Goal: Task Accomplishment & Management: Manage account settings

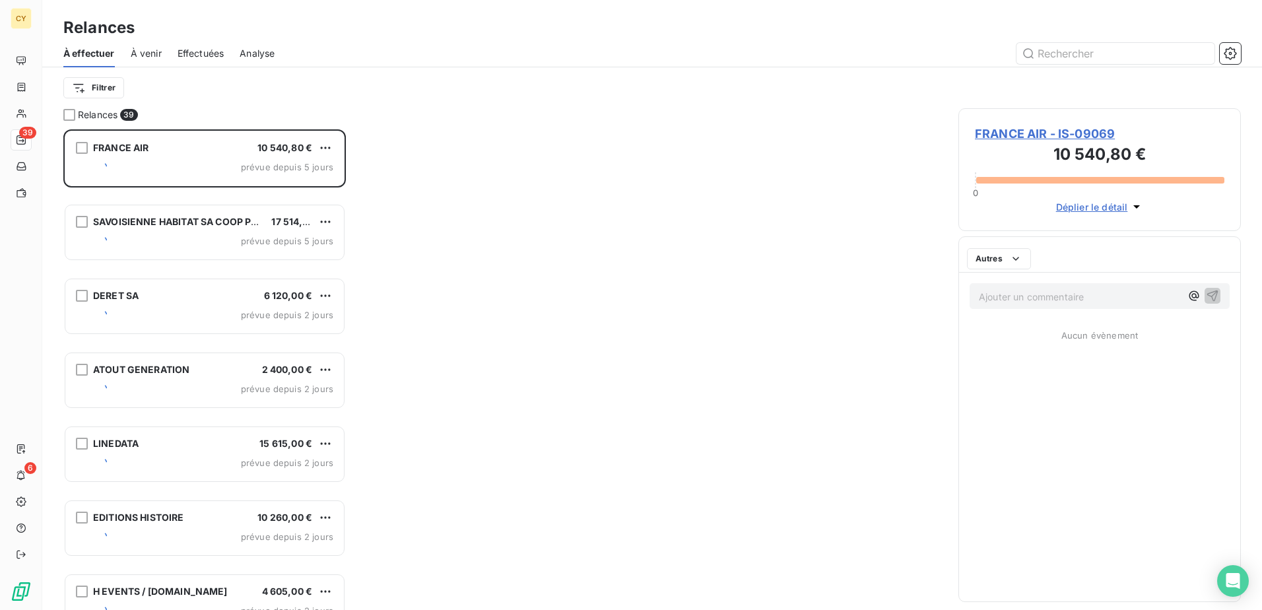
scroll to position [471, 273]
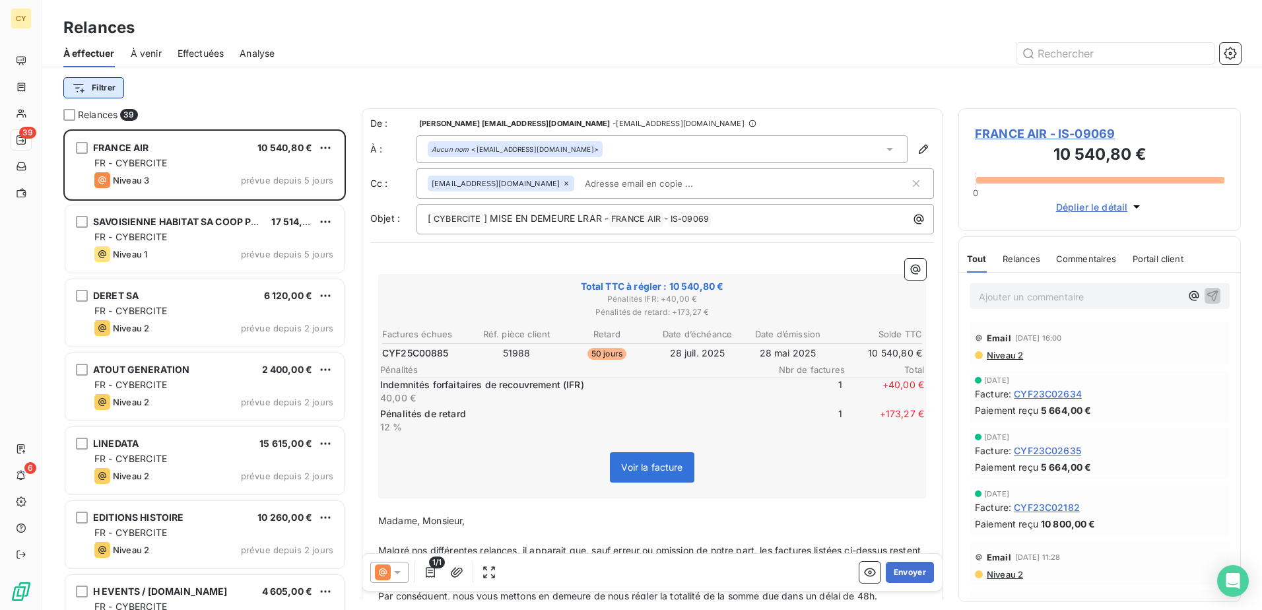
click at [109, 84] on html "CY 39 6 Relances À effectuer À venir Effectuées Analyse Filtrer Relances 39 FRA…" at bounding box center [631, 305] width 1262 height 610
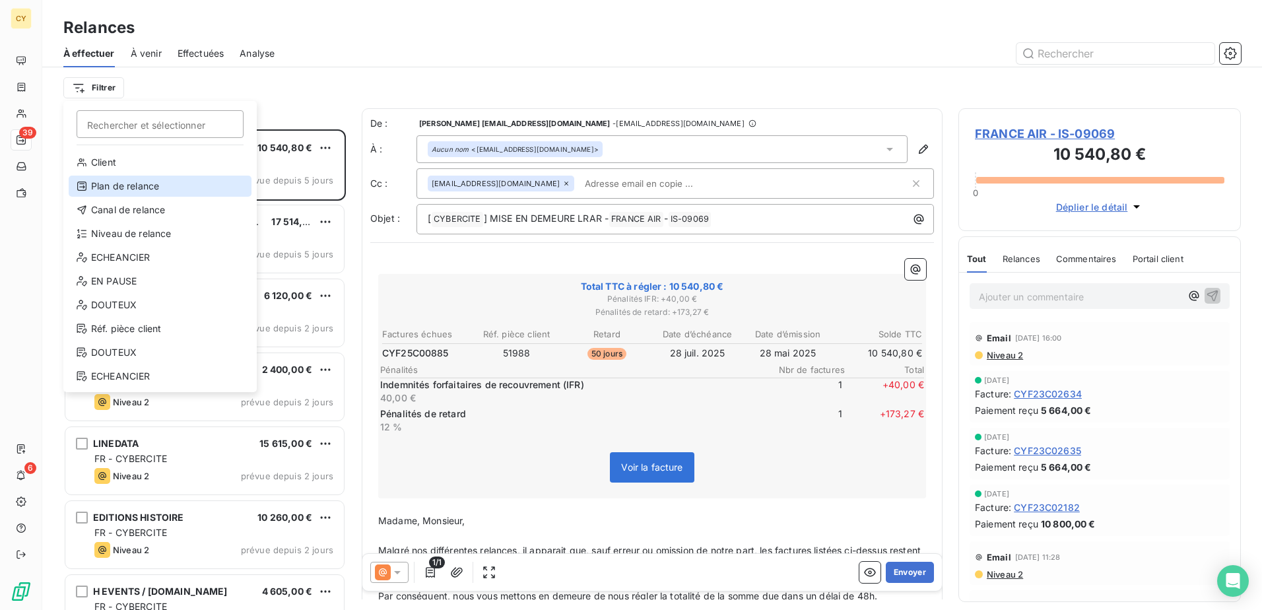
click at [165, 179] on div "Plan de relance" at bounding box center [160, 186] width 183 height 21
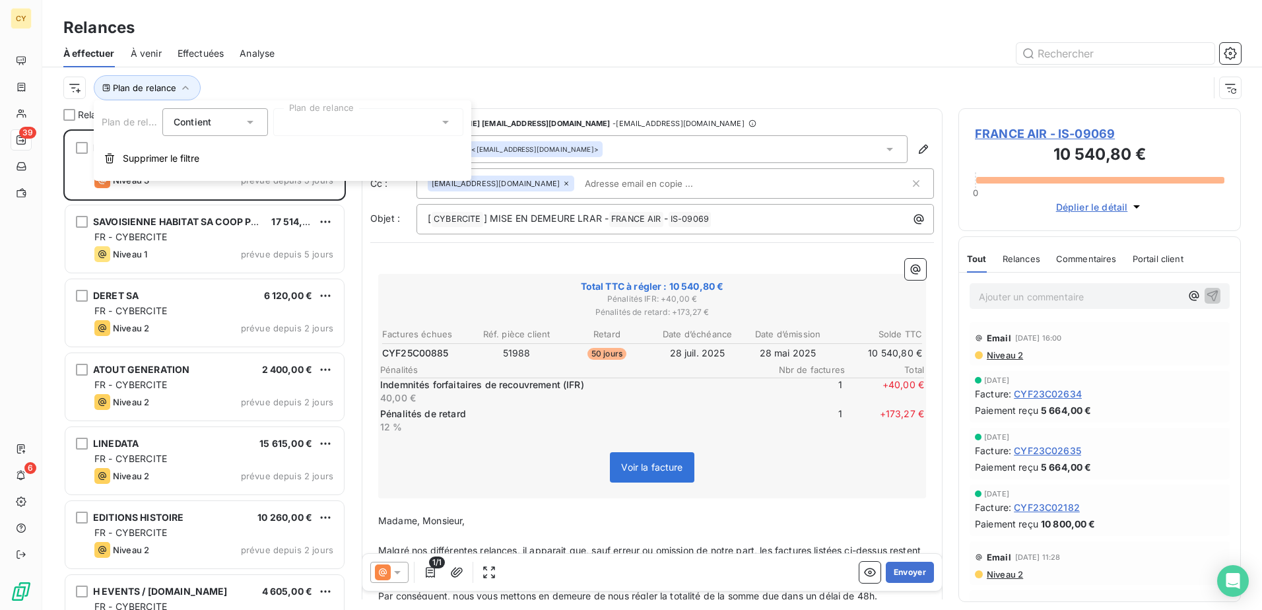
click at [337, 124] on div at bounding box center [368, 122] width 190 height 28
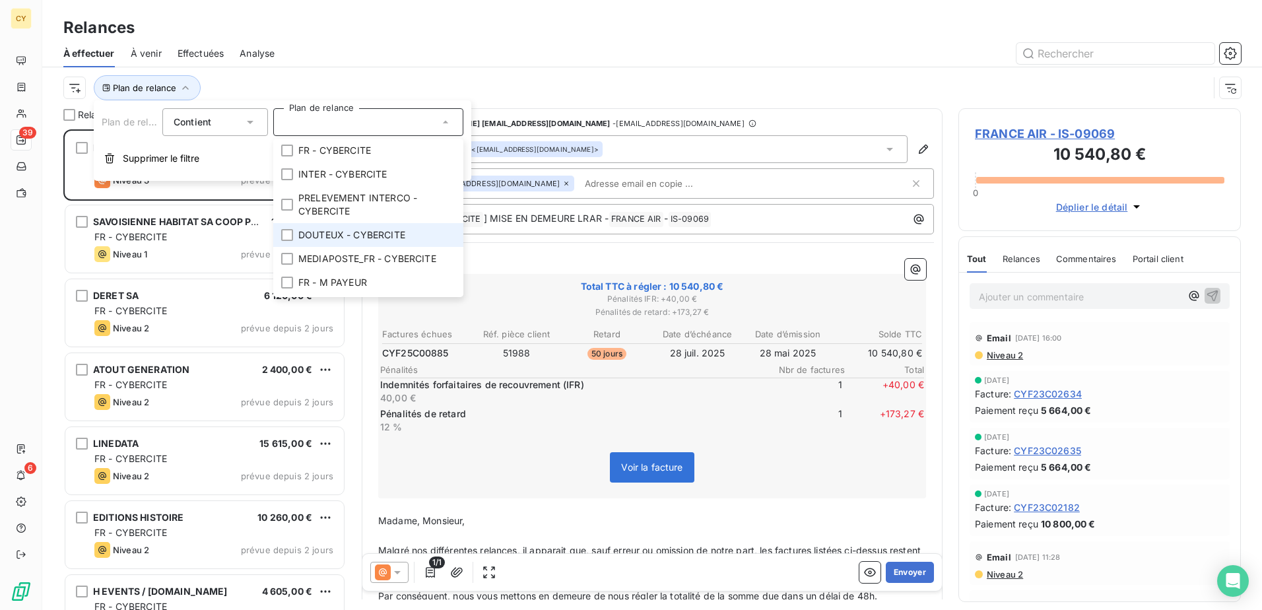
click at [358, 230] on span "DOUTEUX - CYBERCITE" at bounding box center [351, 234] width 107 height 13
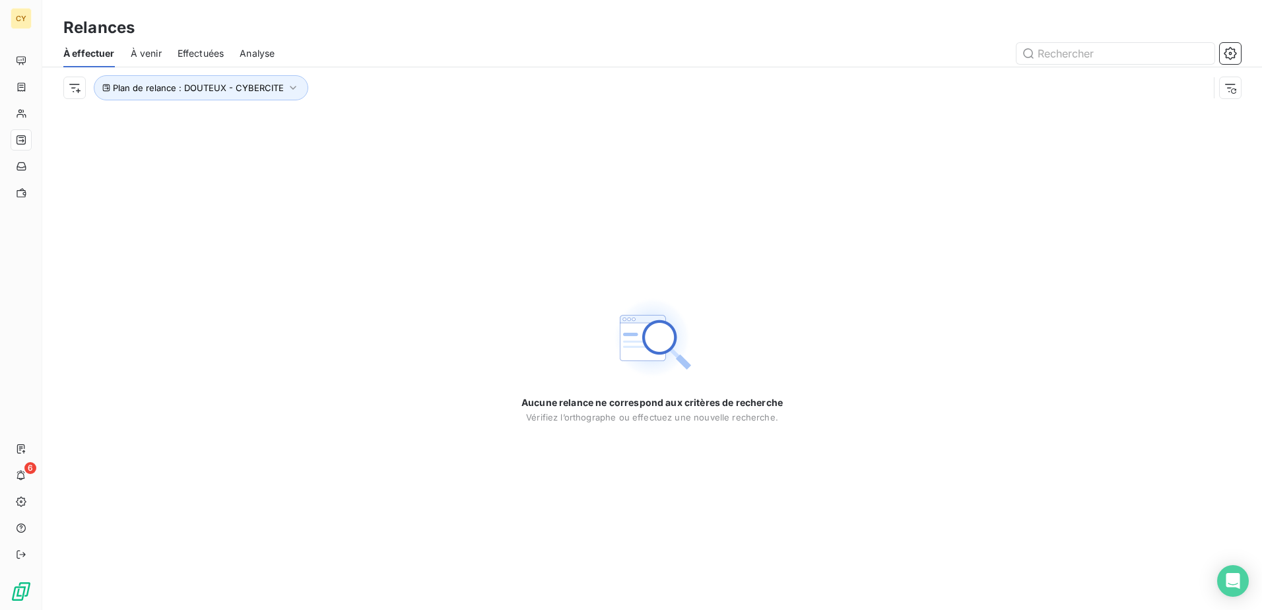
click at [150, 247] on div "Aucune relance ne correspond aux critères de recherche [PERSON_NAME] l’orthogra…" at bounding box center [652, 359] width 1220 height 502
click at [202, 88] on span "Plan de relance : DOUTEUX - CYBERCITE" at bounding box center [198, 87] width 171 height 11
click at [445, 123] on icon at bounding box center [445, 122] width 7 height 3
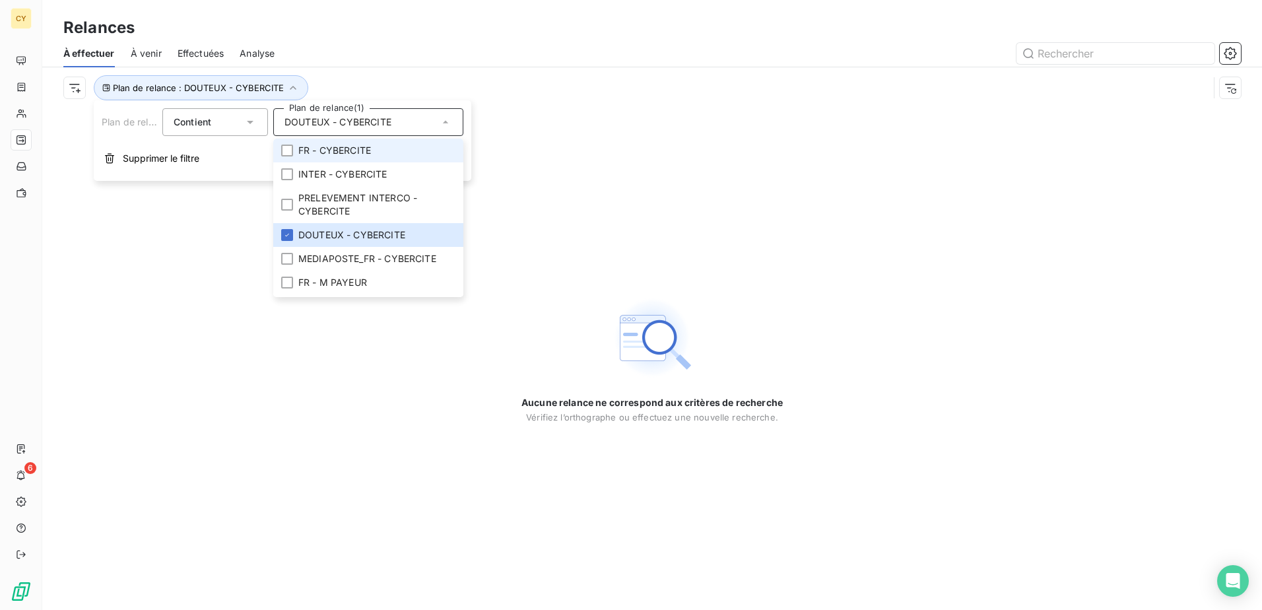
click at [359, 153] on span "FR - CYBERCITE" at bounding box center [334, 150] width 73 height 13
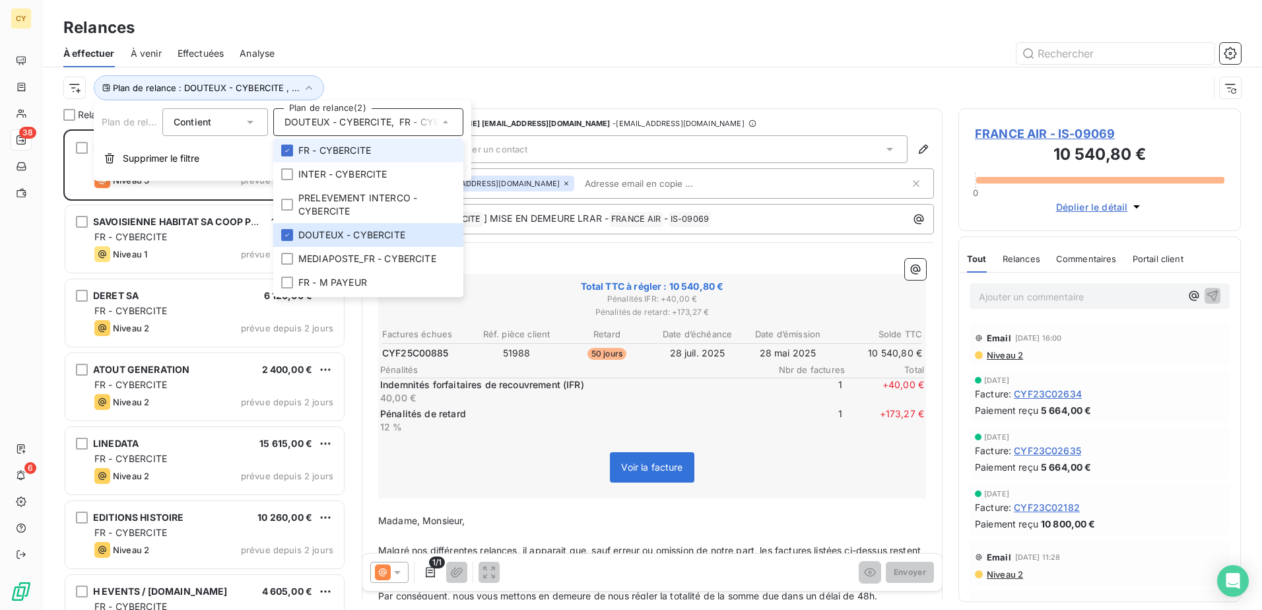
scroll to position [471, 273]
click at [288, 236] on icon at bounding box center [287, 235] width 8 height 8
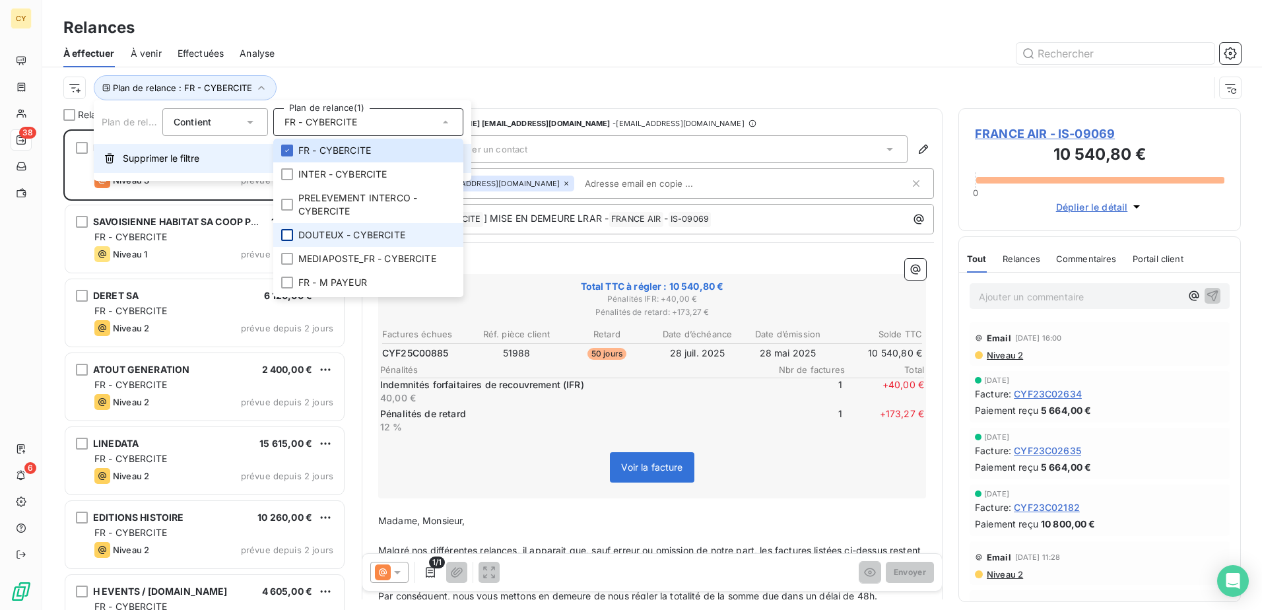
click at [179, 161] on span "Supprimer le filtre" at bounding box center [161, 158] width 77 height 13
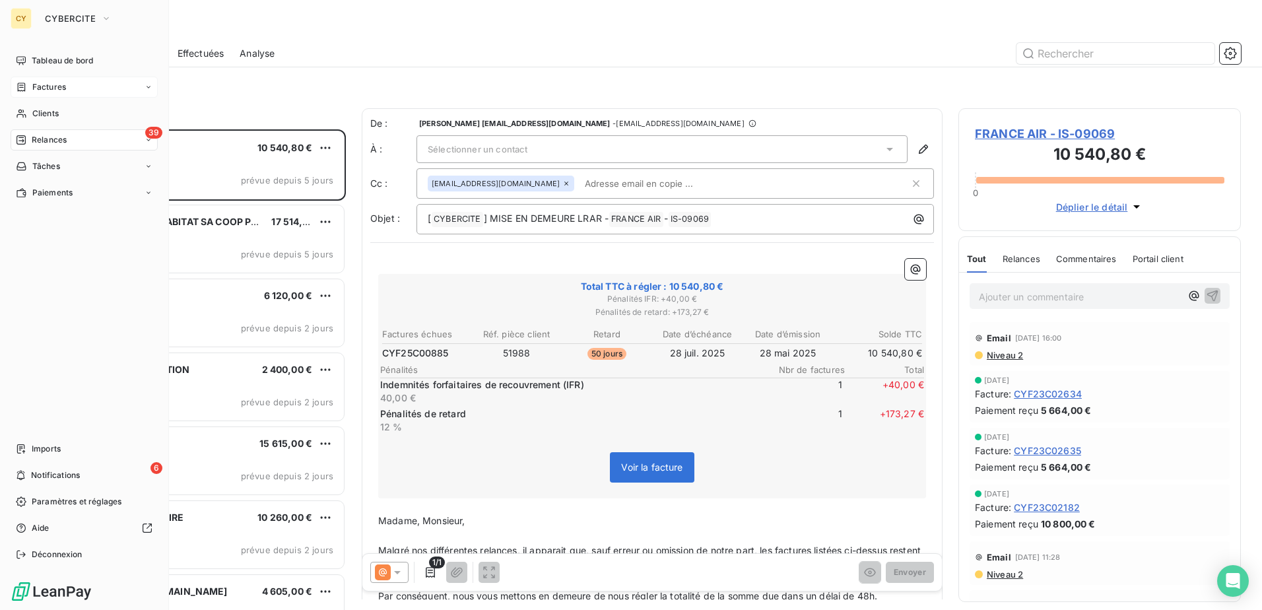
click at [58, 82] on span "Factures" at bounding box center [49, 87] width 34 height 12
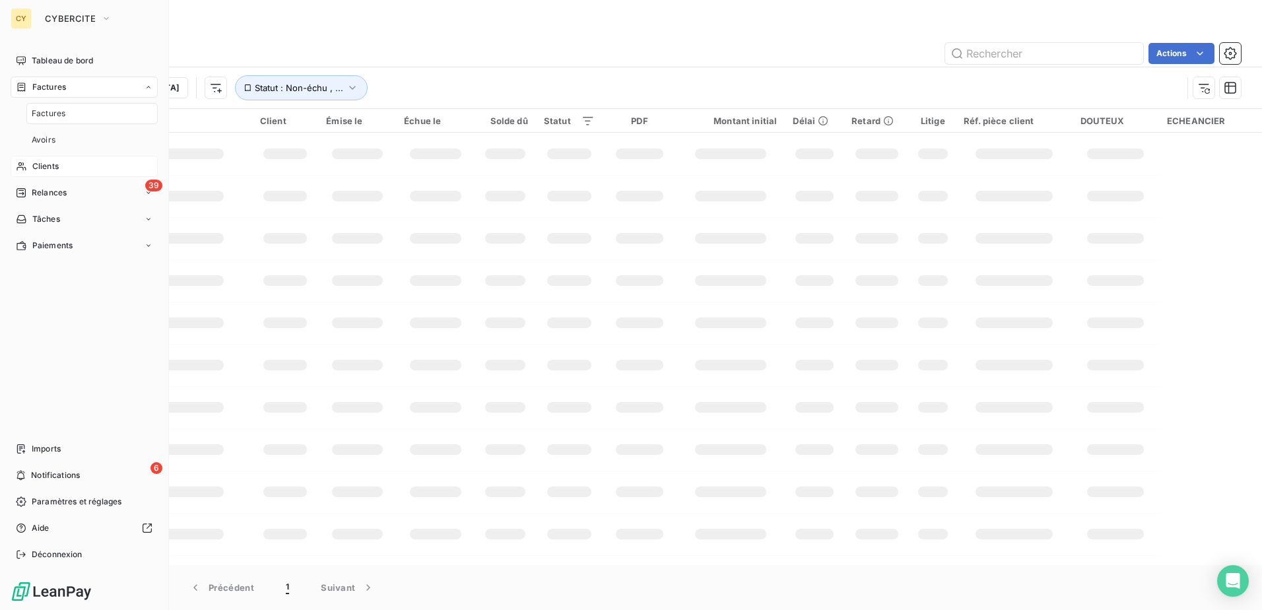
click at [54, 166] on span "Clients" at bounding box center [45, 166] width 26 height 12
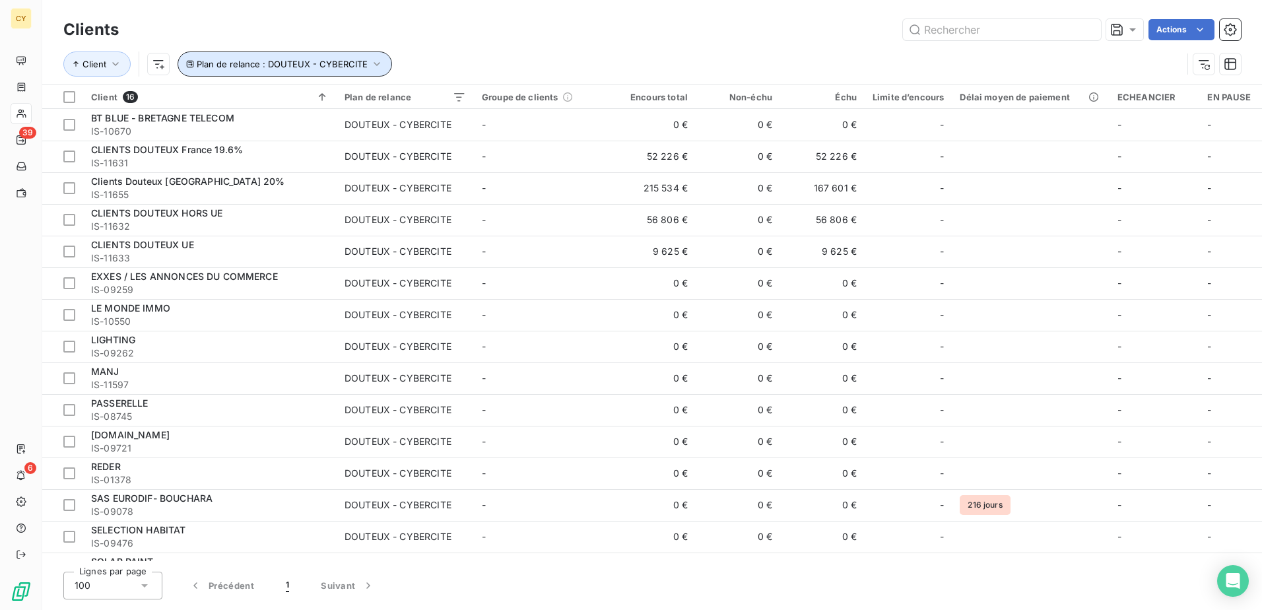
click at [264, 64] on span "Plan de relance : DOUTEUX - CYBERCITE" at bounding box center [282, 64] width 171 height 11
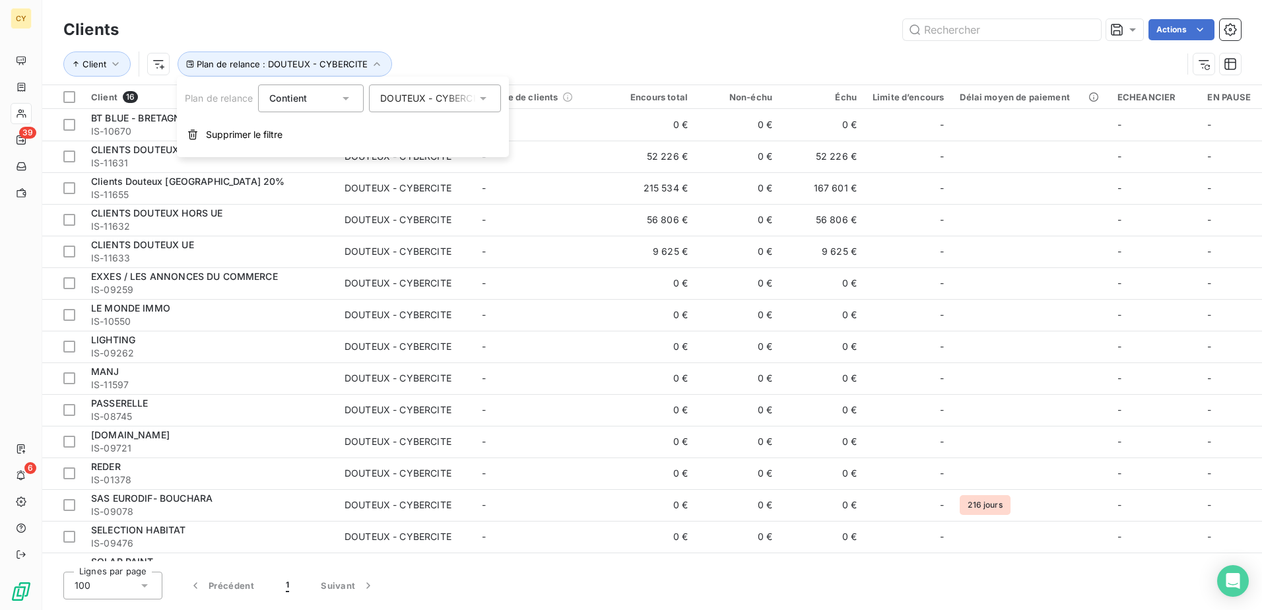
click at [480, 99] on icon at bounding box center [482, 98] width 13 height 13
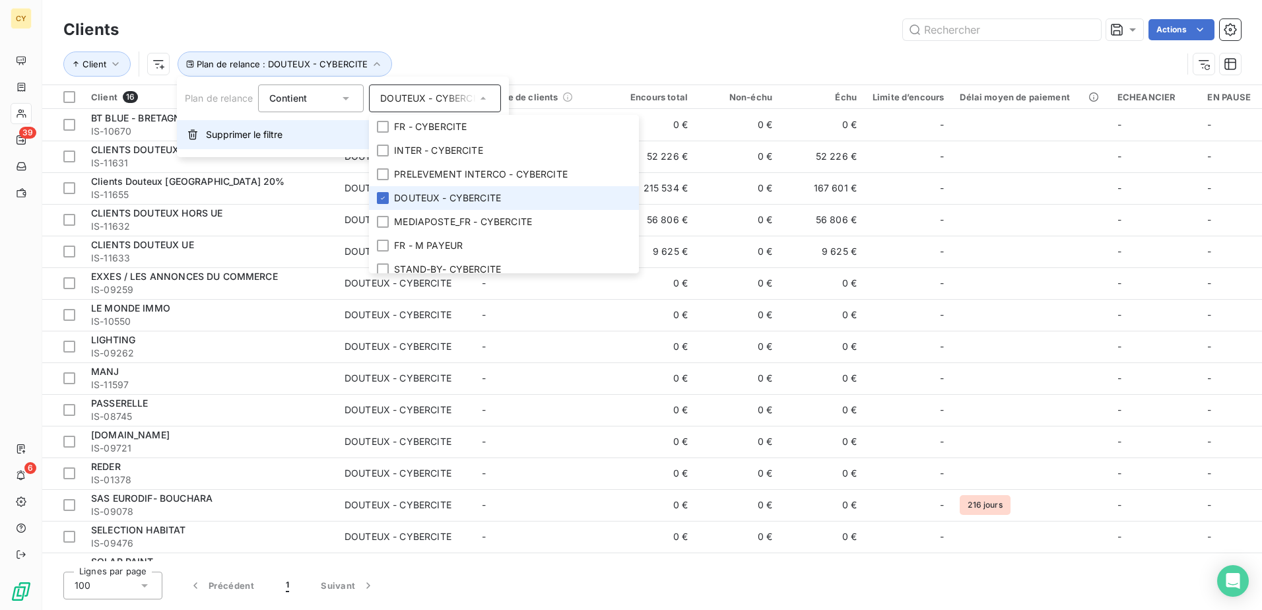
click at [269, 135] on span "Supprimer le filtre" at bounding box center [244, 134] width 77 height 13
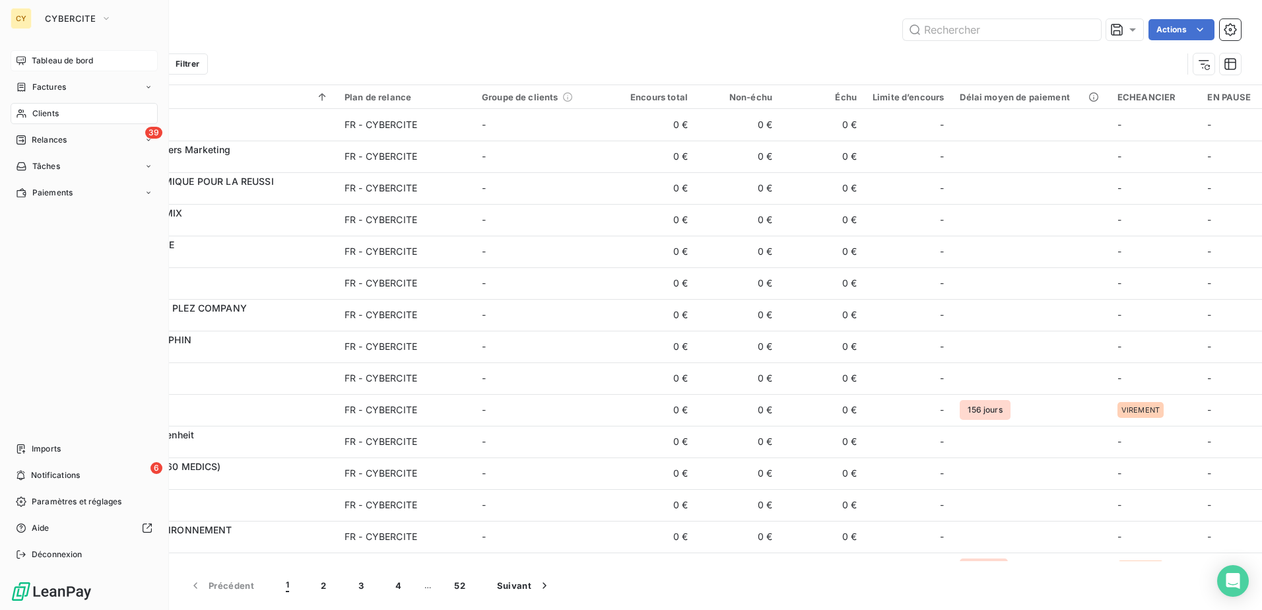
click at [42, 60] on span "Tableau de bord" at bounding box center [62, 61] width 61 height 12
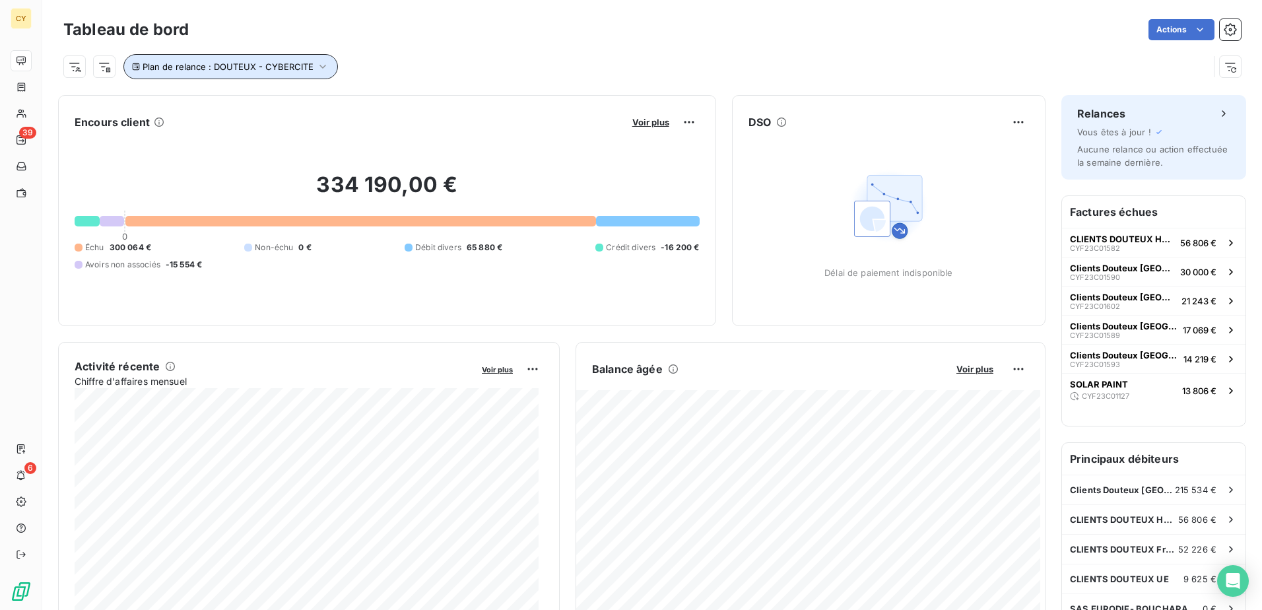
click at [173, 68] on span "Plan de relance : DOUTEUX - CYBERCITE" at bounding box center [228, 66] width 171 height 11
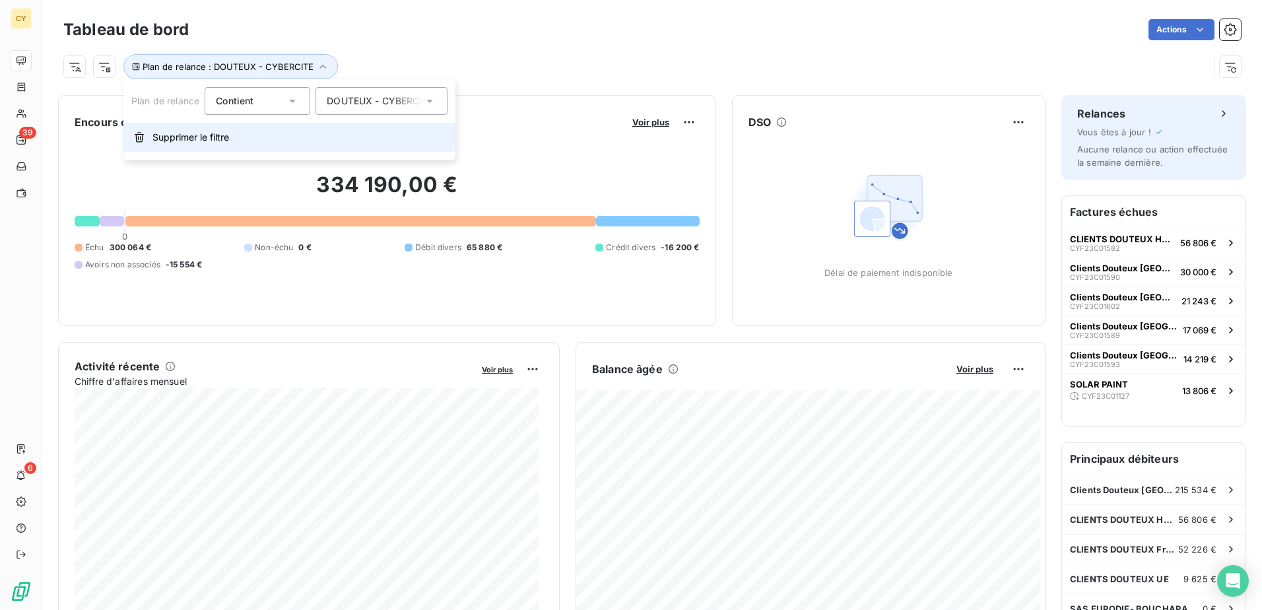
click at [191, 135] on span "Supprimer le filtre" at bounding box center [190, 137] width 77 height 13
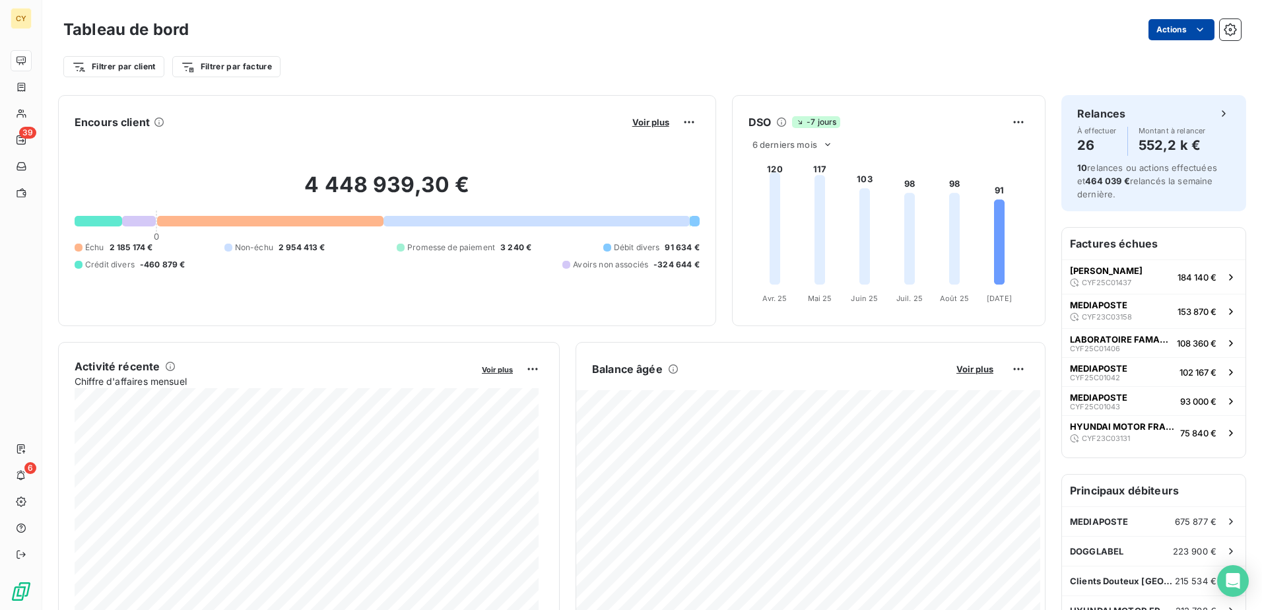
click at [1156, 32] on html "CY 39 6 Tableau de bord Actions Filtrer par client Filtrer par facture Encours …" at bounding box center [631, 305] width 1262 height 610
click at [1222, 28] on html "CY 39 6 Tableau de bord Actions Exporter le tableau de bord Filtrer par client …" at bounding box center [631, 305] width 1262 height 610
click at [1224, 28] on icon "button" at bounding box center [1230, 29] width 13 height 13
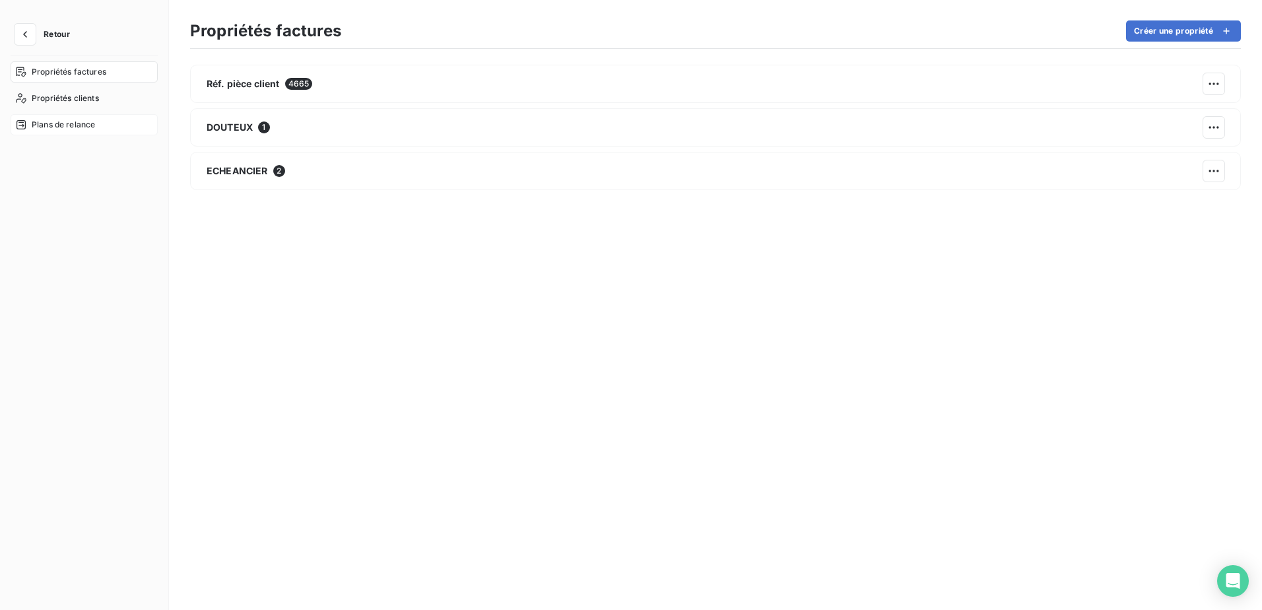
click at [82, 126] on span "Plans de relance" at bounding box center [63, 125] width 63 height 12
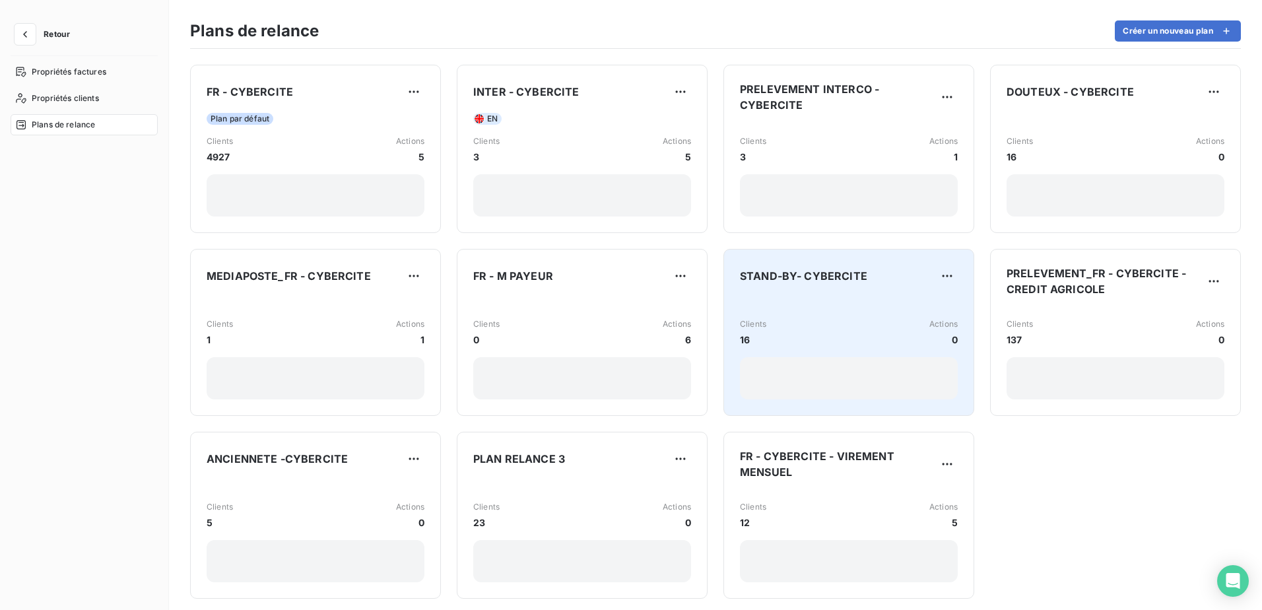
click at [772, 335] on div "Clients 16 Actions 0" at bounding box center [849, 332] width 218 height 28
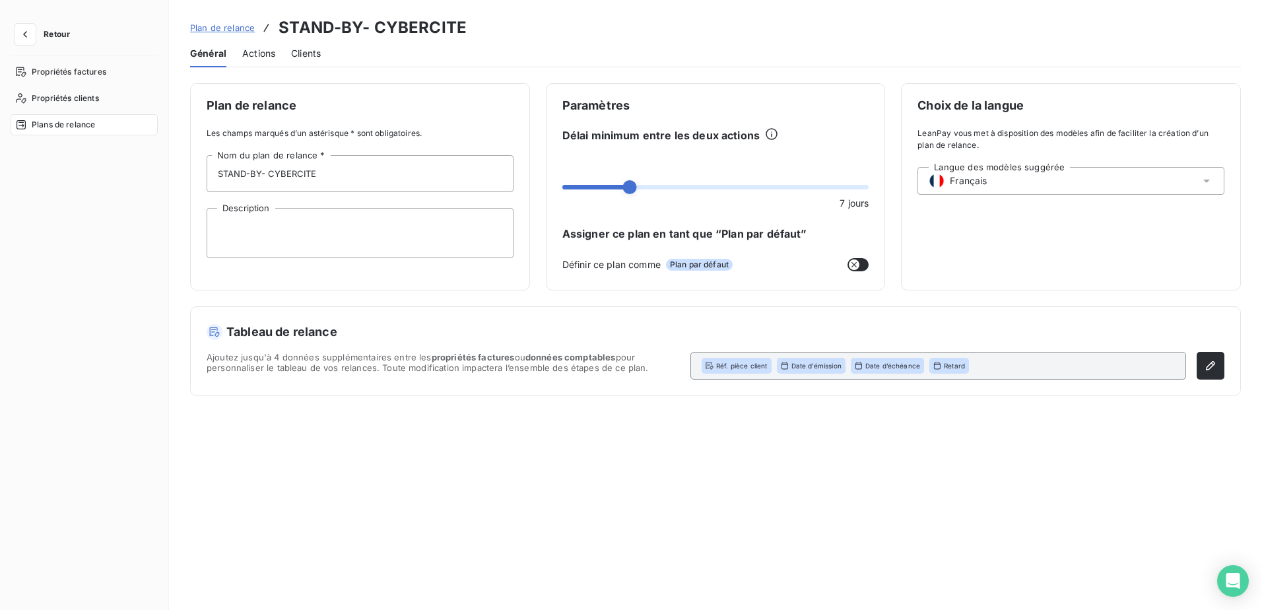
click at [304, 55] on span "Clients" at bounding box center [306, 53] width 30 height 13
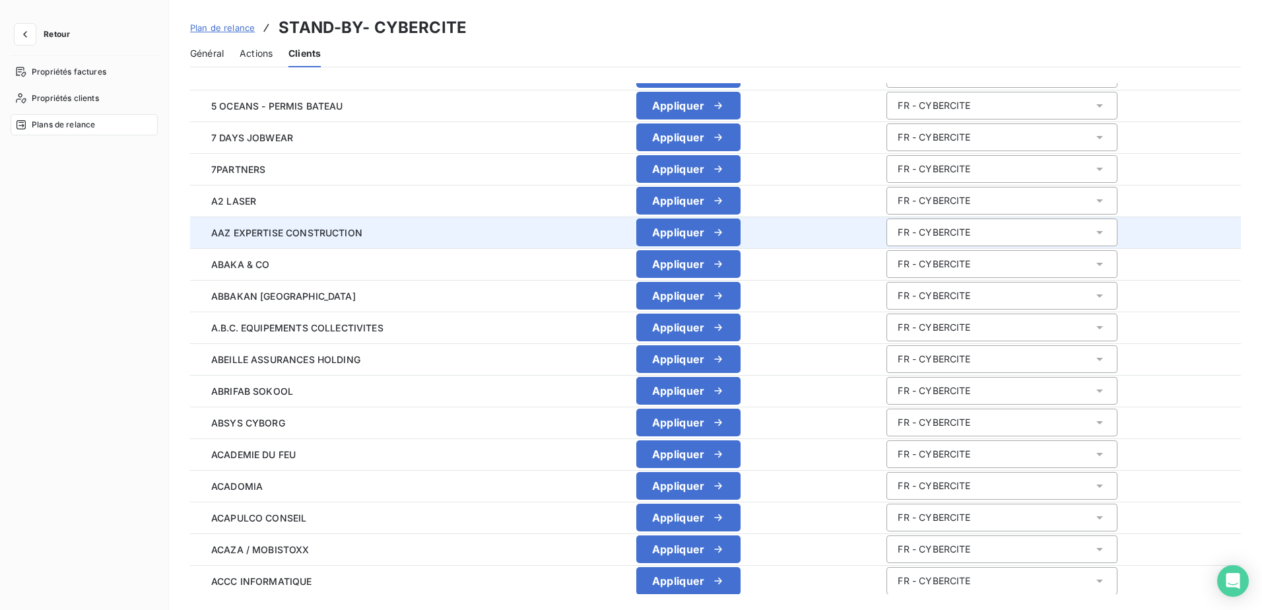
scroll to position [1241, 0]
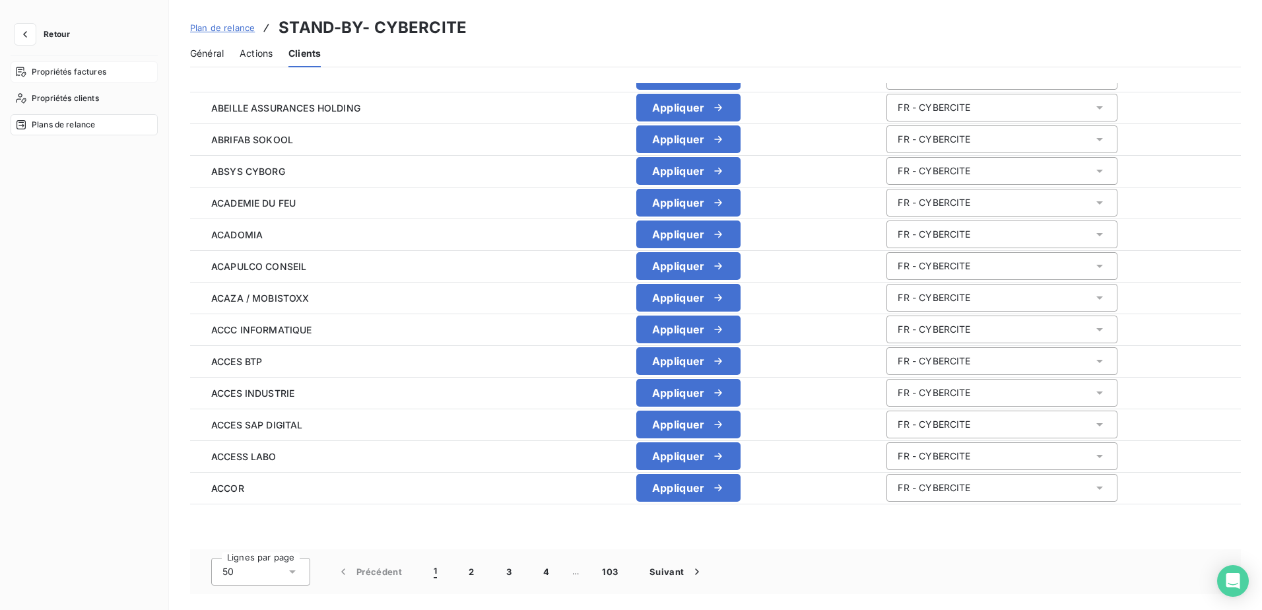
click at [69, 76] on span "Propriétés factures" at bounding box center [69, 72] width 75 height 12
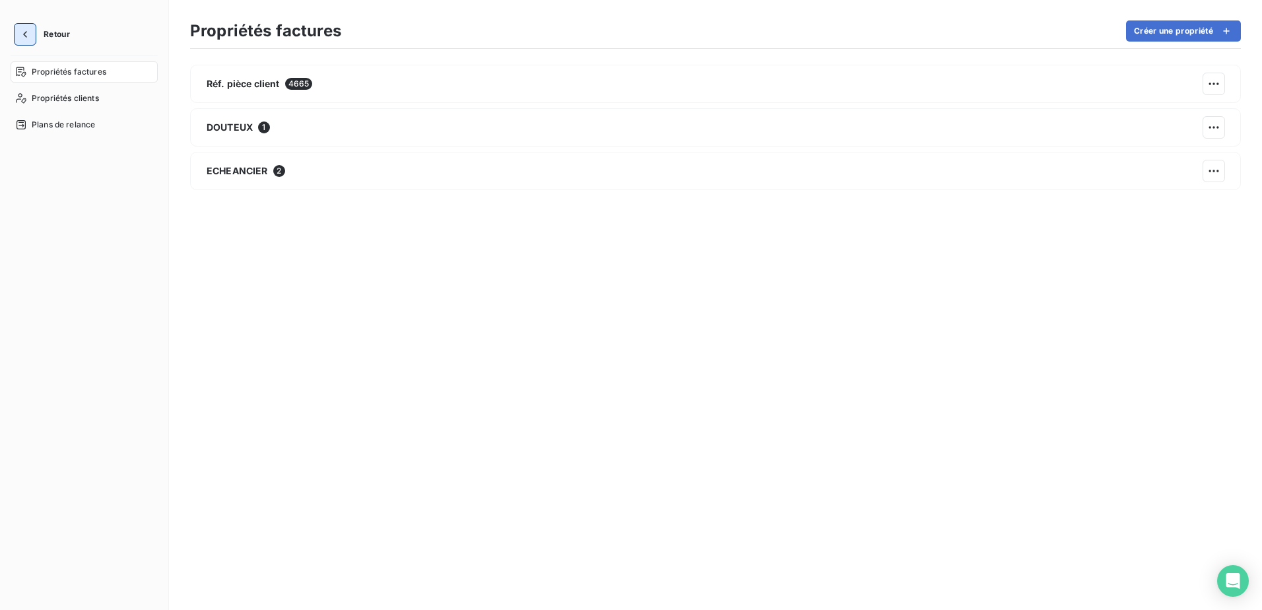
click at [26, 38] on icon "button" at bounding box center [24, 34] width 13 height 13
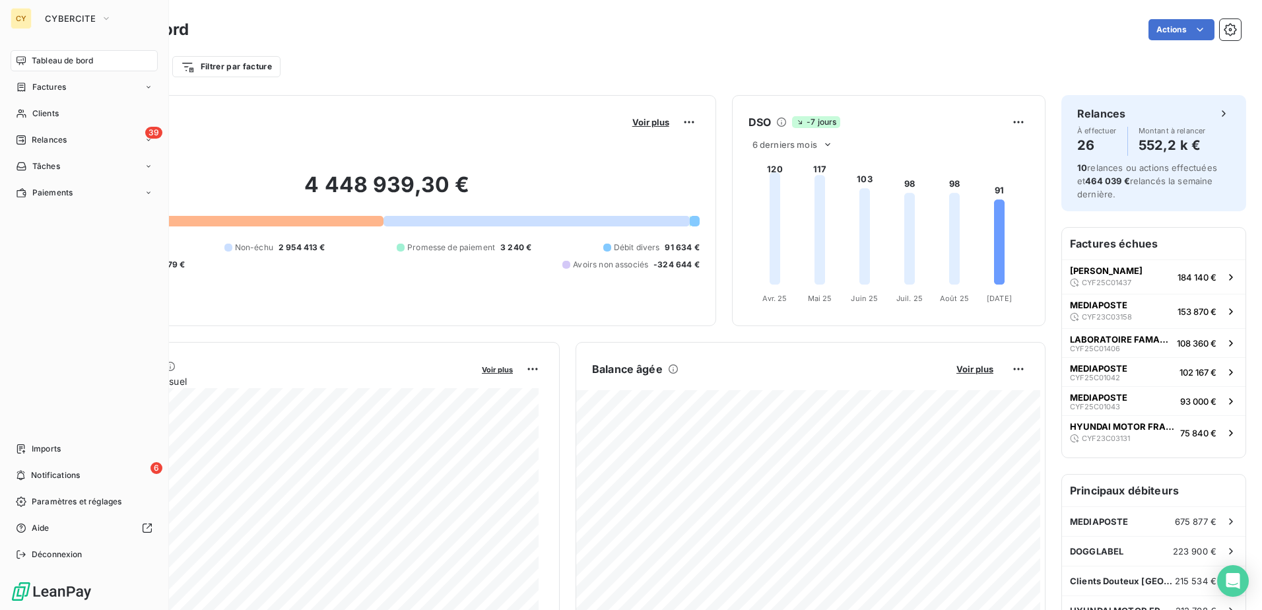
click at [75, 58] on span "Tableau de bord" at bounding box center [62, 61] width 61 height 12
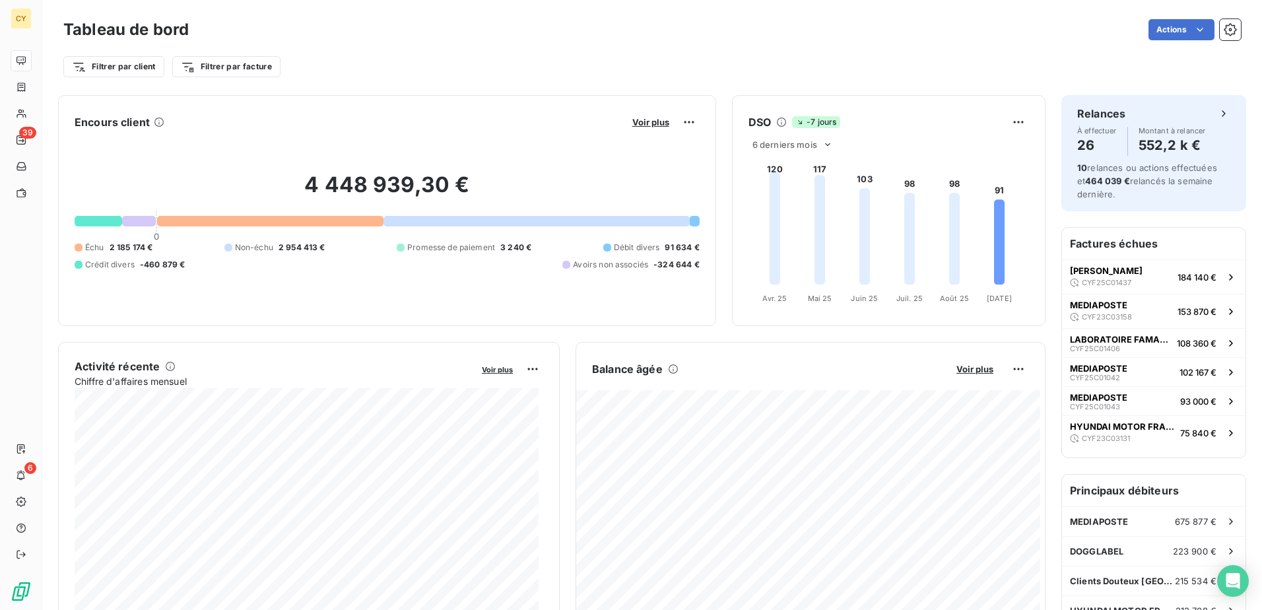
click at [1224, 30] on icon "button" at bounding box center [1230, 29] width 13 height 13
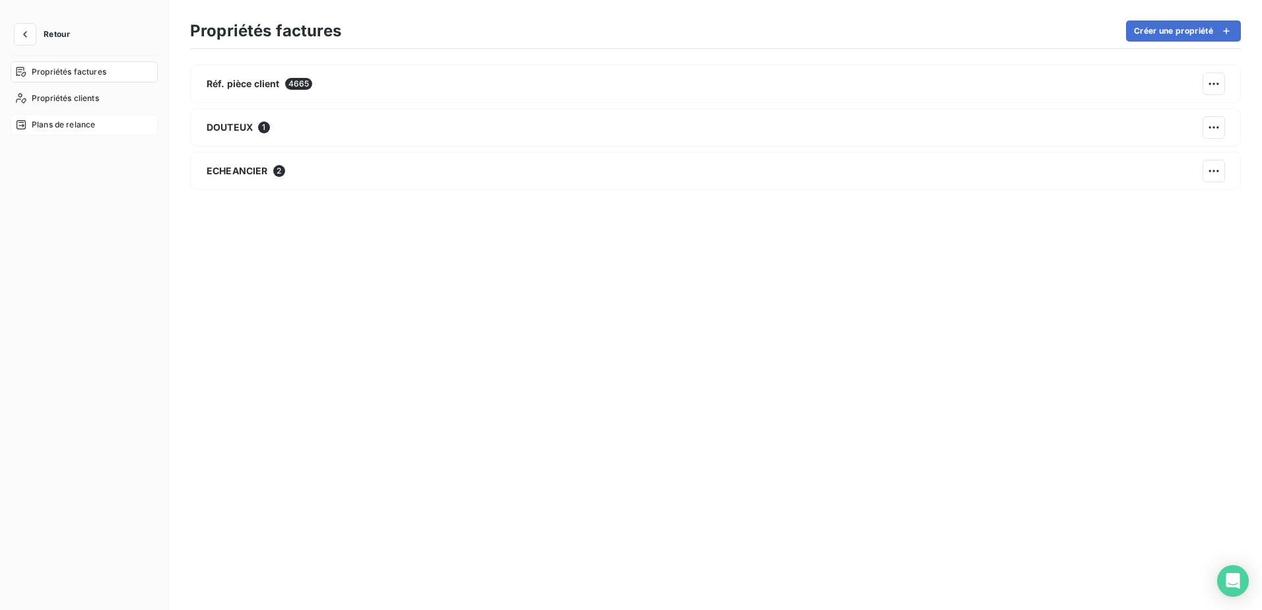
click at [59, 124] on span "Plans de relance" at bounding box center [63, 125] width 63 height 12
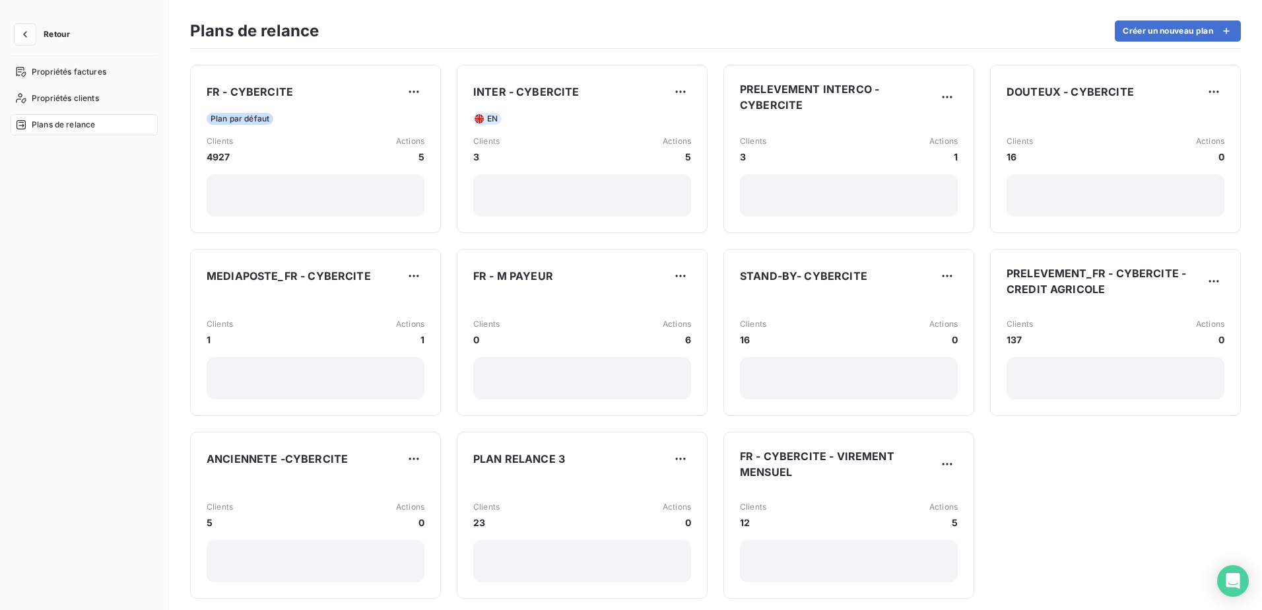
scroll to position [10, 0]
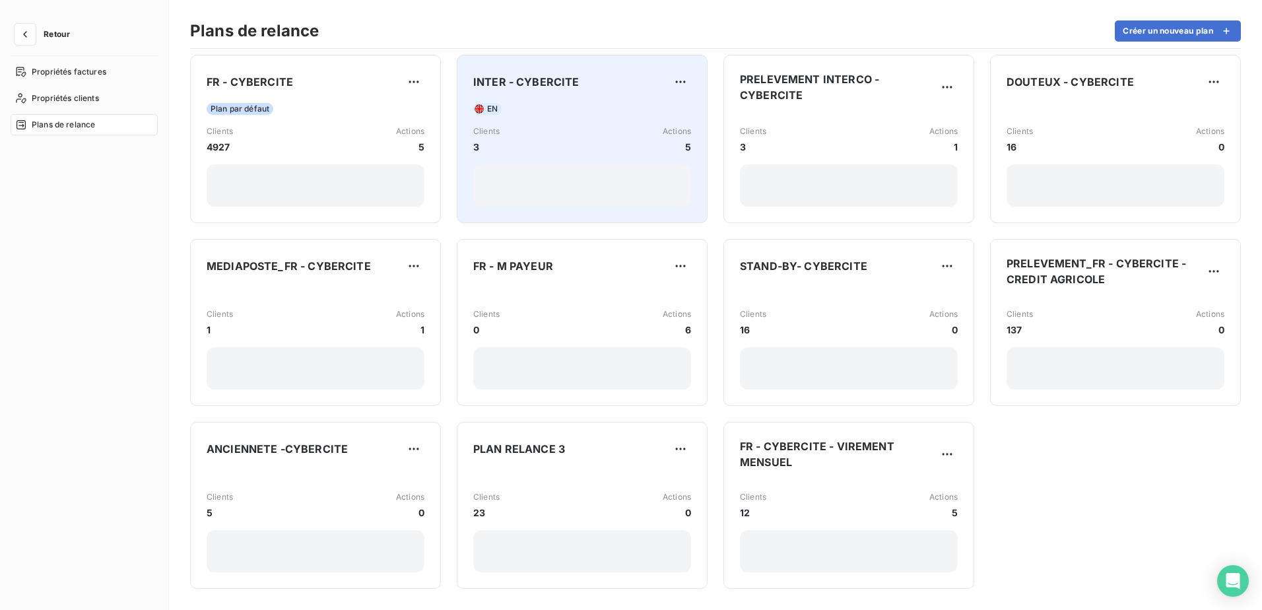
click at [556, 174] on div at bounding box center [582, 185] width 218 height 42
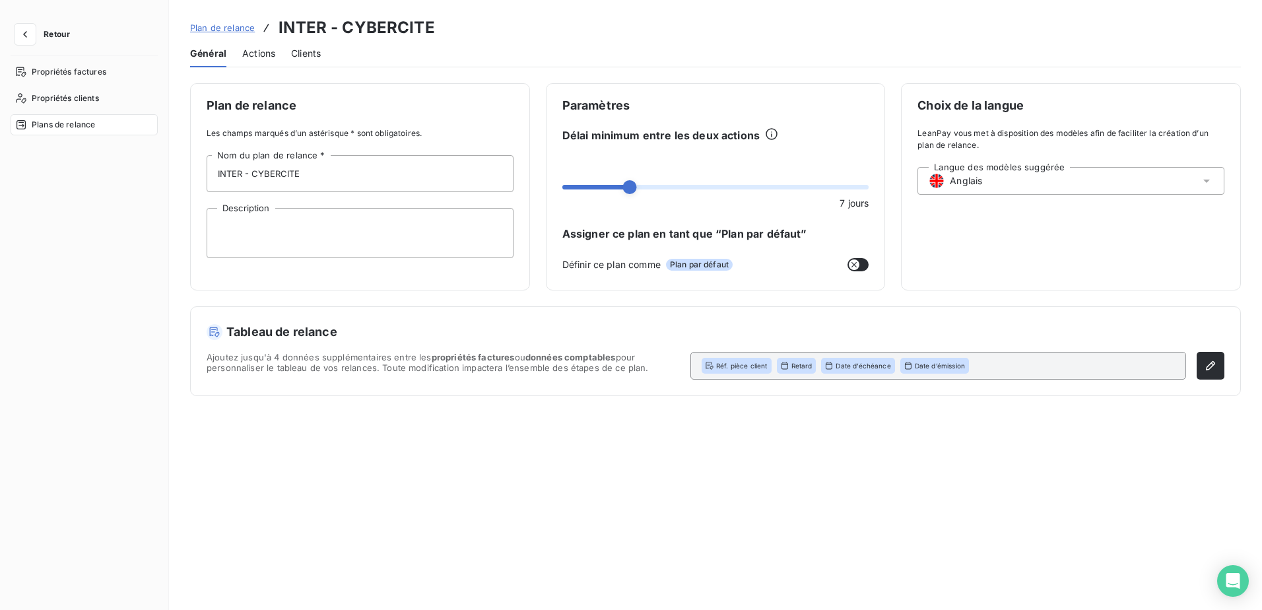
click at [69, 121] on span "Plans de relance" at bounding box center [63, 125] width 63 height 12
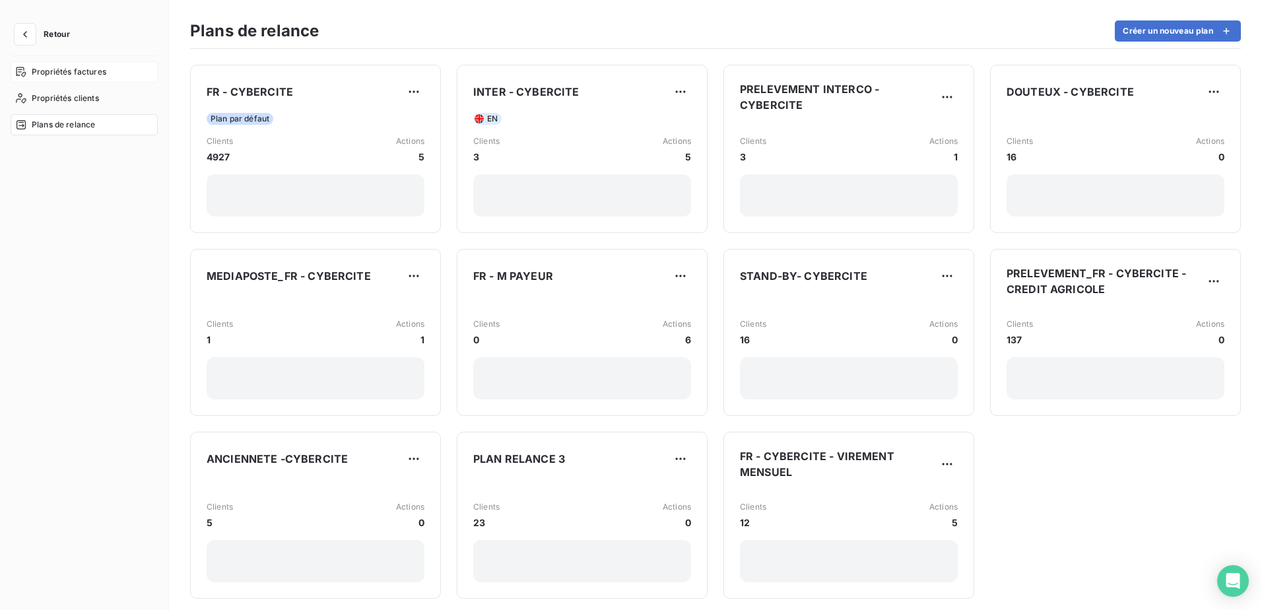
click at [77, 73] on span "Propriétés factures" at bounding box center [69, 72] width 75 height 12
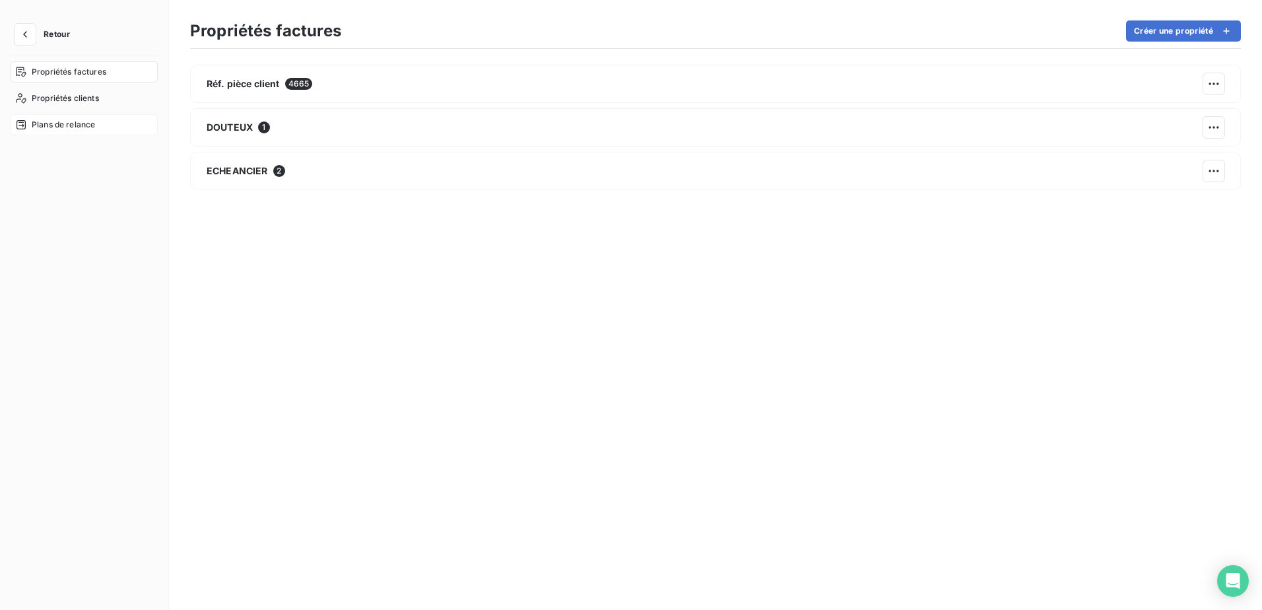
click at [76, 126] on span "Plans de relance" at bounding box center [63, 125] width 63 height 12
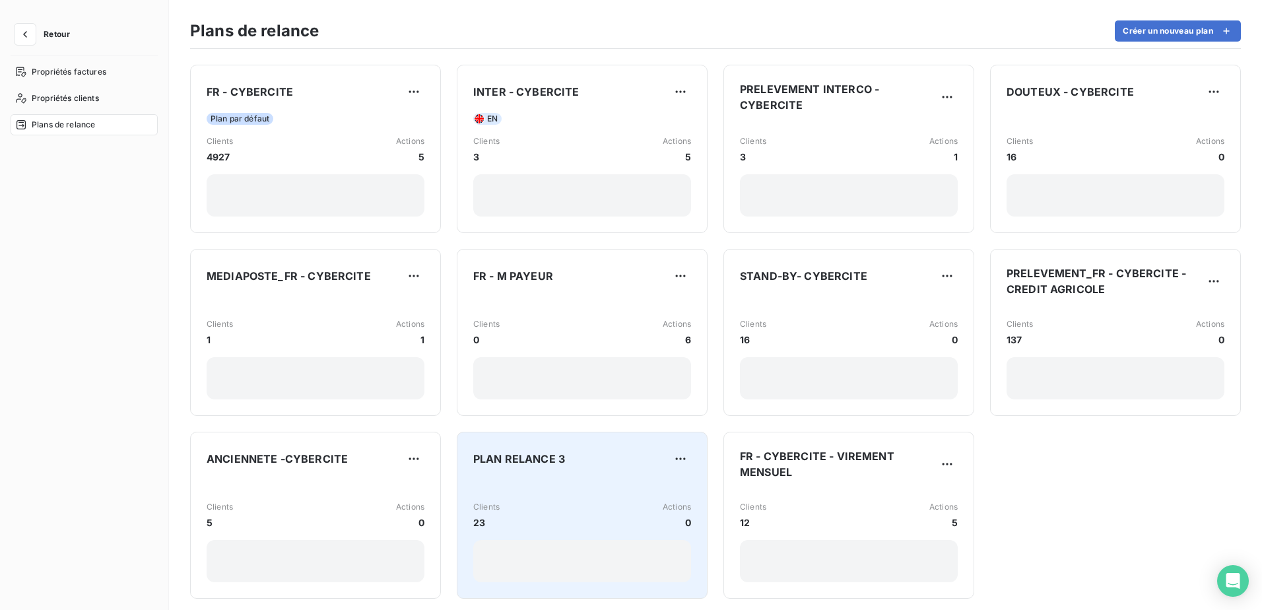
click at [517, 558] on div at bounding box center [582, 561] width 218 height 42
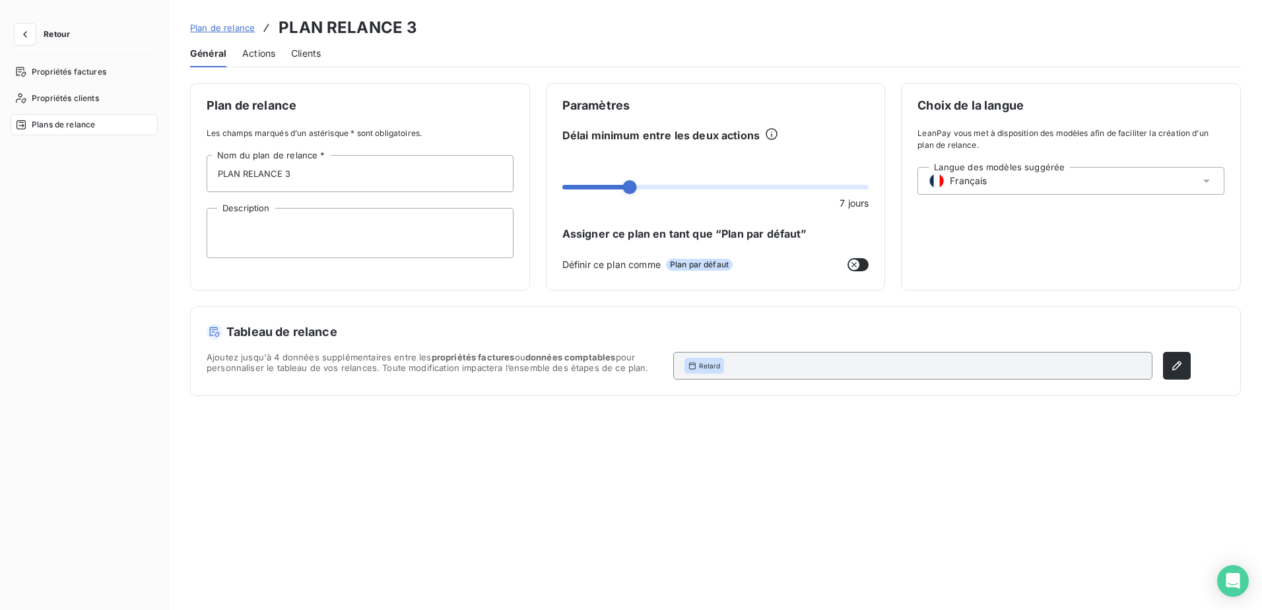
click at [308, 49] on span "Clients" at bounding box center [306, 53] width 30 height 13
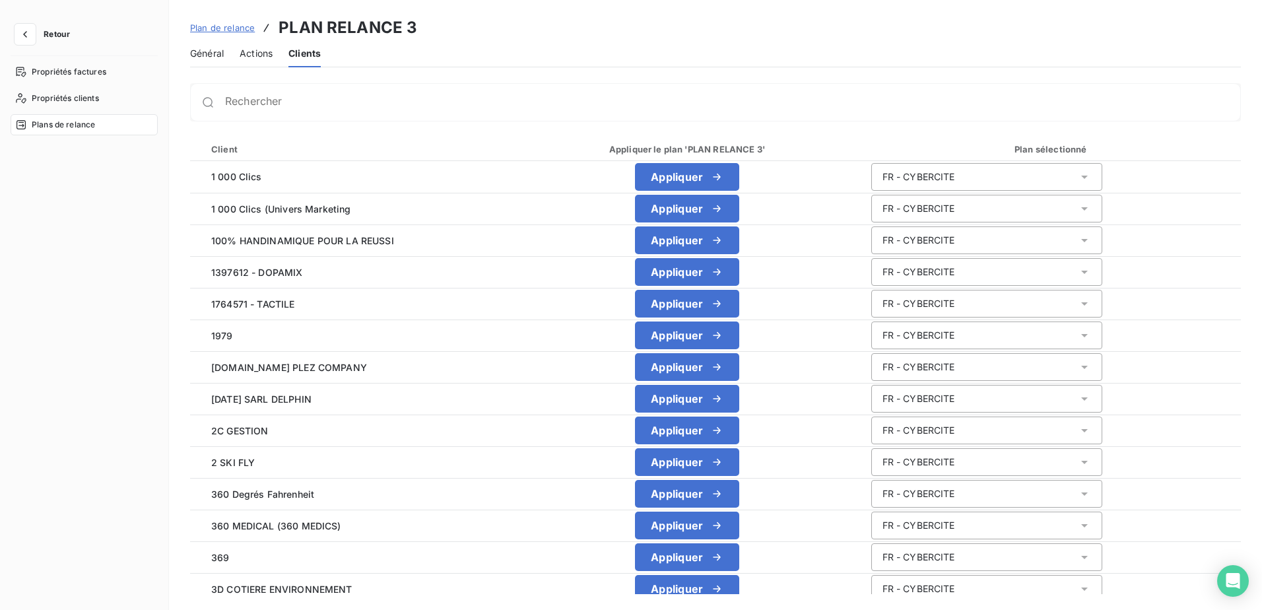
click at [258, 56] on span "Actions" at bounding box center [256, 53] width 33 height 13
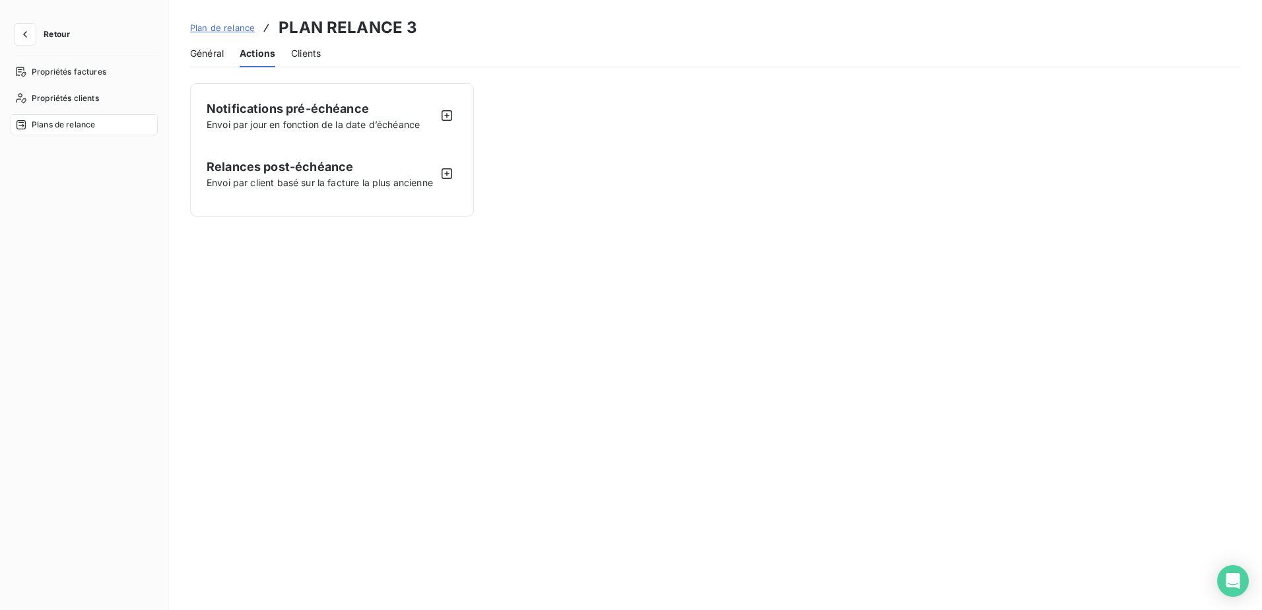
click at [319, 52] on span "Clients" at bounding box center [306, 53] width 30 height 13
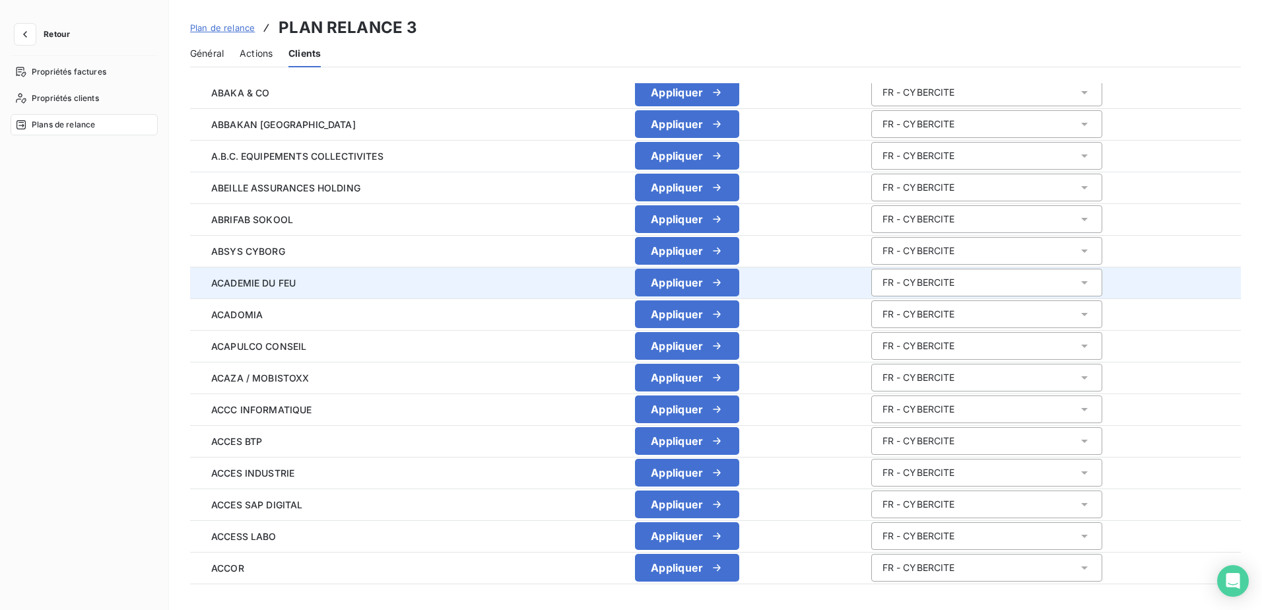
scroll to position [1241, 0]
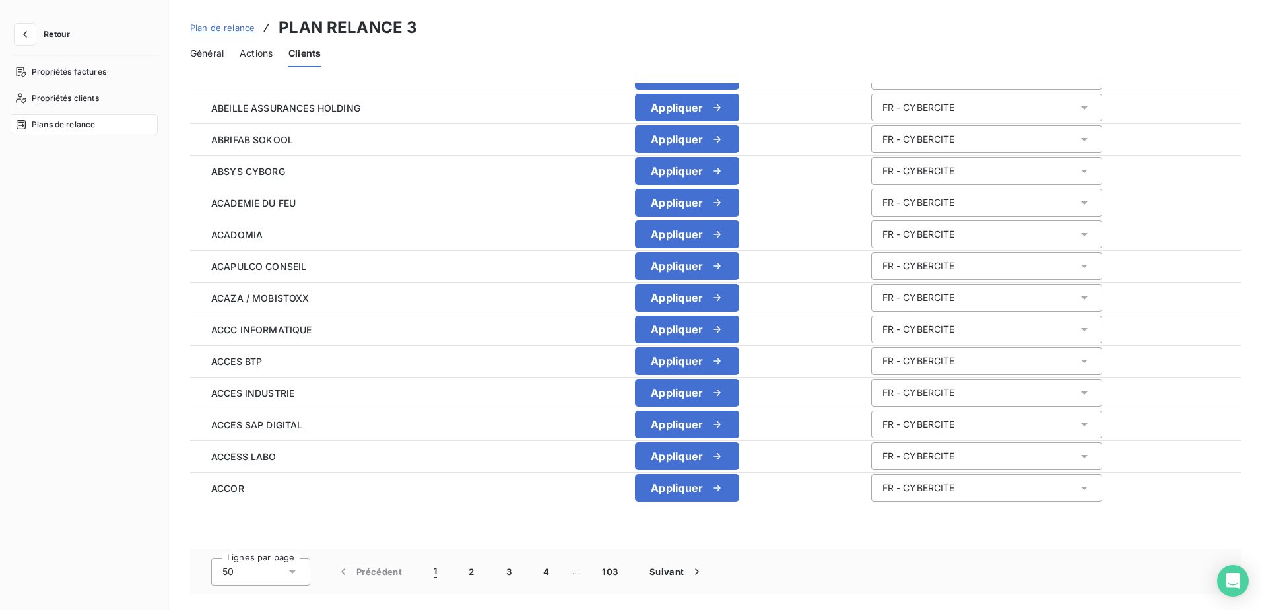
click at [63, 36] on span "Retour" at bounding box center [57, 34] width 26 height 8
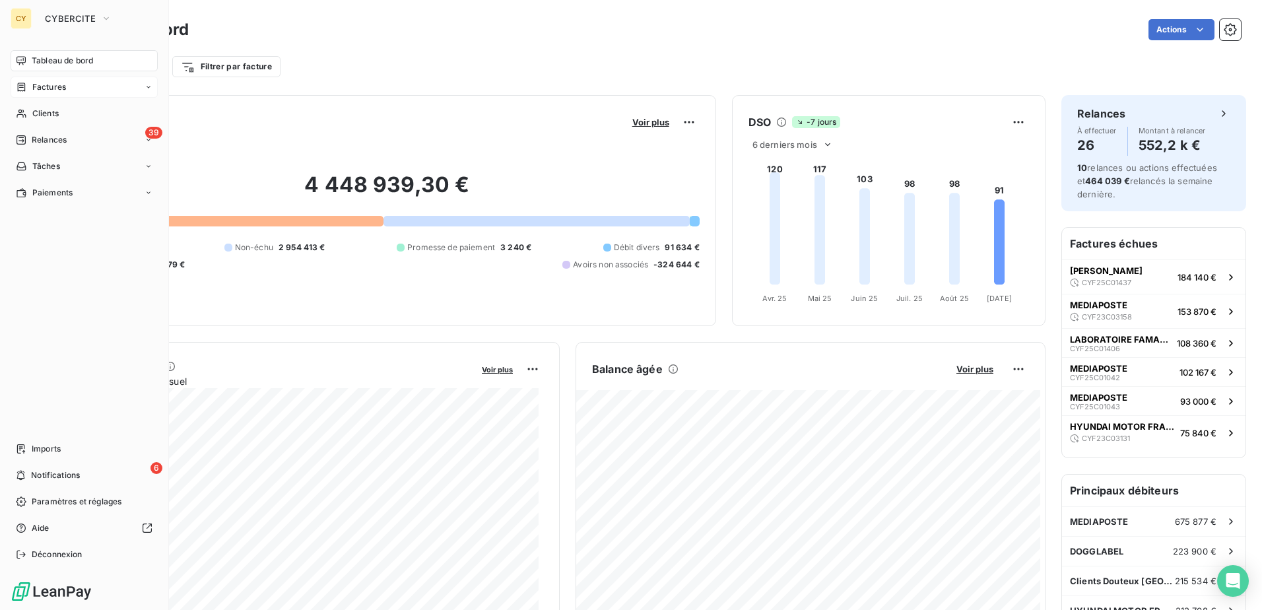
click at [57, 86] on span "Factures" at bounding box center [49, 87] width 34 height 12
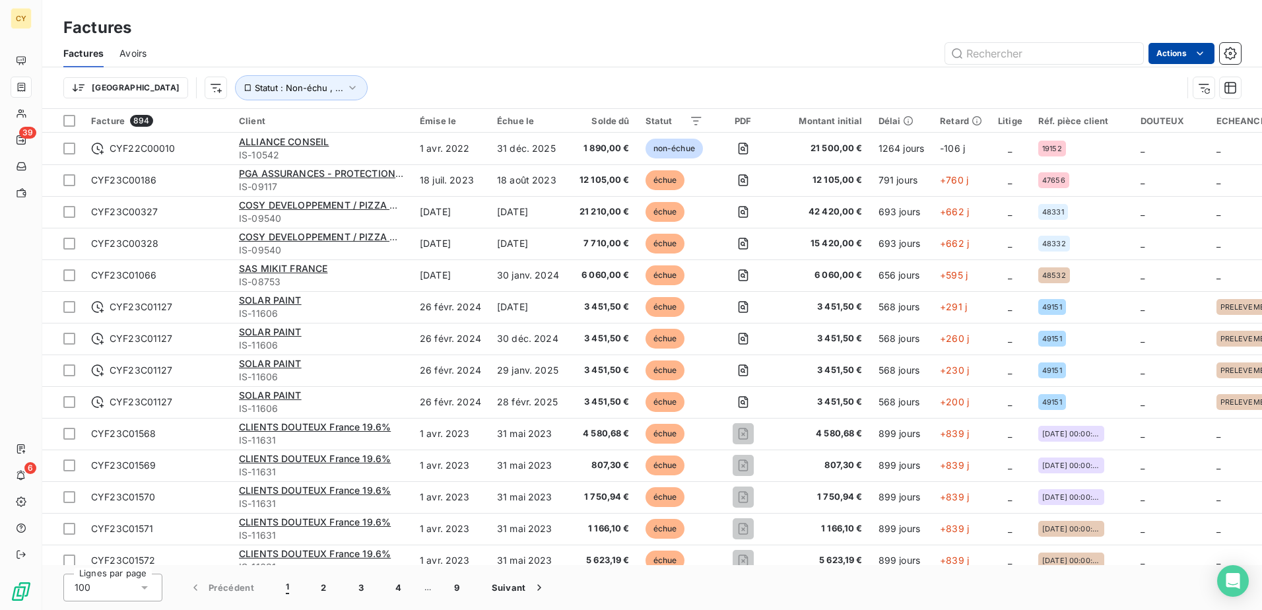
click at [1173, 49] on html "CY 39 6 Factures Factures Avoirs Actions Trier Statut : Non-échu , ... Facture …" at bounding box center [631, 305] width 1262 height 610
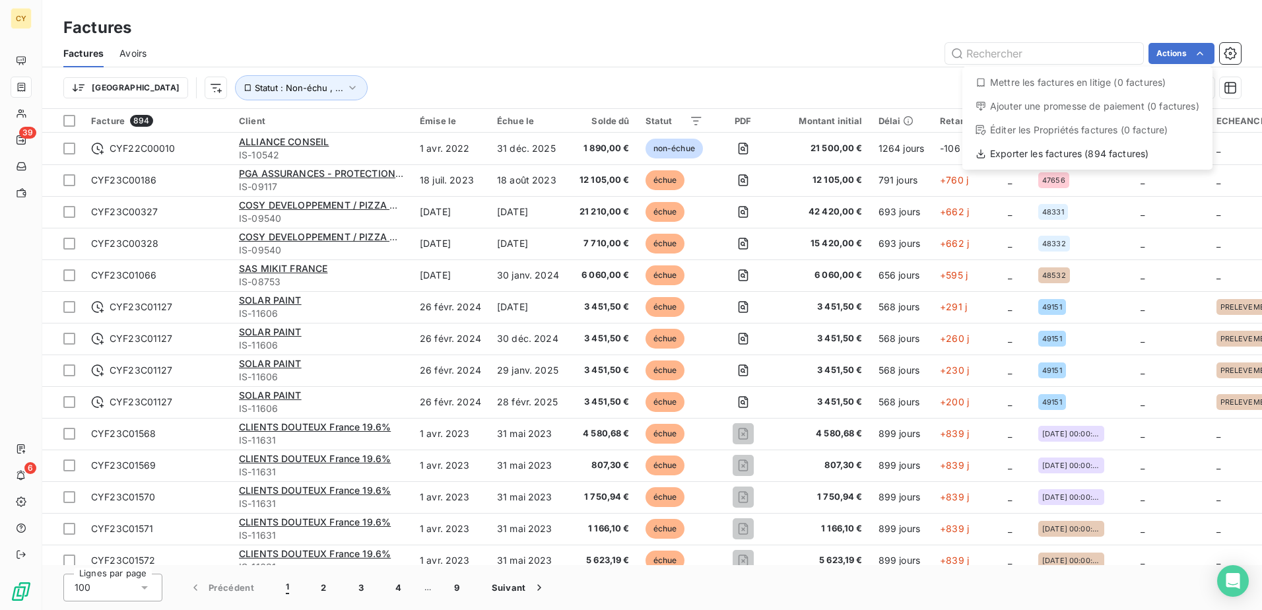
click at [1050, 54] on html "CY 39 6 Factures Factures Avoirs Actions Mettre les factures en litige (0 factu…" at bounding box center [631, 305] width 1262 height 610
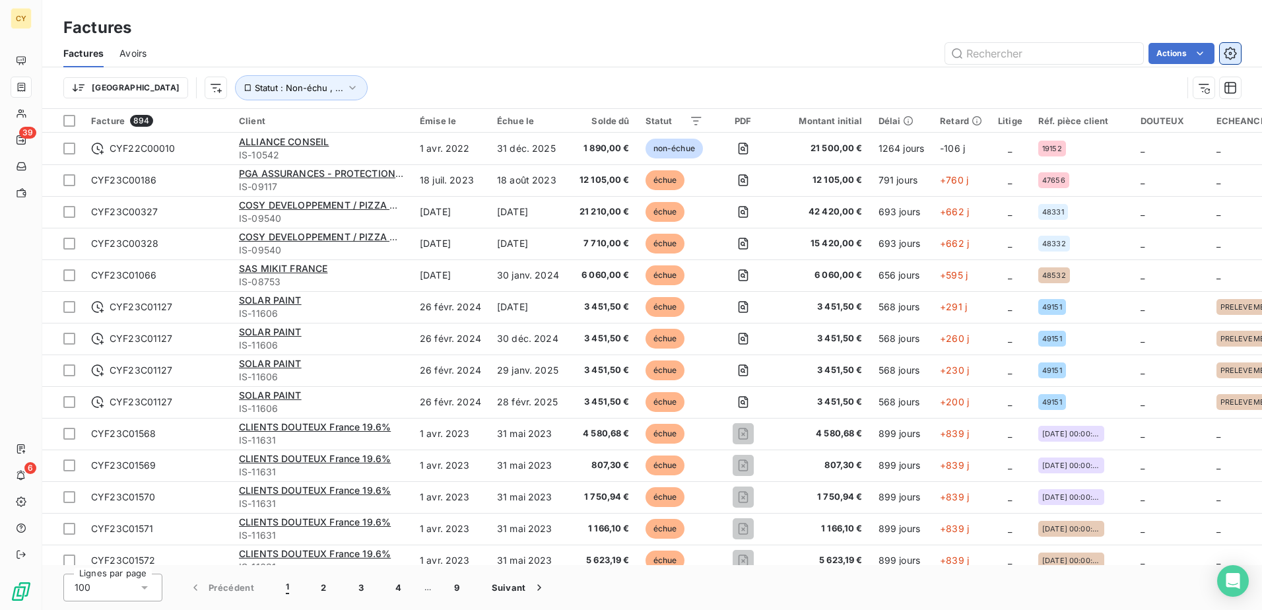
click at [1235, 49] on icon "button" at bounding box center [1230, 53] width 13 height 13
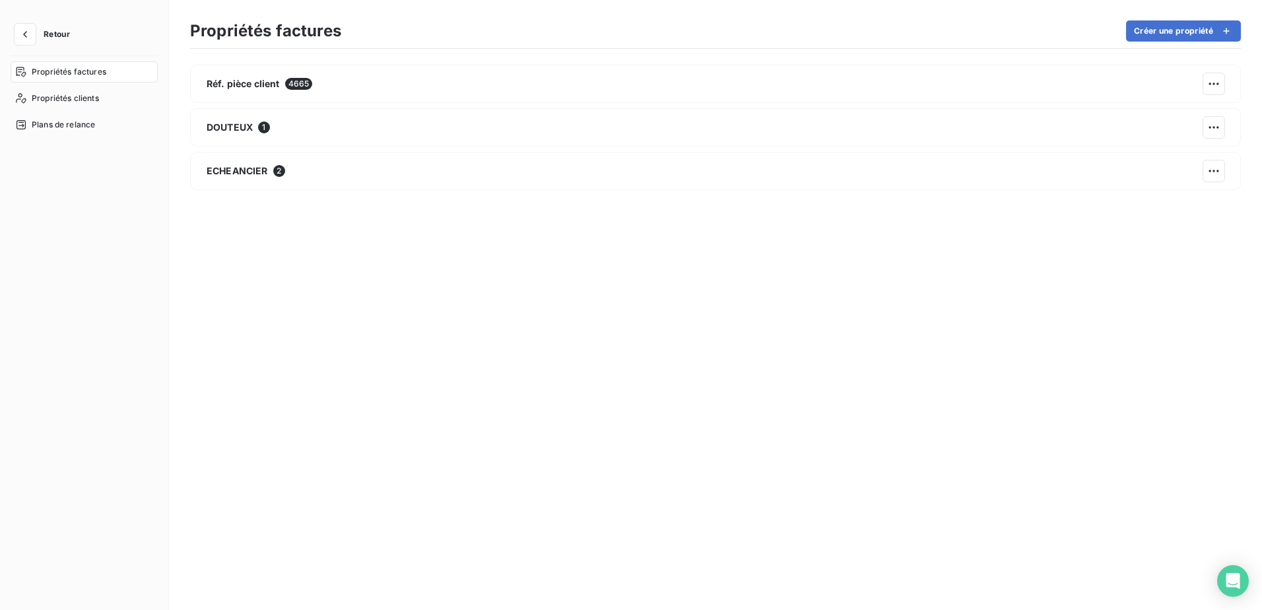
click at [55, 34] on span "Retour" at bounding box center [57, 34] width 26 height 8
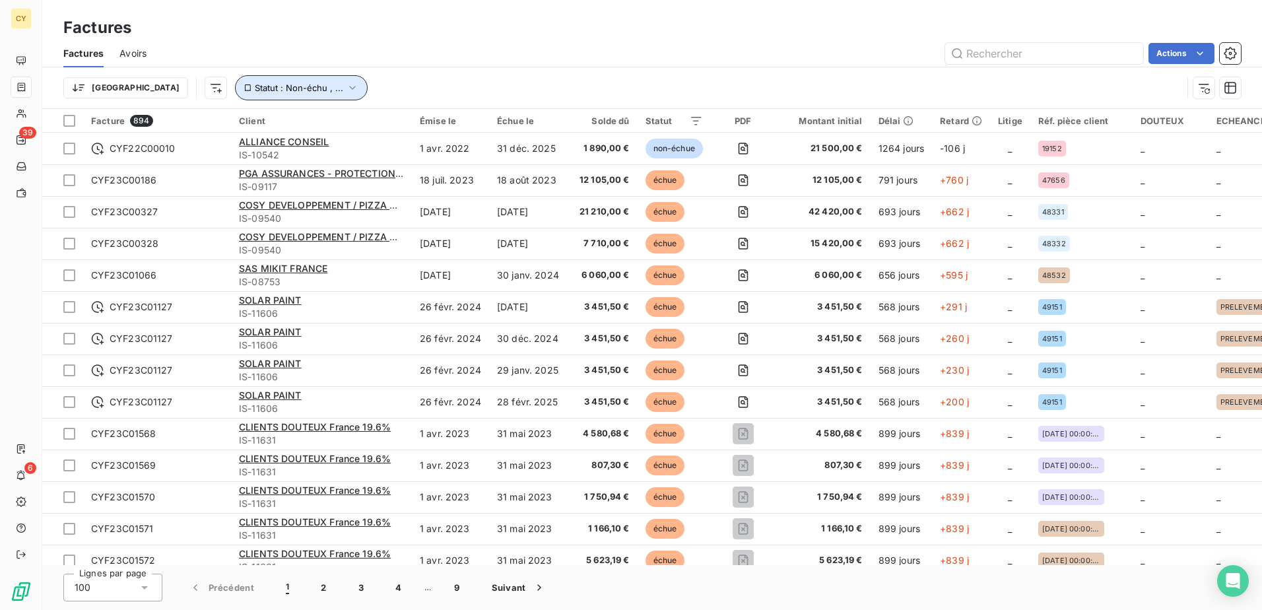
click at [255, 88] on span "Statut : Non-échu , ..." at bounding box center [299, 87] width 88 height 11
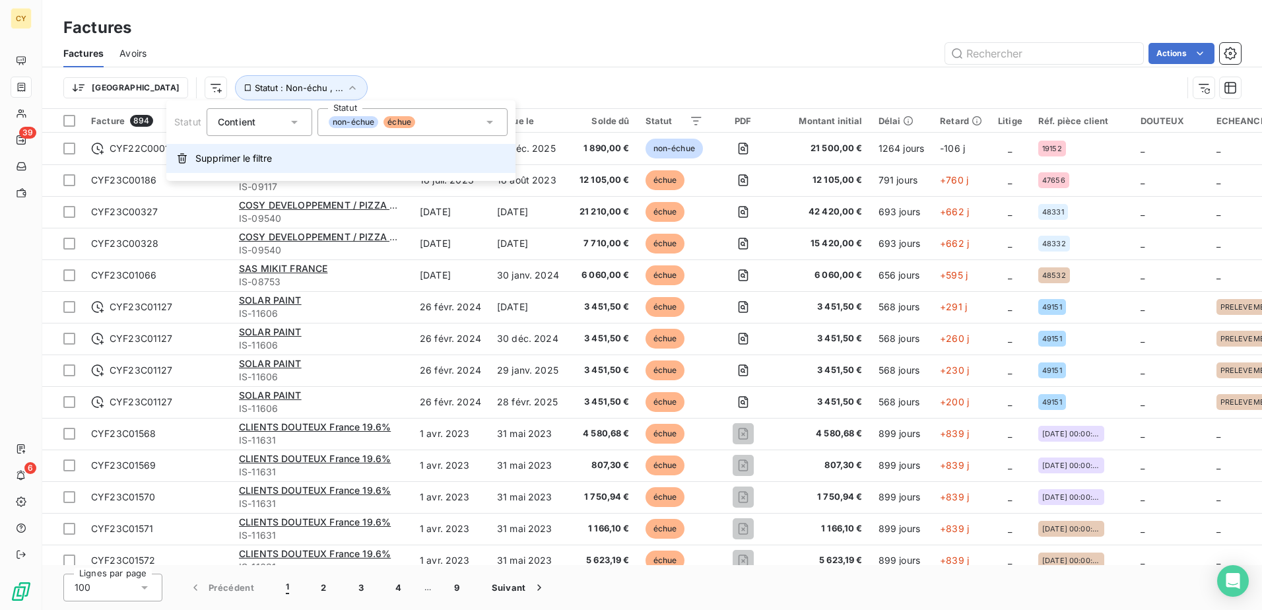
click at [218, 159] on span "Supprimer le filtre" at bounding box center [233, 158] width 77 height 13
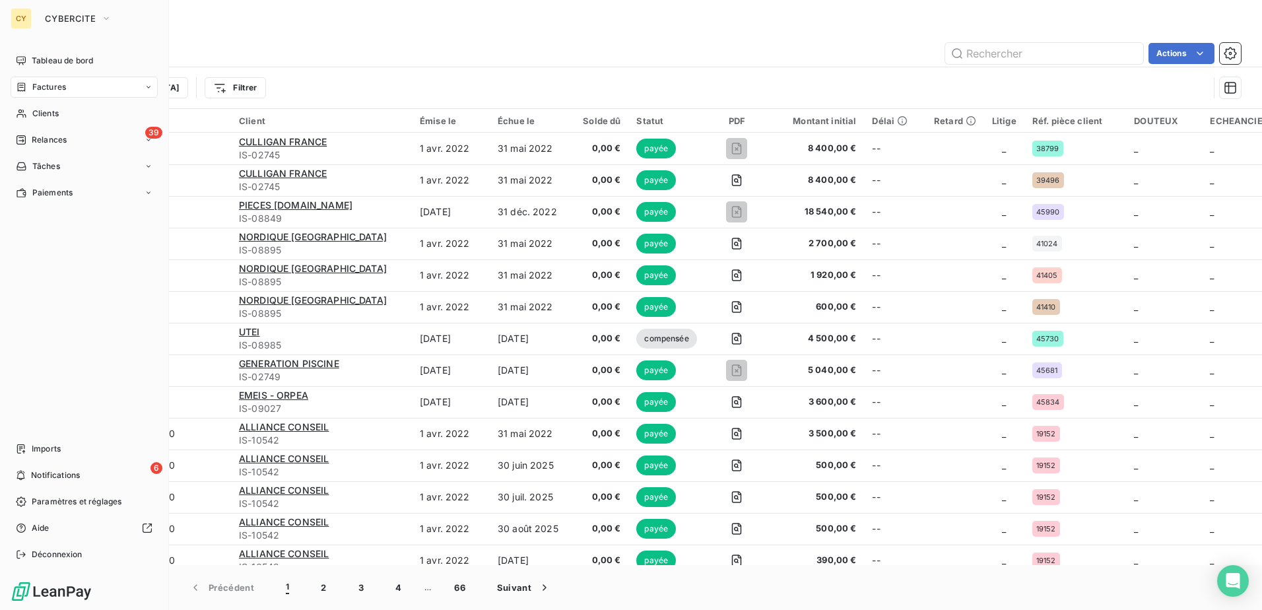
click at [65, 89] on span "Factures" at bounding box center [49, 87] width 34 height 12
click at [46, 116] on span "Clients" at bounding box center [45, 114] width 26 height 12
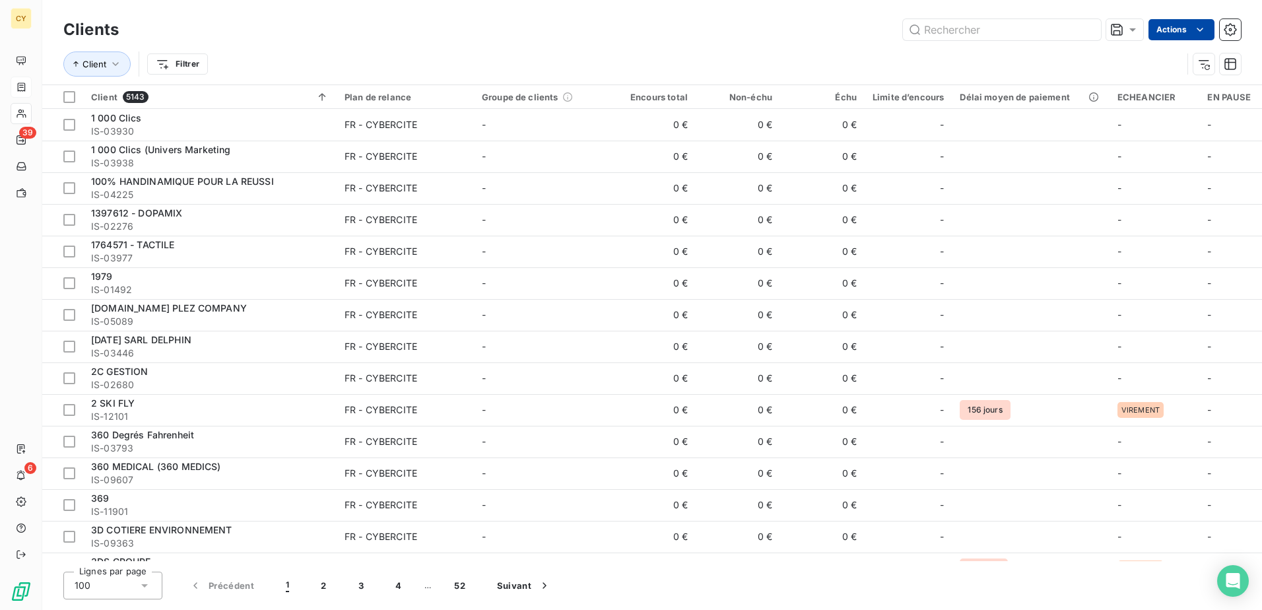
click at [1179, 28] on html "CY 39 6 Clients Actions Client Filtrer Client 5143 Plan de relance Groupe de cl…" at bounding box center [631, 305] width 1262 height 610
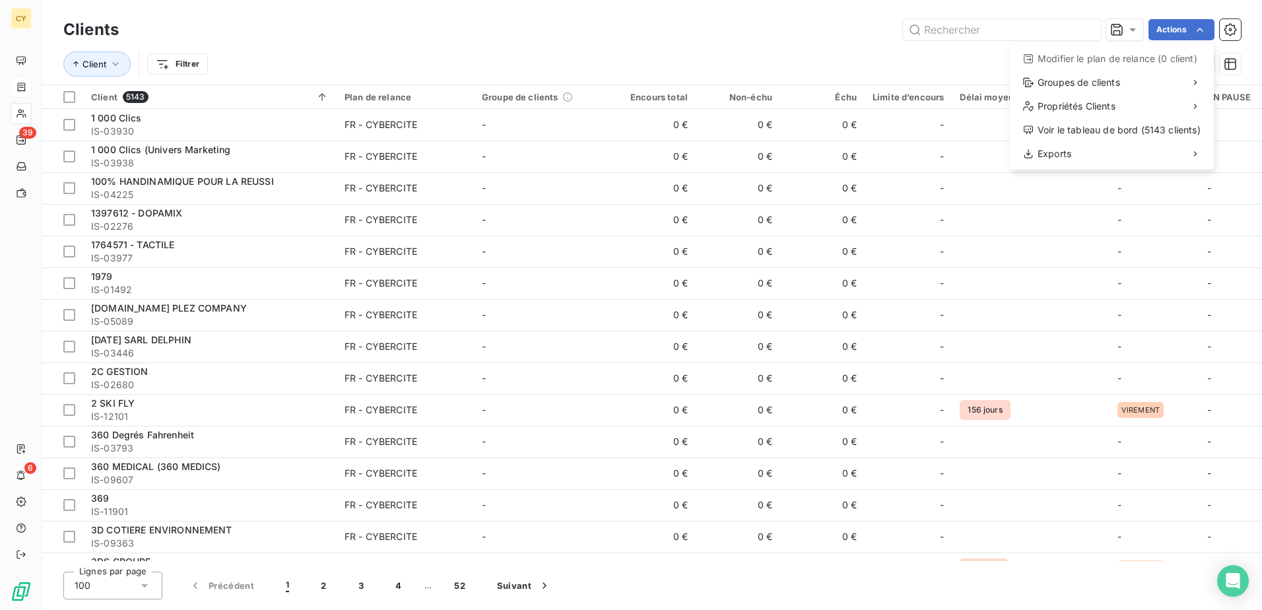
click at [1229, 30] on html "CY 39 6 Clients Actions Modifier le plan de relance (0 client) Groupes de clien…" at bounding box center [631, 305] width 1262 height 610
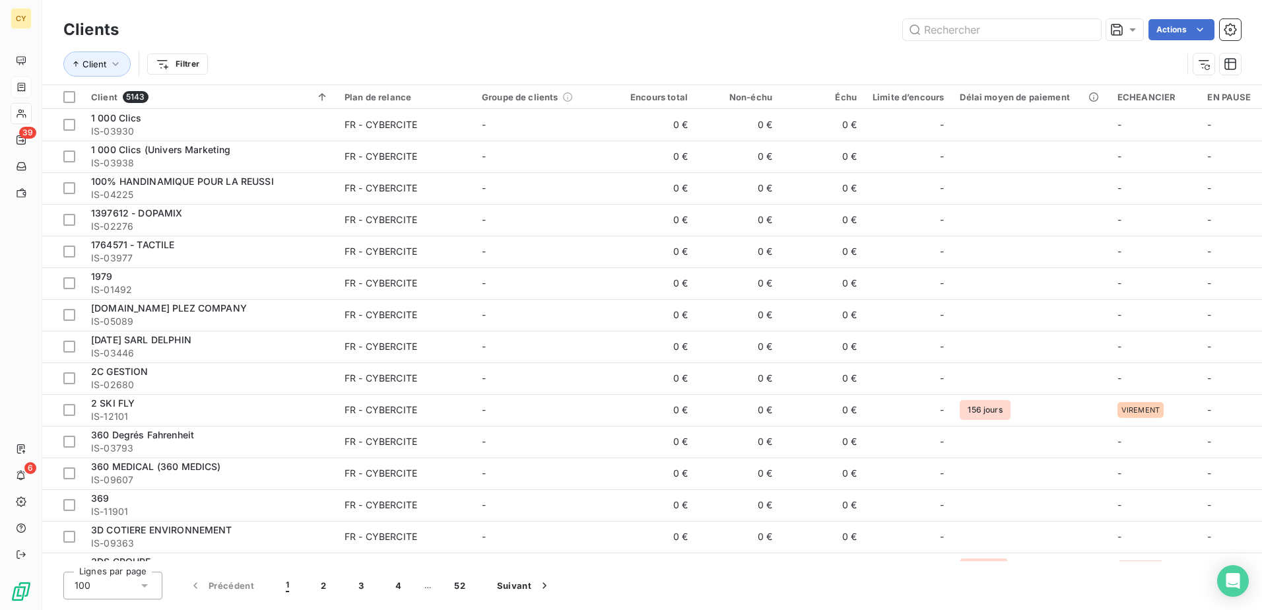
click at [1229, 30] on icon "button" at bounding box center [1230, 29] width 3 height 3
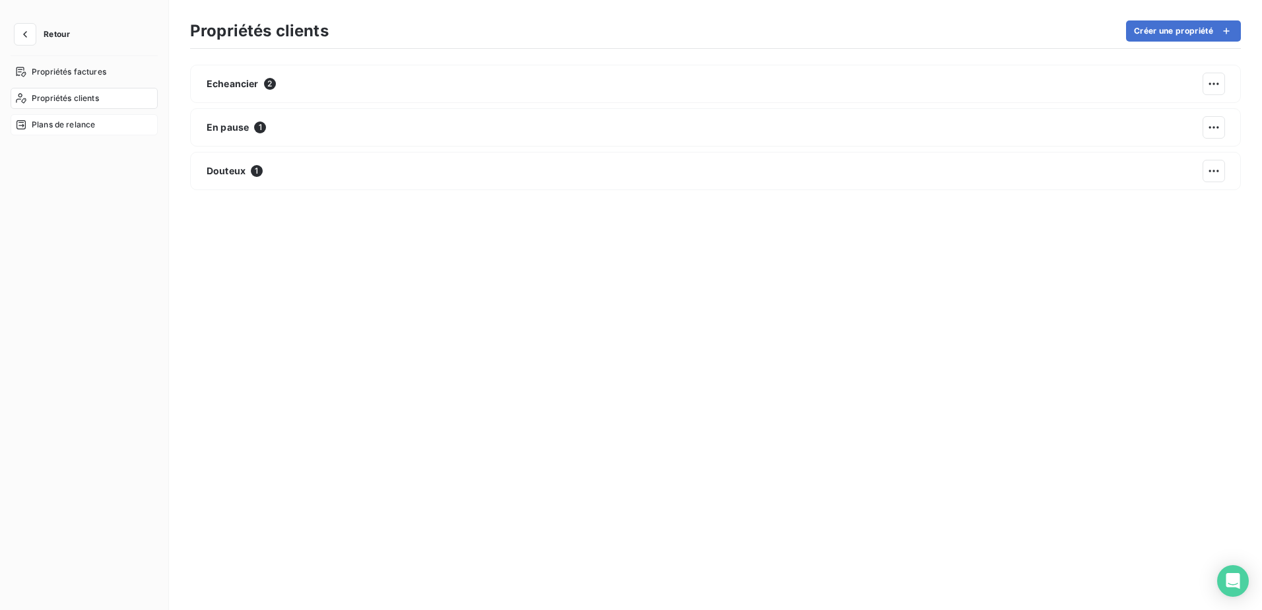
click at [79, 122] on span "Plans de relance" at bounding box center [63, 125] width 63 height 12
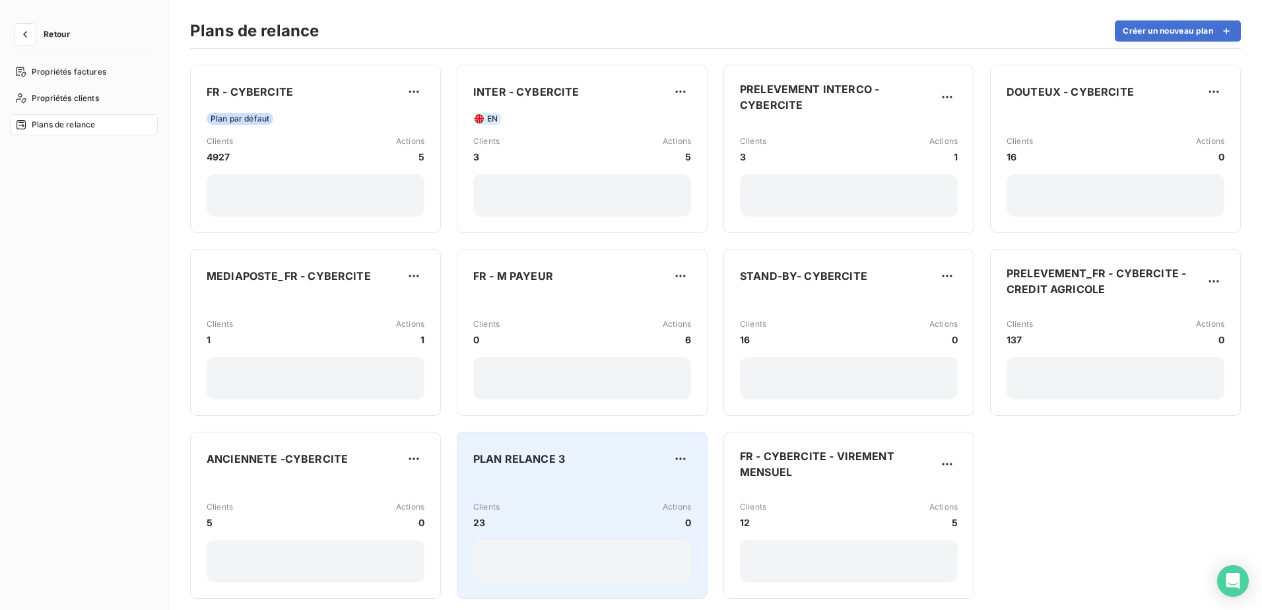
click at [550, 461] on span "PLAN RELANCE 3" at bounding box center [519, 459] width 92 height 16
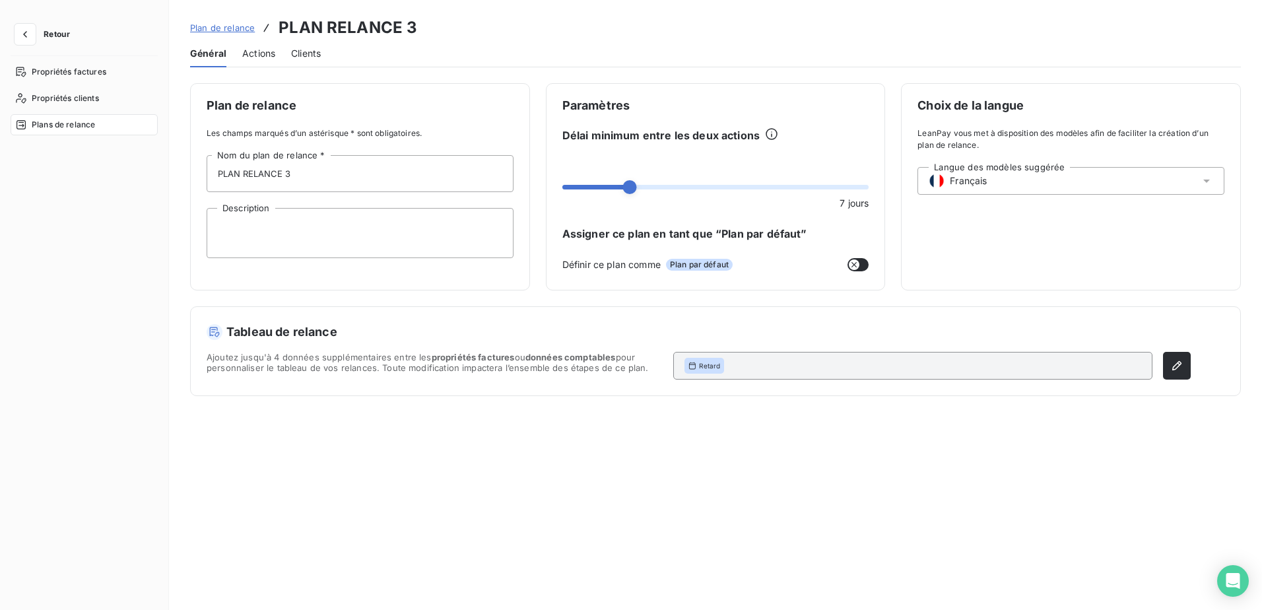
click at [305, 52] on span "Clients" at bounding box center [306, 53] width 30 height 13
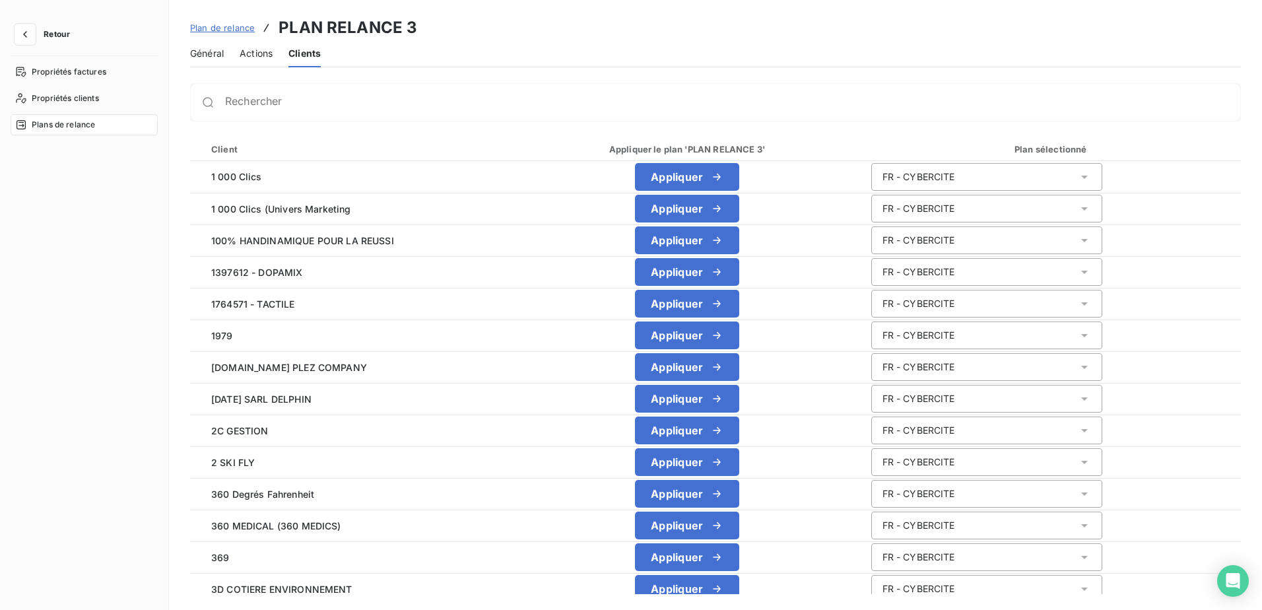
click at [261, 51] on span "Actions" at bounding box center [256, 53] width 33 height 13
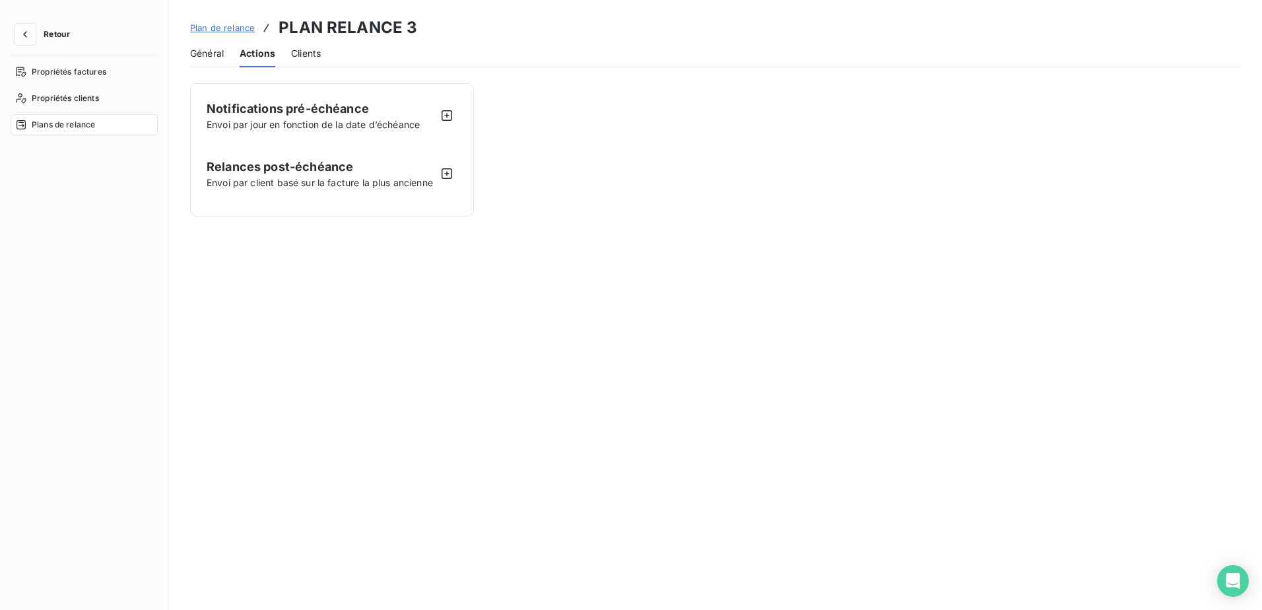
click at [215, 54] on span "Général" at bounding box center [207, 53] width 34 height 13
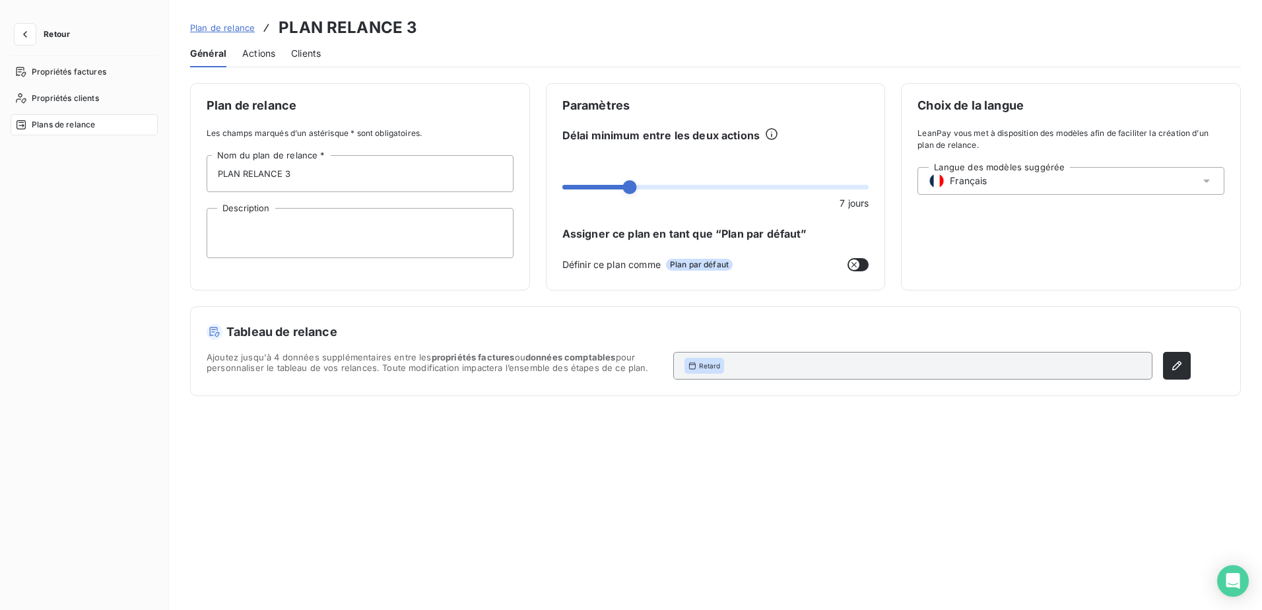
click at [310, 52] on span "Clients" at bounding box center [306, 53] width 30 height 13
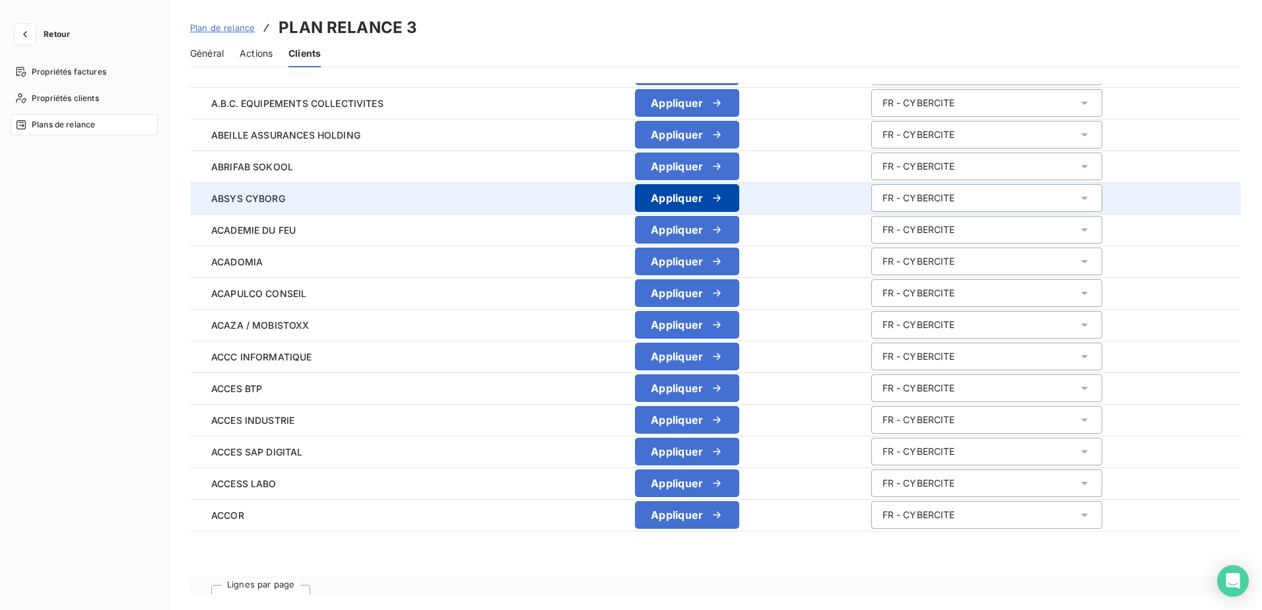
scroll to position [1241, 0]
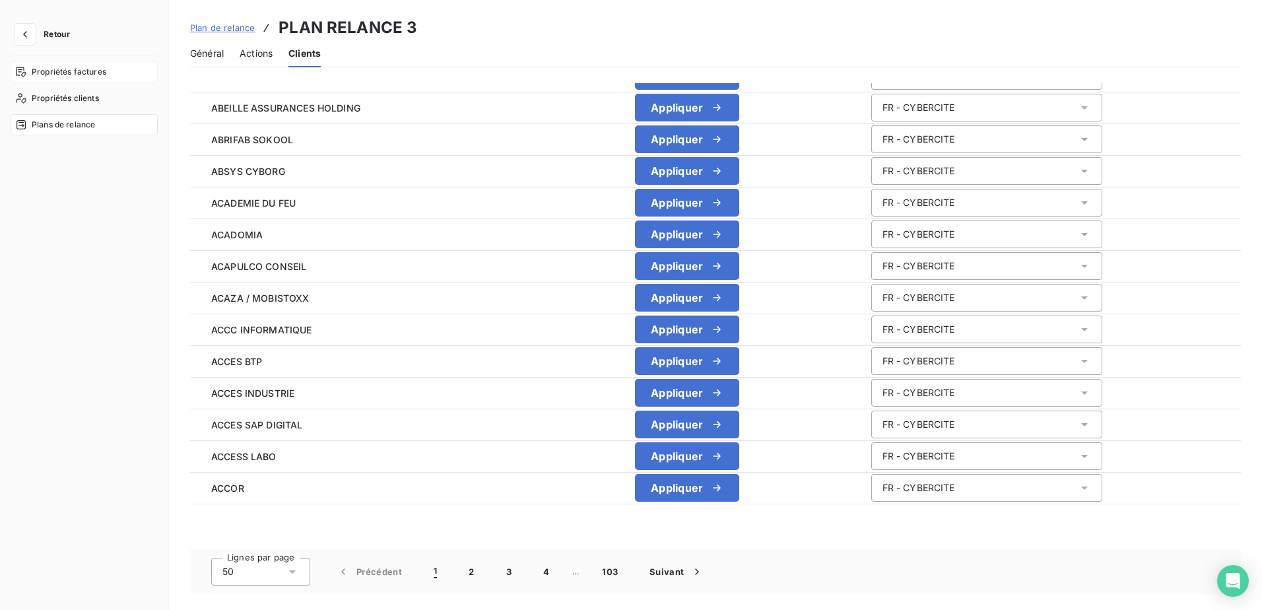
click at [67, 73] on span "Propriétés factures" at bounding box center [69, 72] width 75 height 12
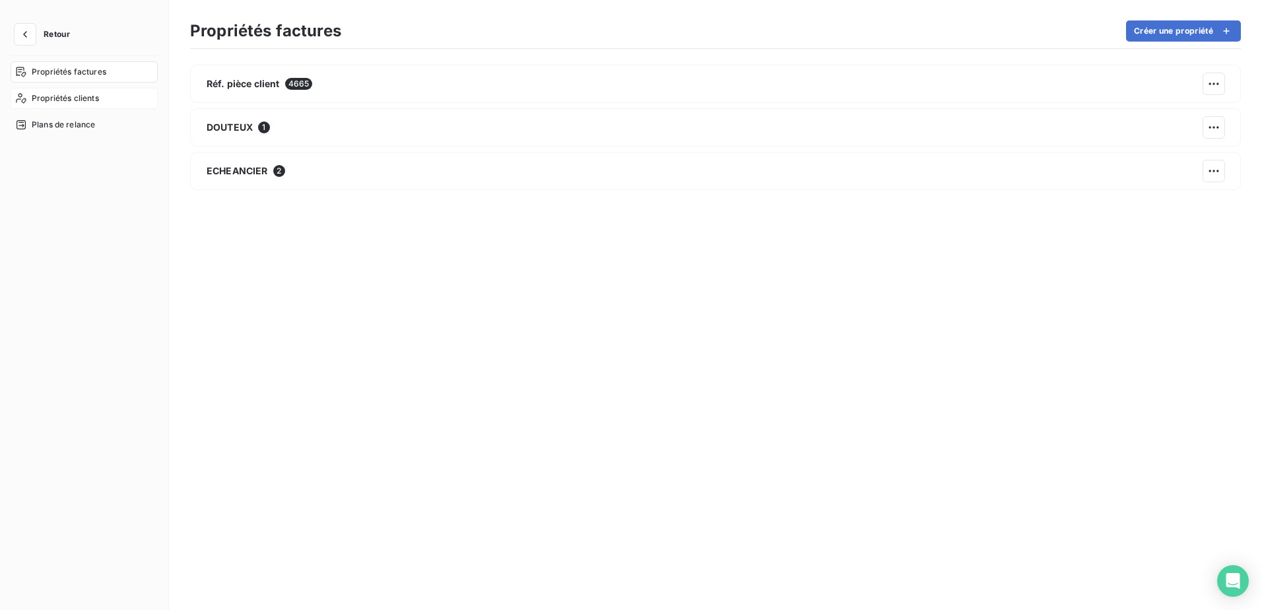
click at [73, 103] on span "Propriétés clients" at bounding box center [65, 98] width 67 height 12
click at [79, 125] on span "Plans de relance" at bounding box center [63, 125] width 63 height 12
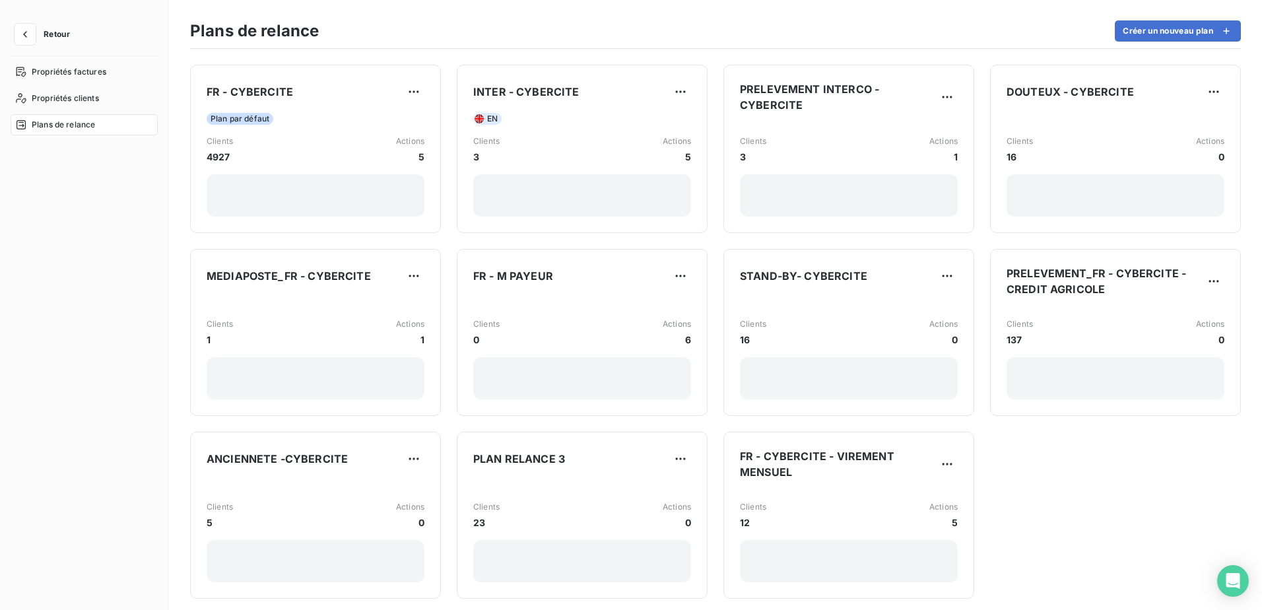
click at [43, 32] on button "Retour" at bounding box center [46, 34] width 70 height 21
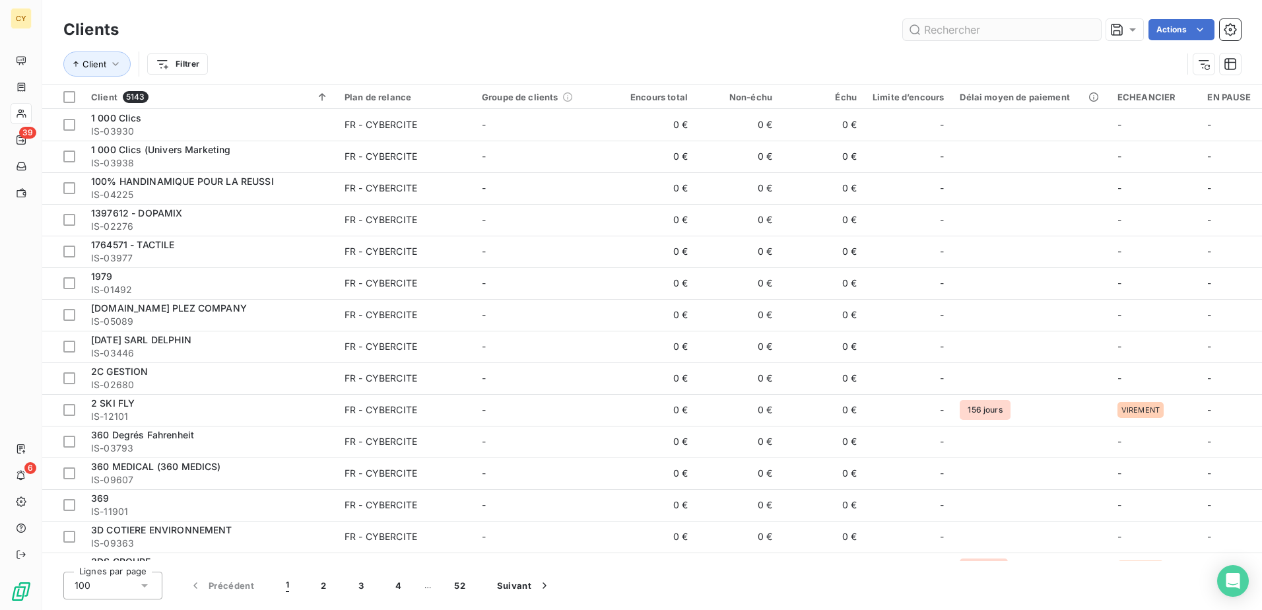
click at [956, 32] on input "text" at bounding box center [1002, 29] width 198 height 21
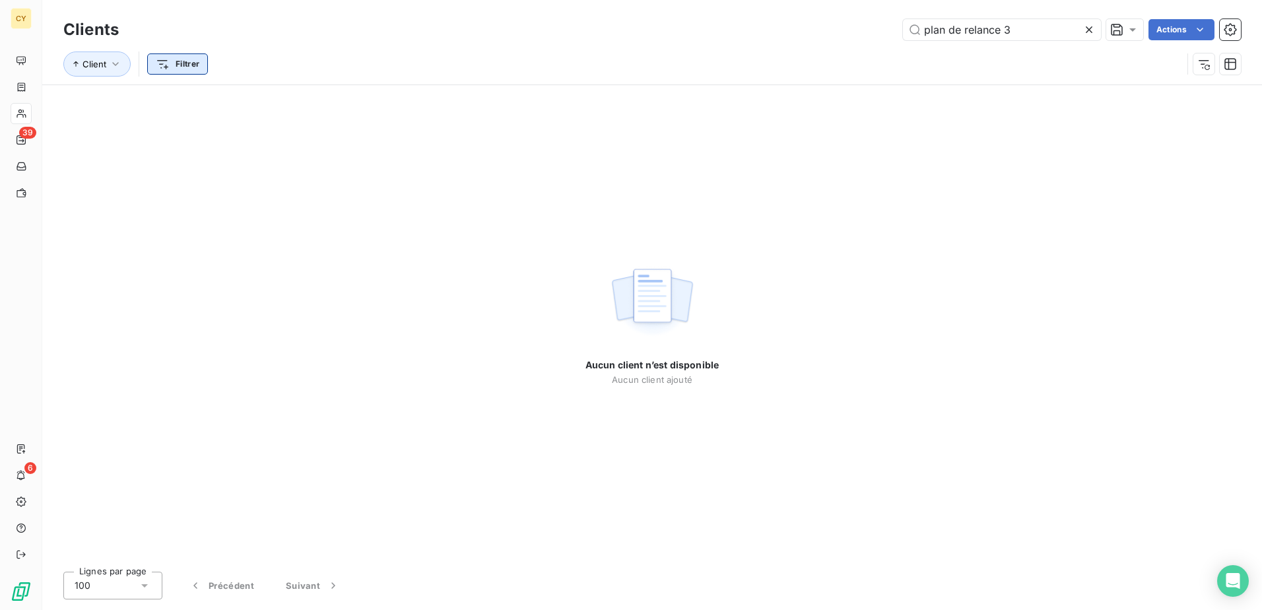
type input "plan de relance 3"
click at [185, 61] on html "CY 39 6 Clients plan de relance 3 Actions Client Filtrer Aucun client n’est dis…" at bounding box center [631, 305] width 1262 height 610
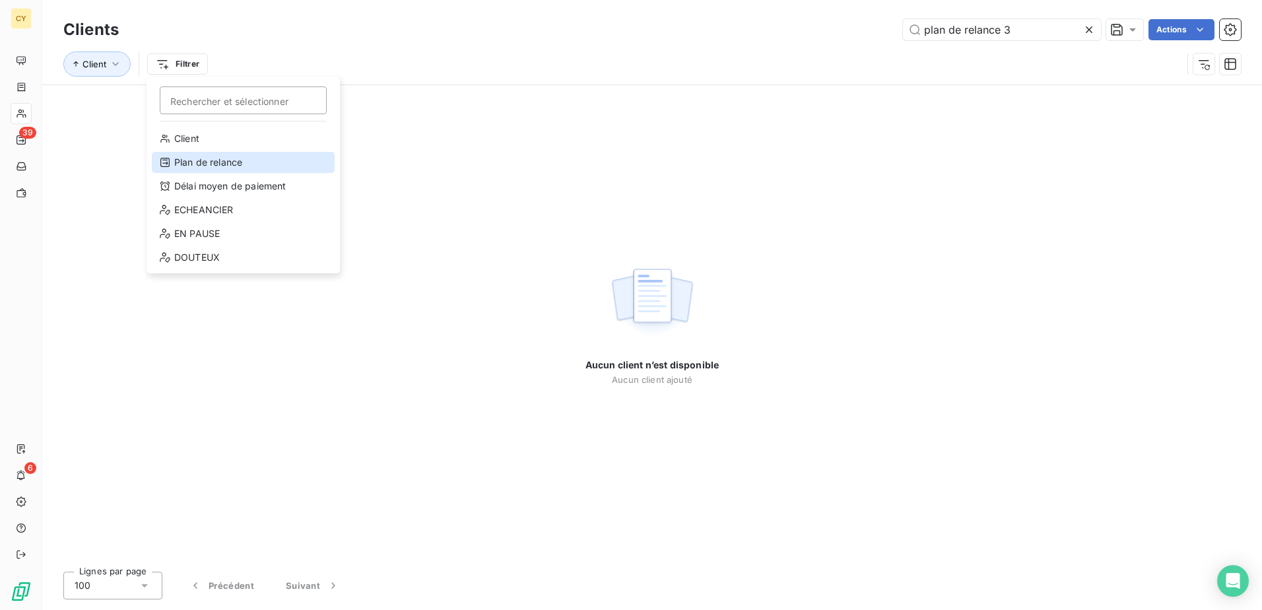
click at [224, 160] on div "Plan de relance" at bounding box center [243, 162] width 183 height 21
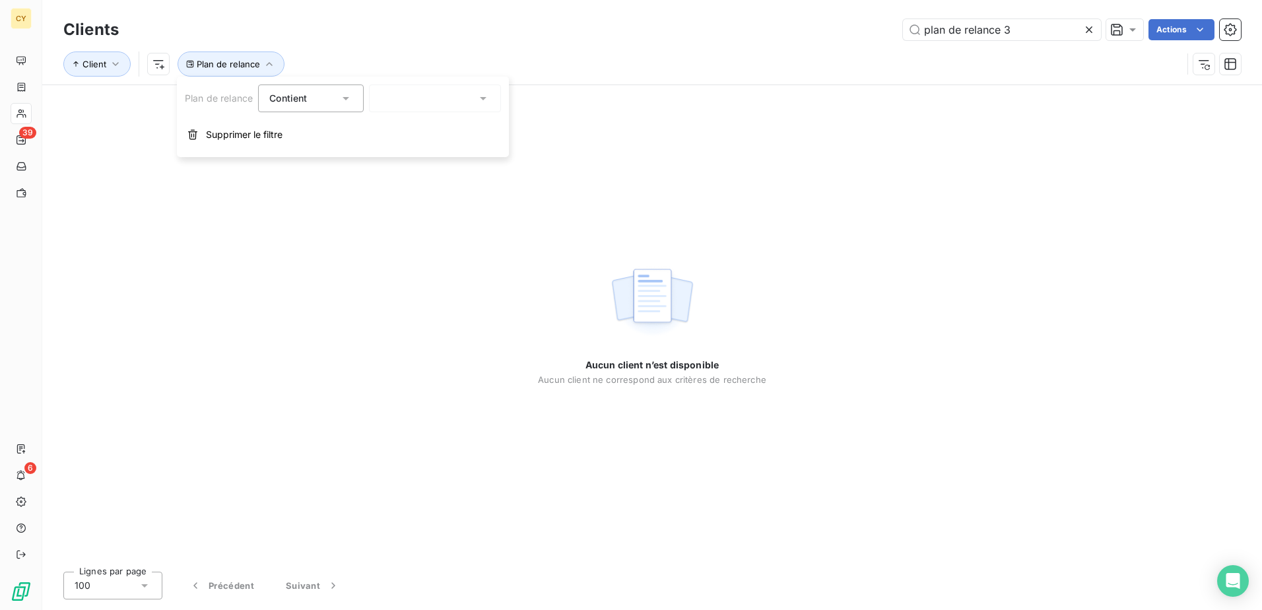
click at [435, 98] on div at bounding box center [435, 98] width 132 height 28
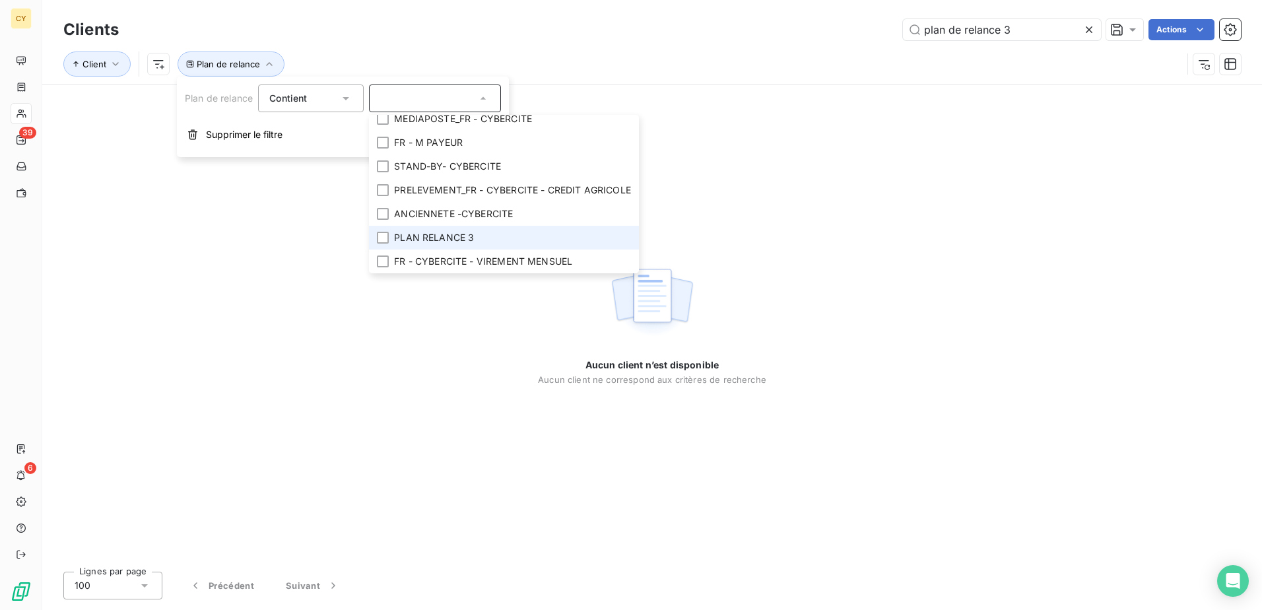
scroll to position [113, 0]
click at [460, 231] on span "PLAN RELANCE 3" at bounding box center [434, 237] width 80 height 13
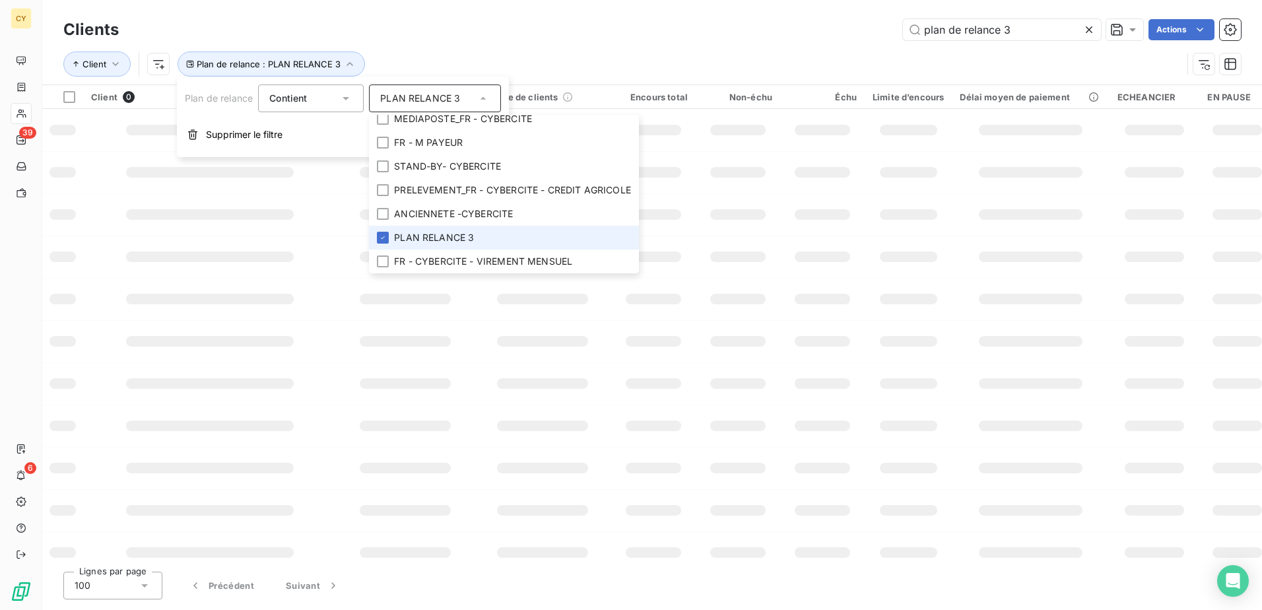
scroll to position [103, 0]
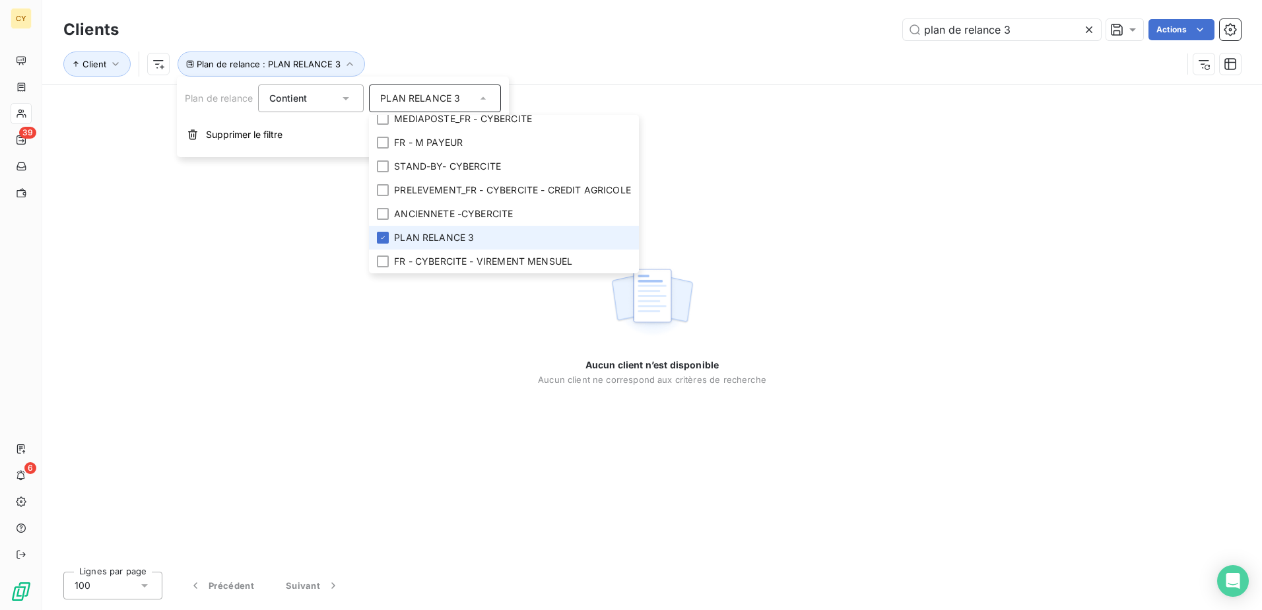
click at [525, 239] on li "PLAN RELANCE 3" at bounding box center [504, 238] width 270 height 24
click at [832, 203] on div "Aucun client n’est disponible Aucun client ne correspond aux critères de recher…" at bounding box center [652, 323] width 1220 height 476
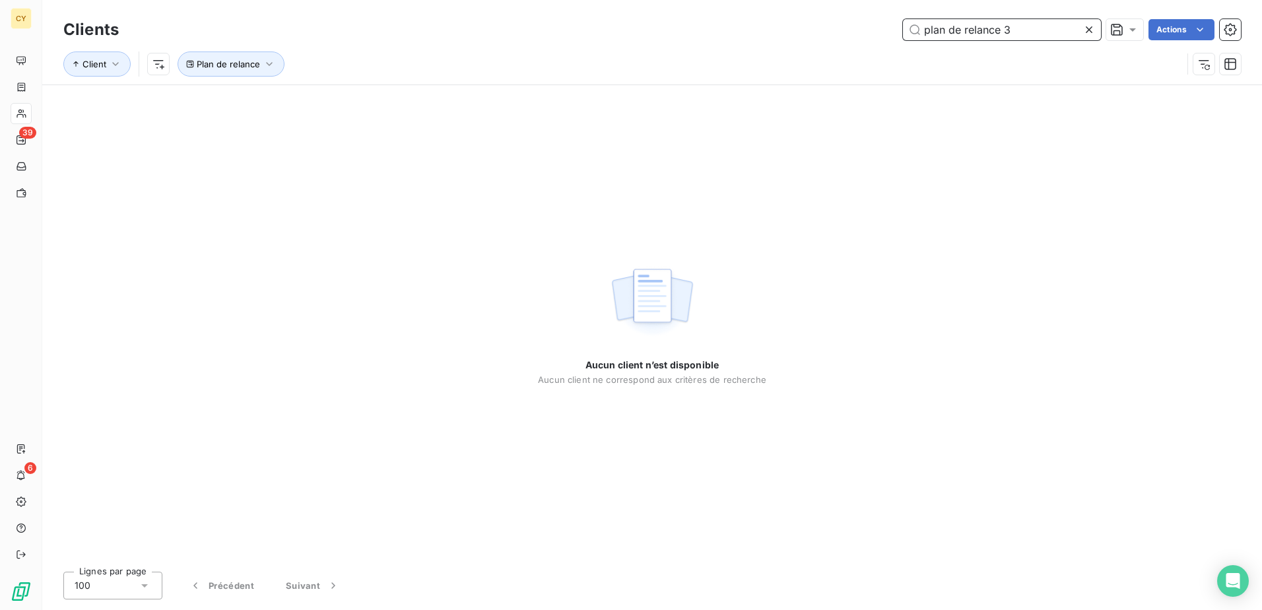
click at [1055, 34] on input "plan de relance 3" at bounding box center [1002, 29] width 198 height 21
drag, startPoint x: 1032, startPoint y: 31, endPoint x: 919, endPoint y: 41, distance: 113.3
click at [924, 44] on div "Clients plan de relance 3 Actions Client Plan de relance" at bounding box center [651, 50] width 1177 height 69
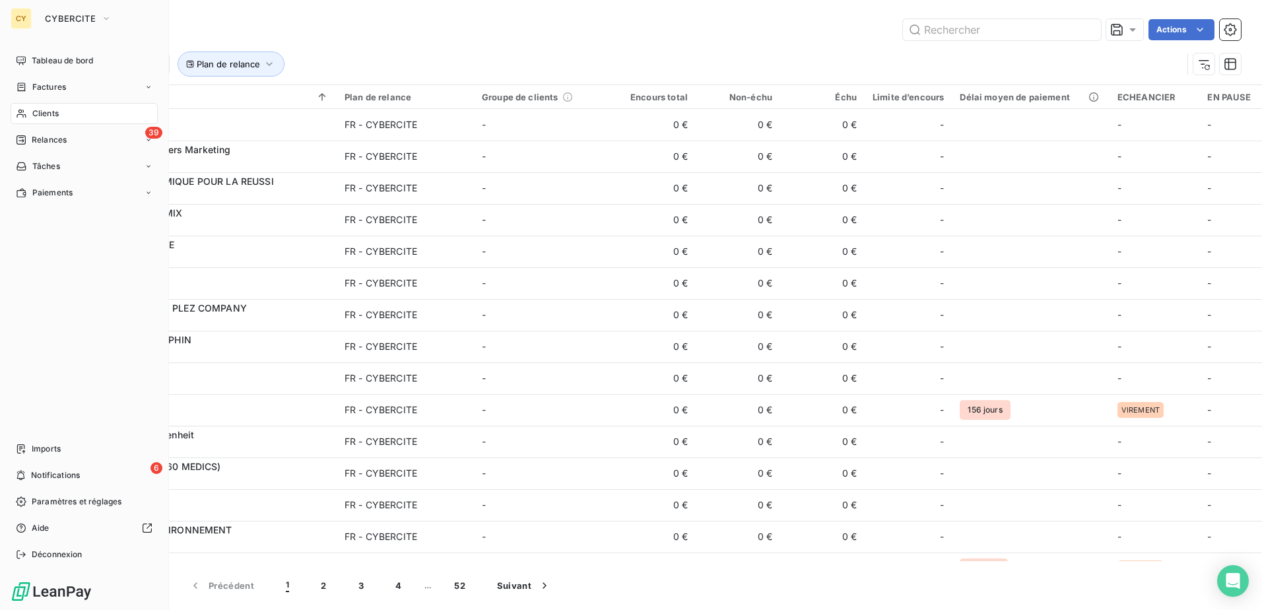
click at [42, 113] on span "Clients" at bounding box center [45, 114] width 26 height 12
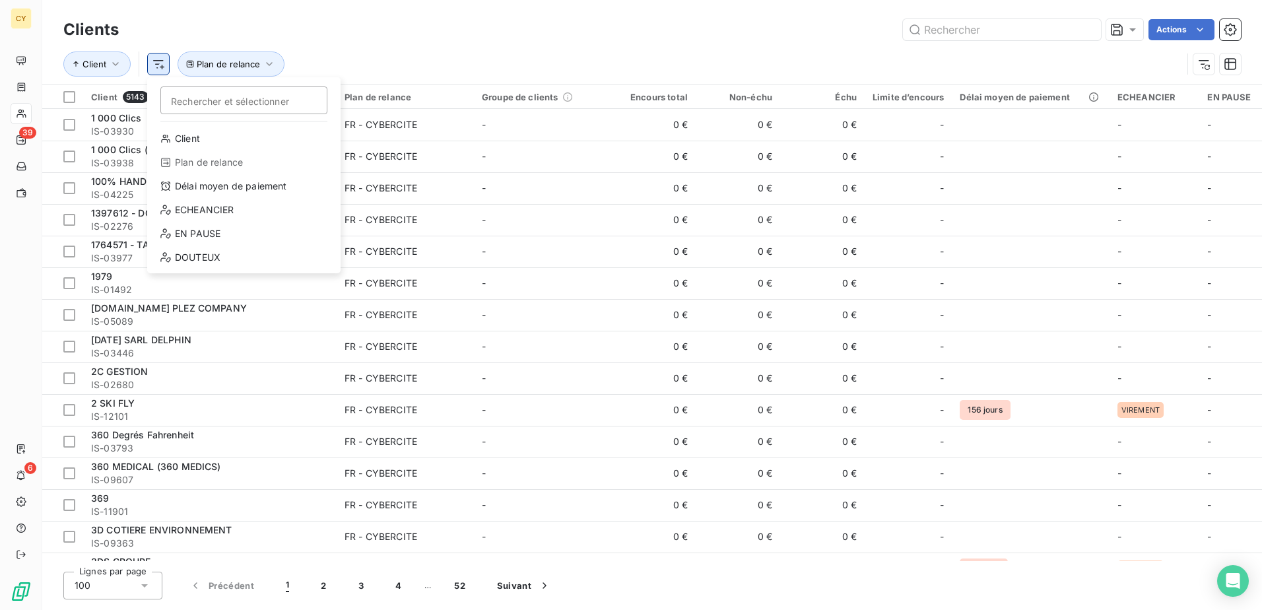
click at [156, 63] on html "CY 39 6 Clients Actions Client Rechercher et sélectionner Client Plan de relanc…" at bounding box center [631, 305] width 1262 height 610
click at [267, 64] on html "CY 39 6 Clients Actions Client Rechercher et sélectionner Client Plan de relanc…" at bounding box center [631, 305] width 1262 height 610
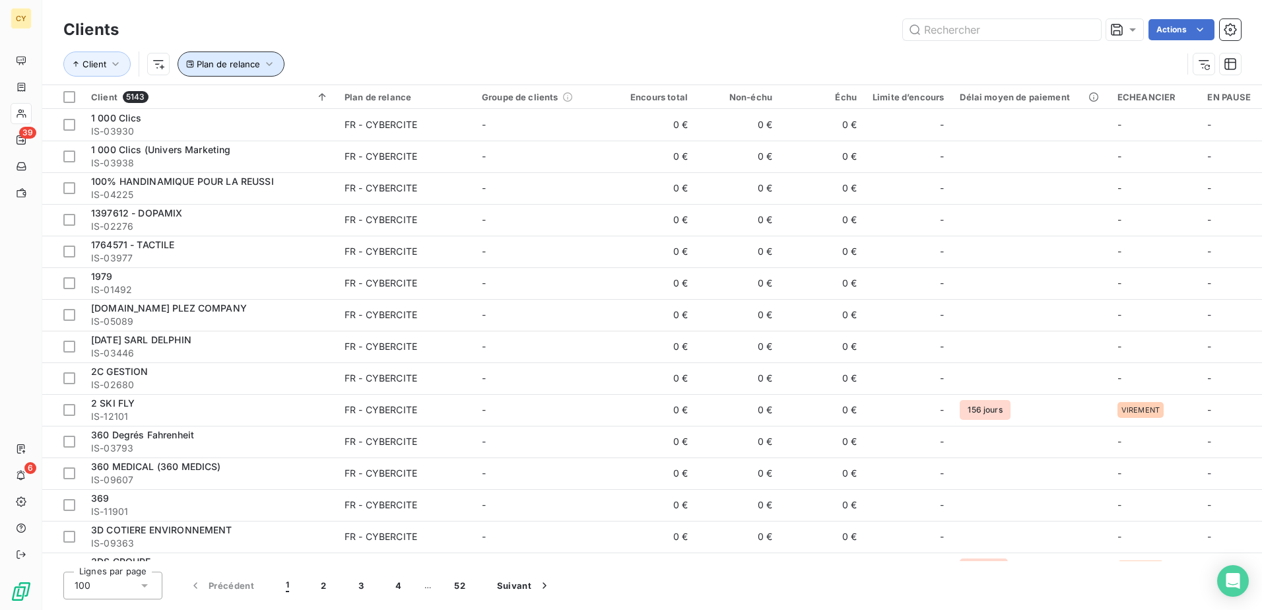
click at [267, 64] on icon "button" at bounding box center [269, 64] width 7 height 4
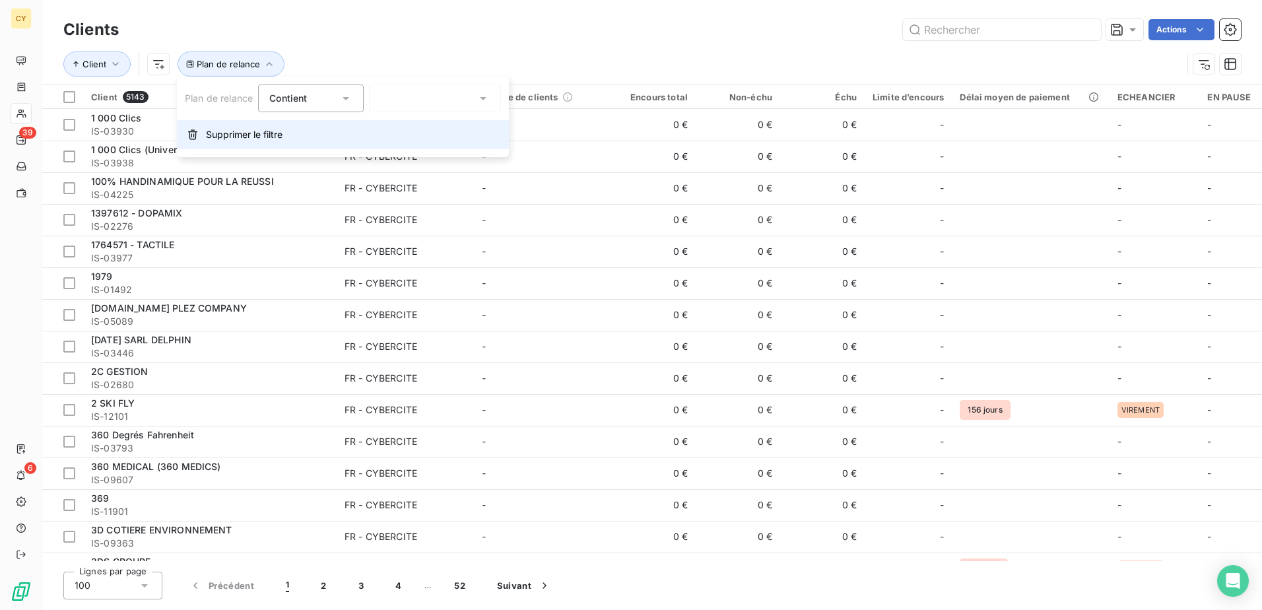
click at [263, 129] on span "Supprimer le filtre" at bounding box center [244, 134] width 77 height 13
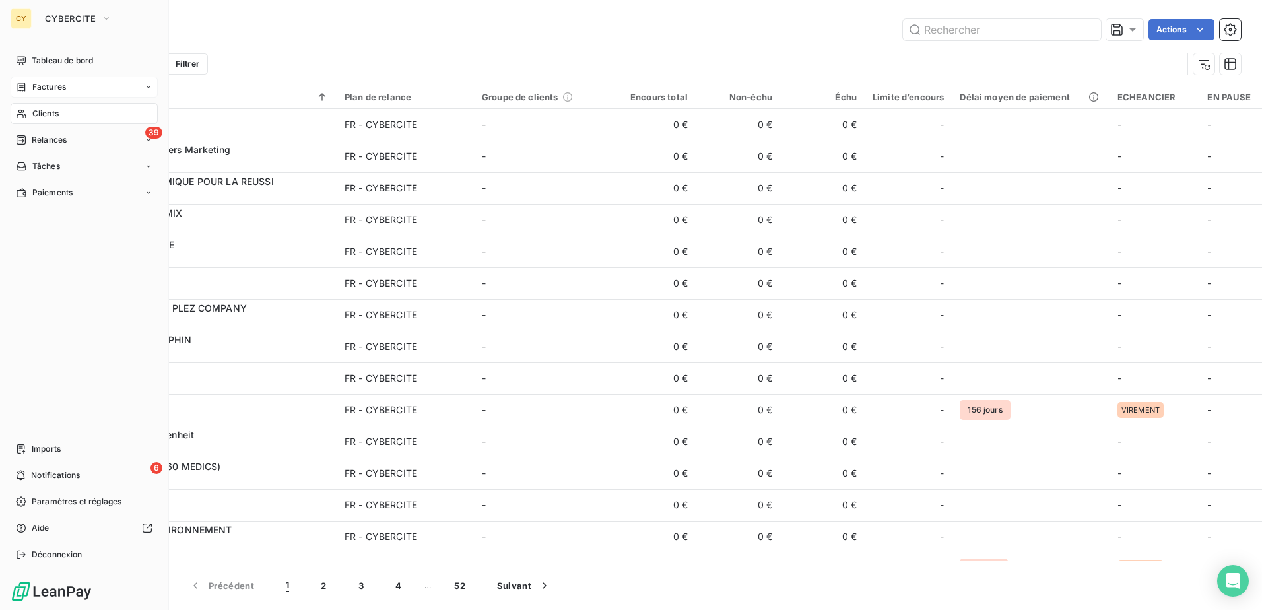
click at [51, 86] on span "Factures" at bounding box center [49, 87] width 34 height 12
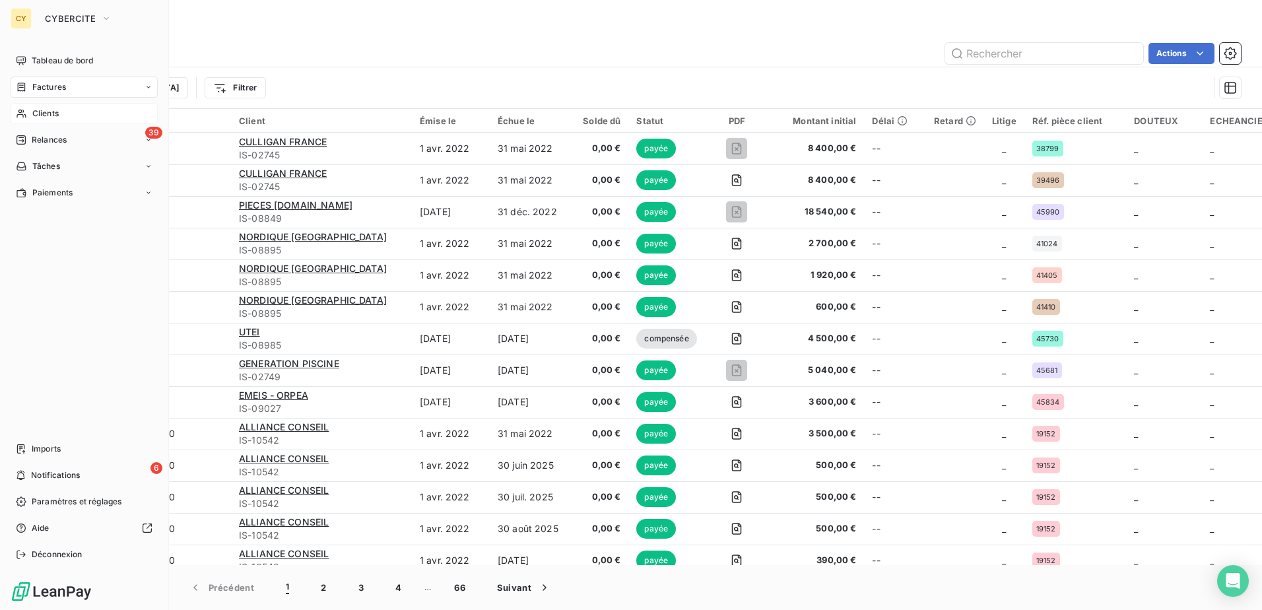
click at [55, 116] on span "Clients" at bounding box center [45, 114] width 26 height 12
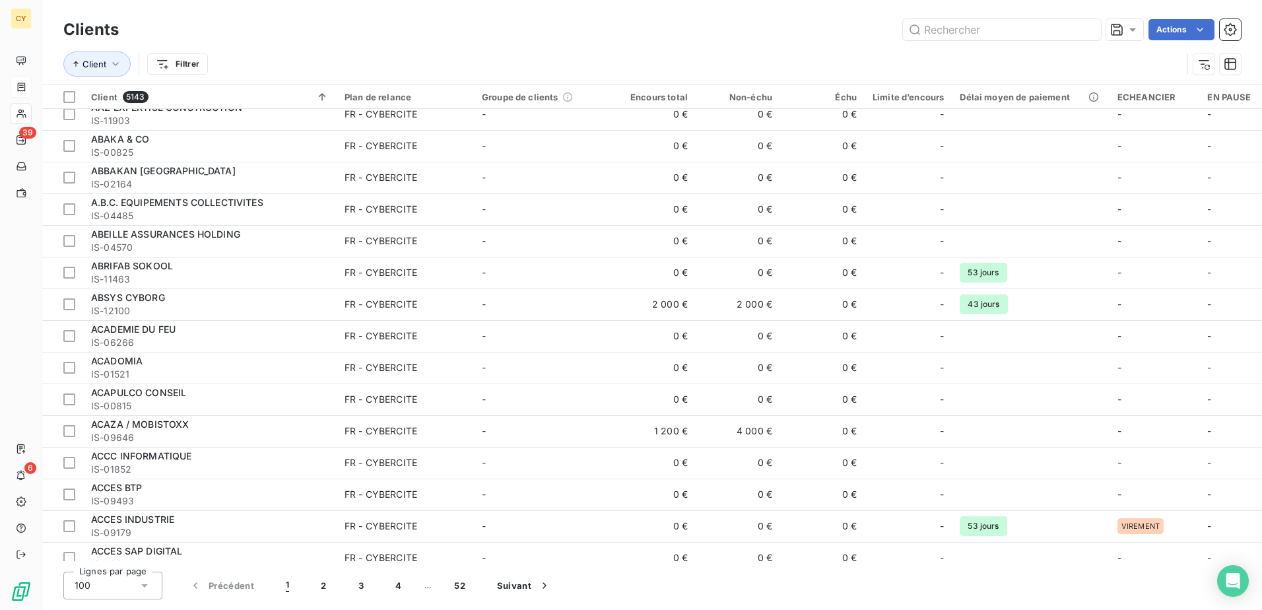
scroll to position [1518, 0]
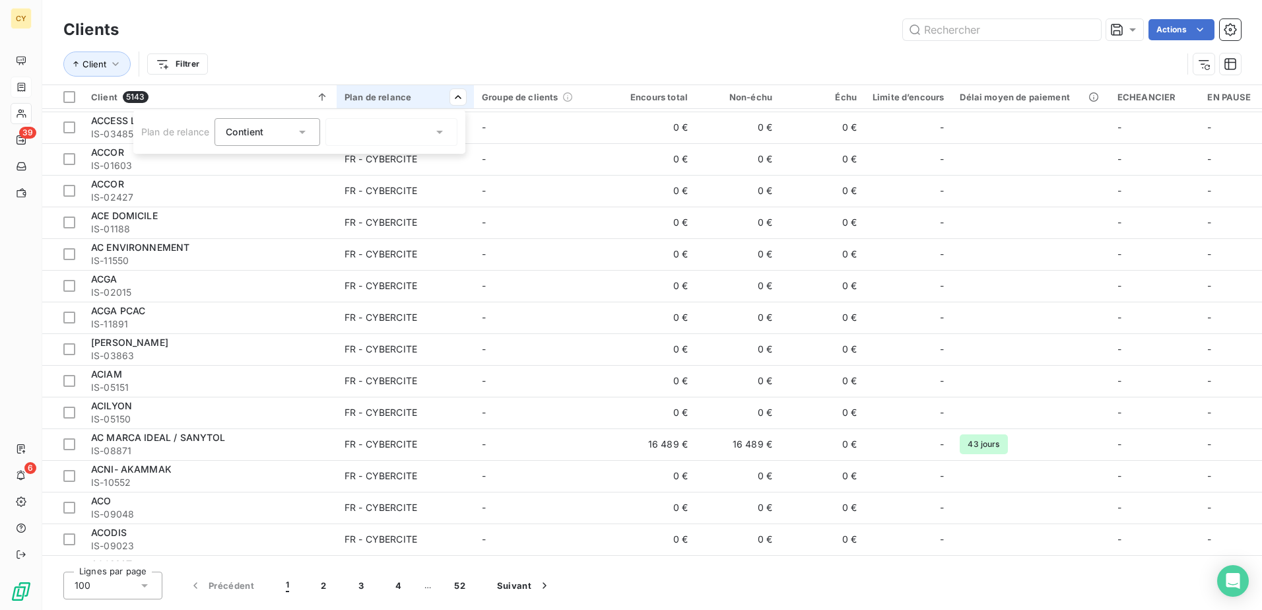
click at [440, 130] on icon at bounding box center [439, 131] width 13 height 13
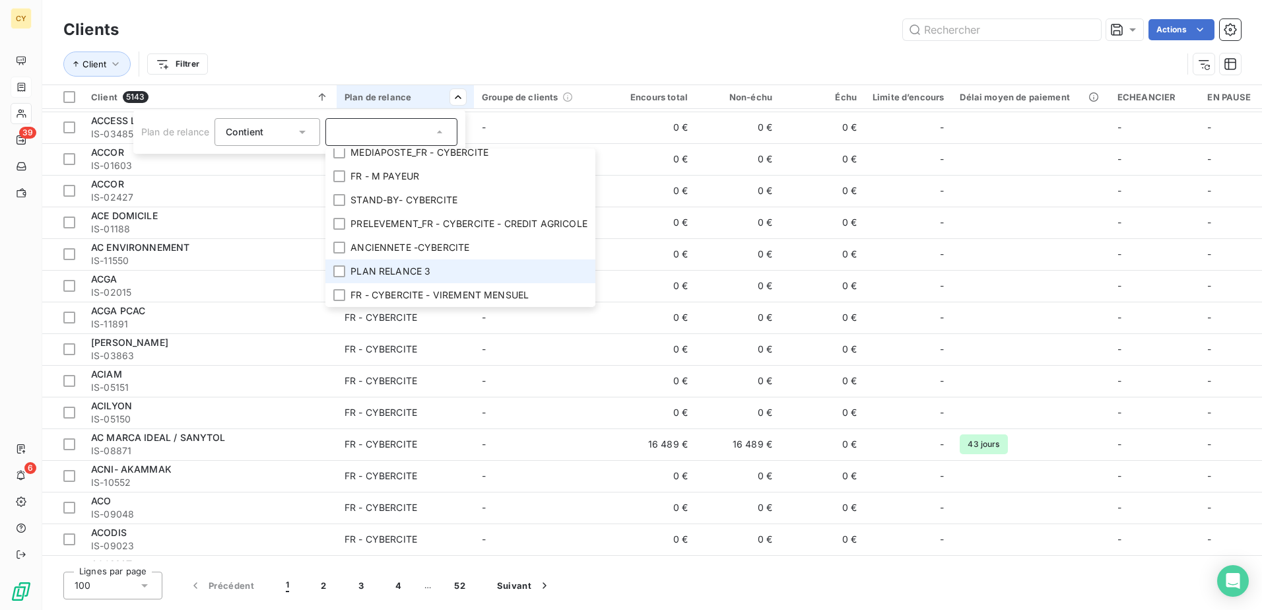
scroll to position [113, 0]
click at [417, 265] on span "PLAN RELANCE 3" at bounding box center [390, 271] width 80 height 13
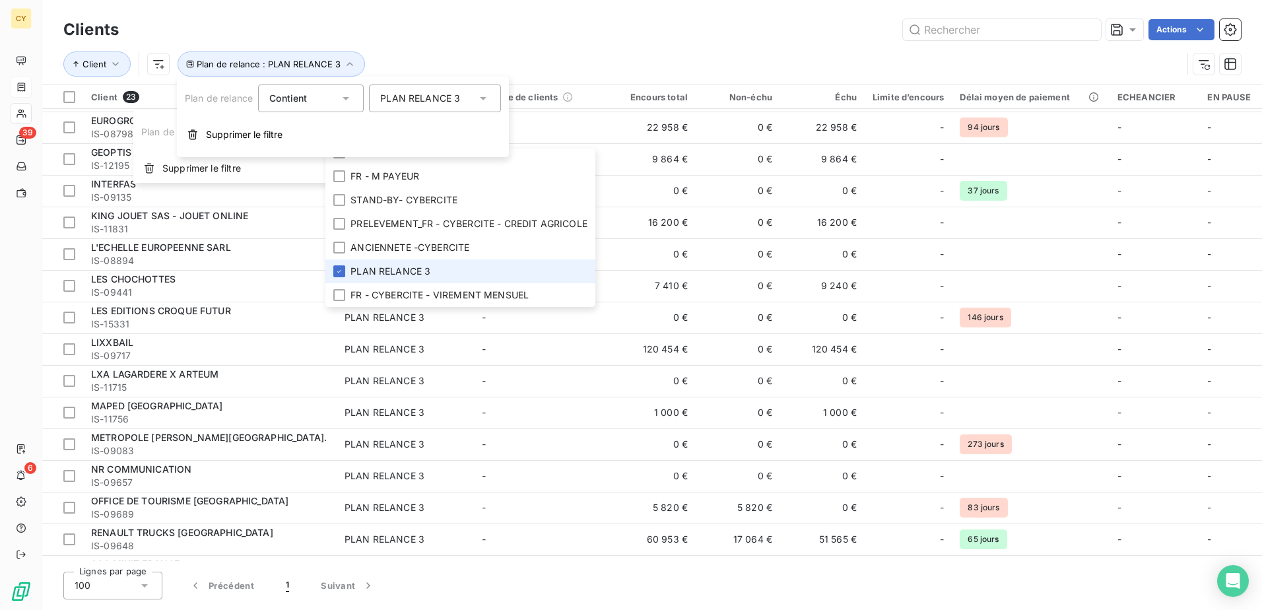
scroll to position [282, 0]
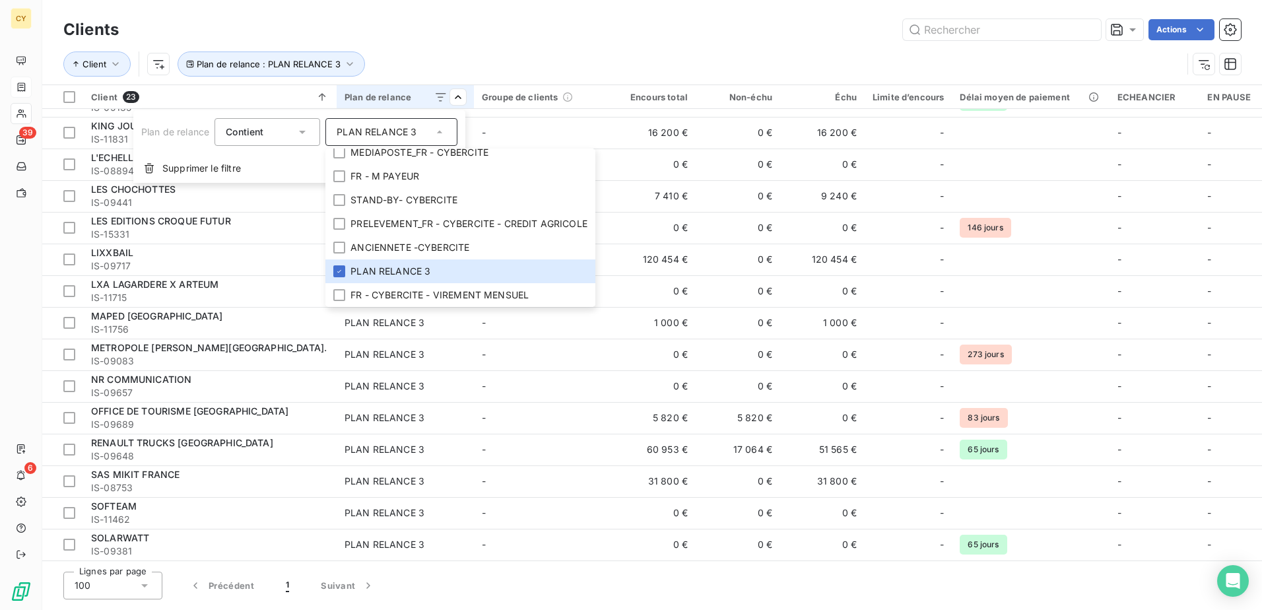
click at [1070, 272] on html "CY 39 6 Clients Actions Client Plan de relance : PLAN RELANCE 3 Client 23 Plan …" at bounding box center [631, 305] width 1262 height 610
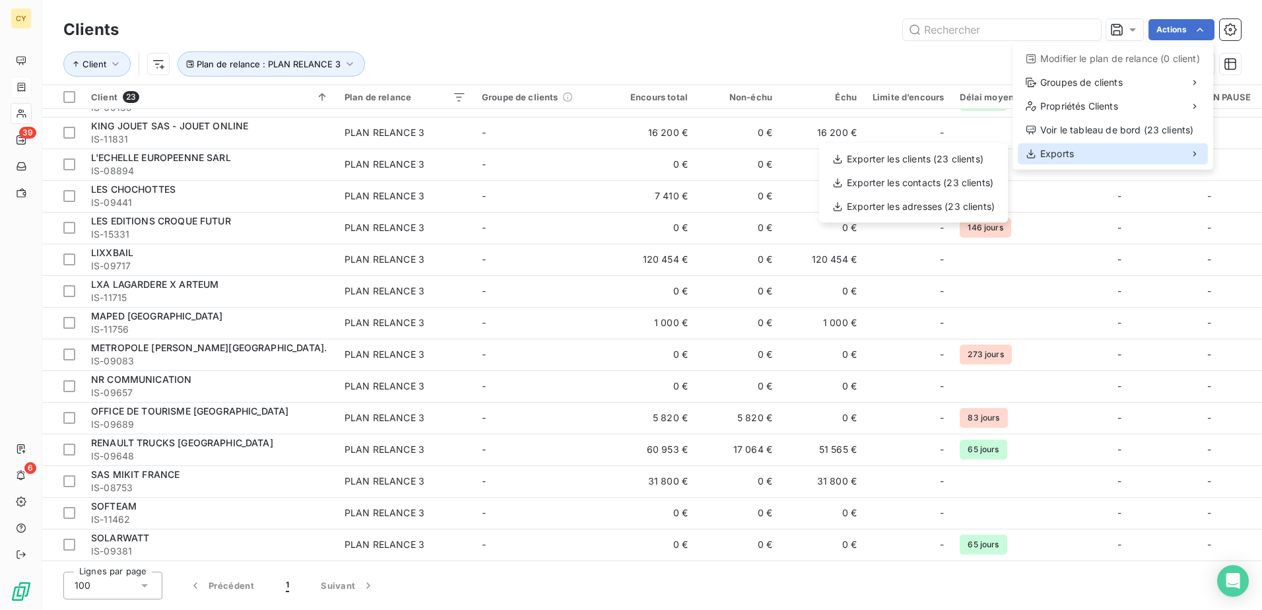
click at [1059, 157] on span "Exports" at bounding box center [1057, 153] width 34 height 13
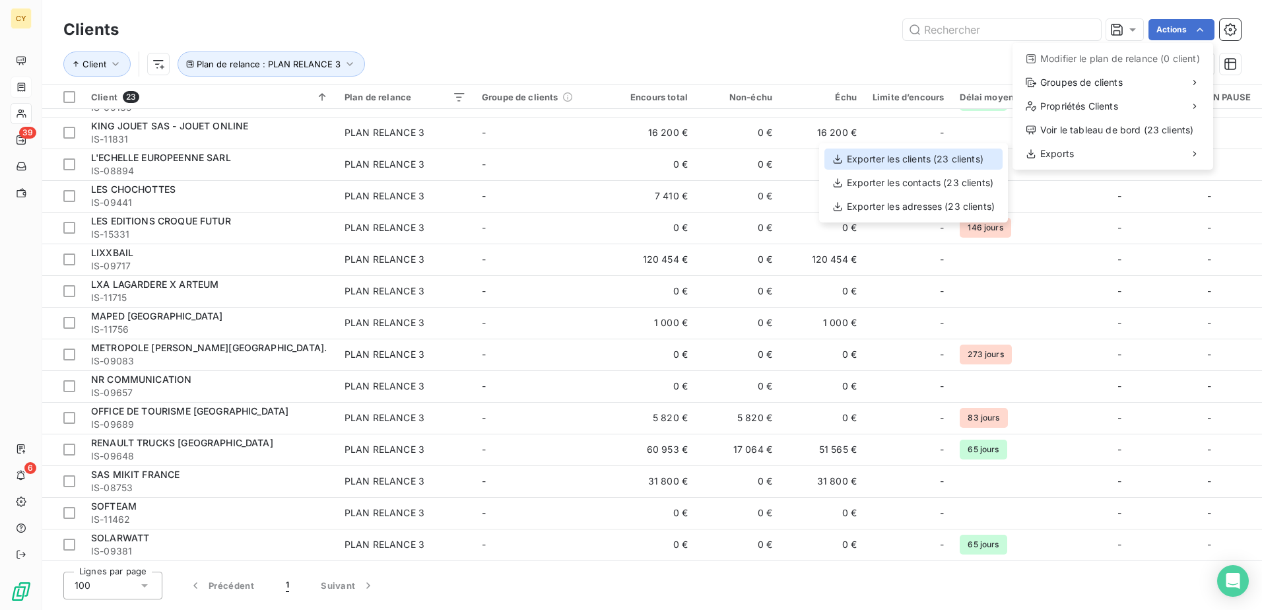
click at [925, 158] on div "Exporter les clients (23 clients)" at bounding box center [913, 158] width 178 height 21
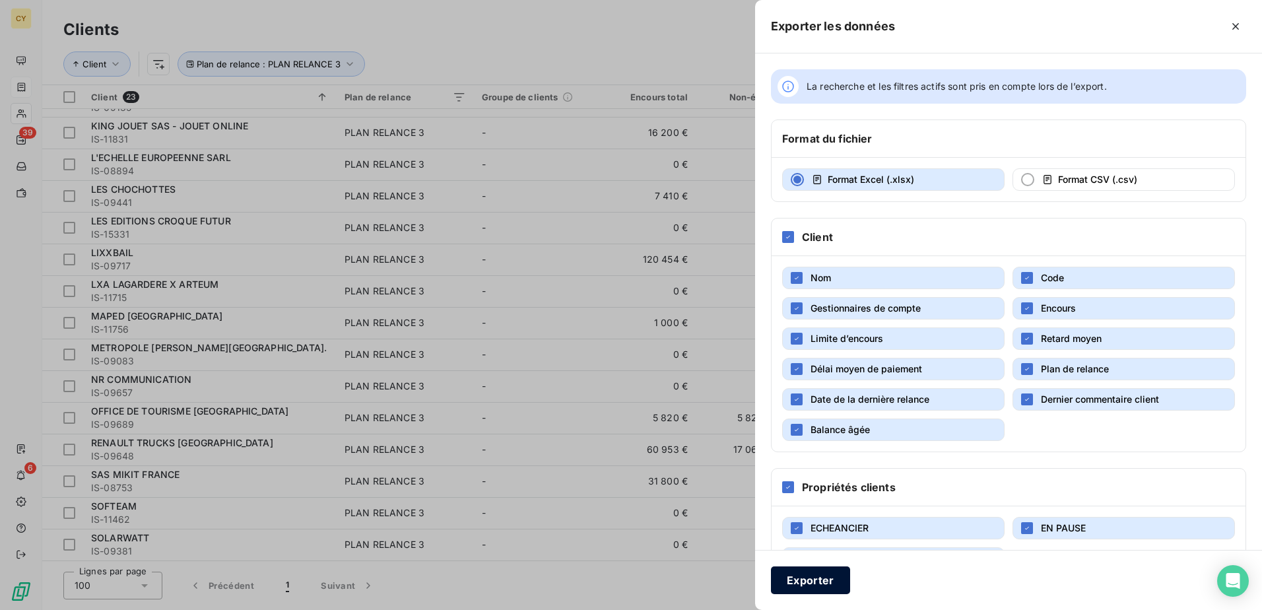
click at [803, 583] on button "Exporter" at bounding box center [810, 580] width 79 height 28
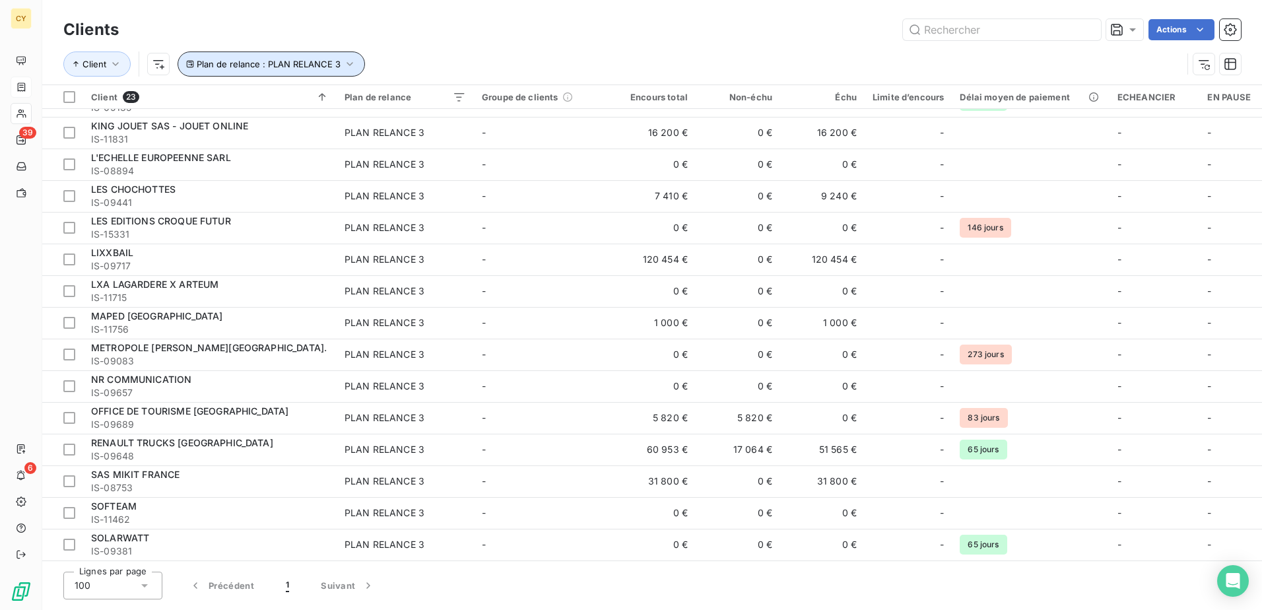
click at [349, 61] on icon "button" at bounding box center [349, 63] width 13 height 13
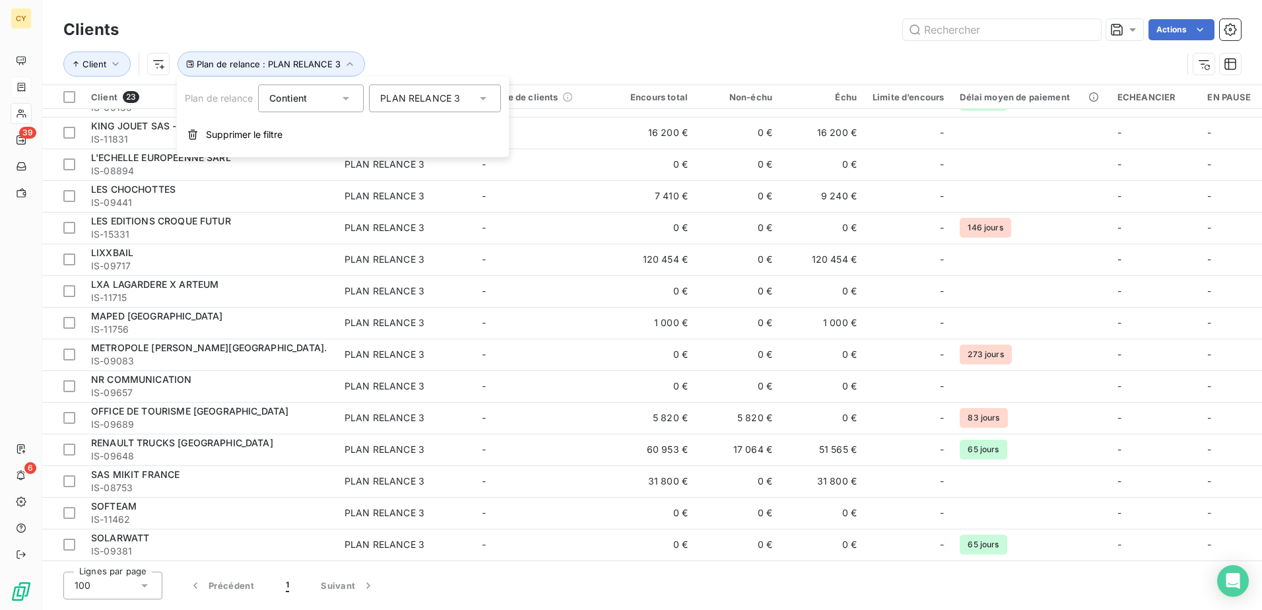
click at [420, 99] on div "PLAN RELANCE 3" at bounding box center [420, 98] width 80 height 13
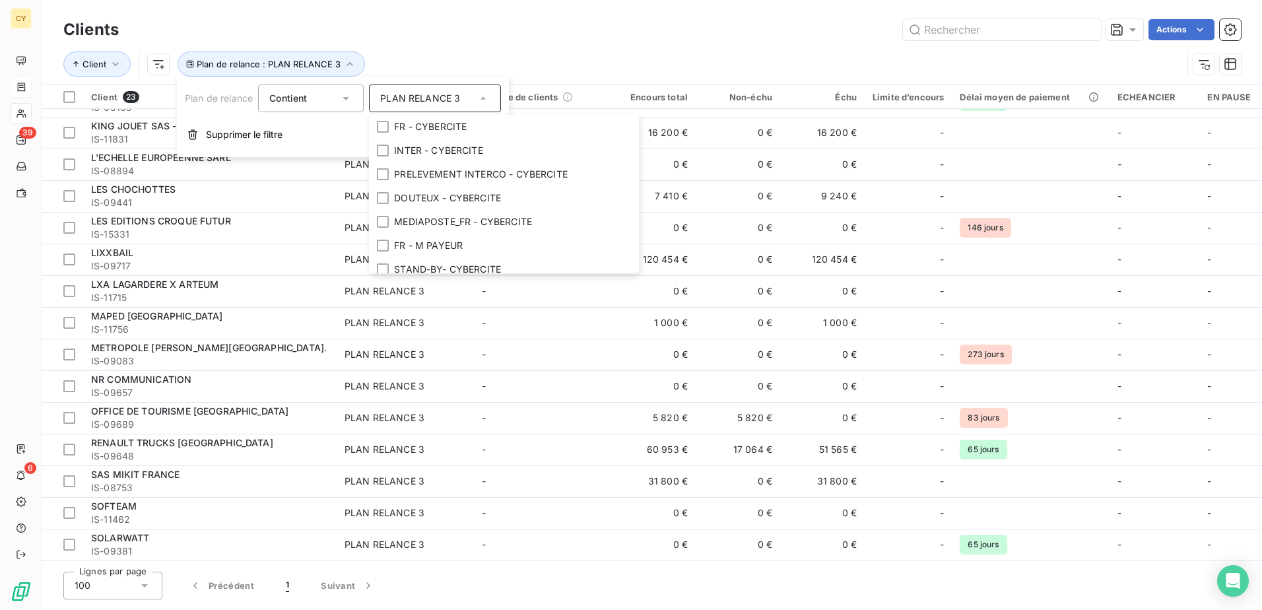
scroll to position [89, 0]
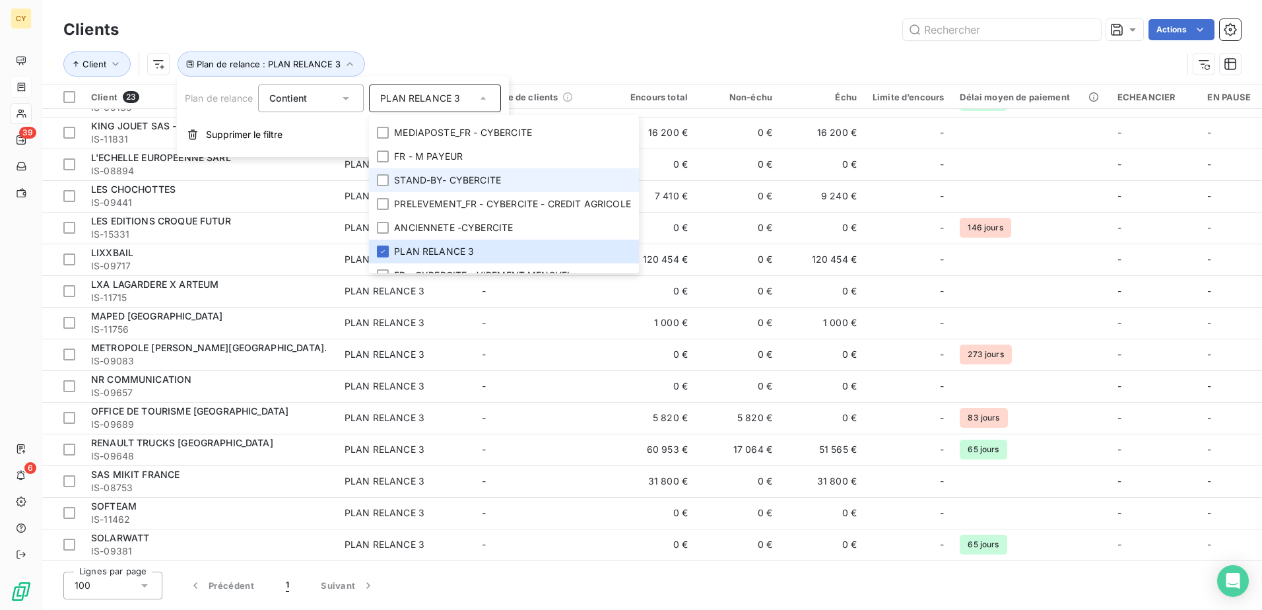
click at [475, 178] on span "STAND-BY- CYBERCITE" at bounding box center [447, 180] width 107 height 13
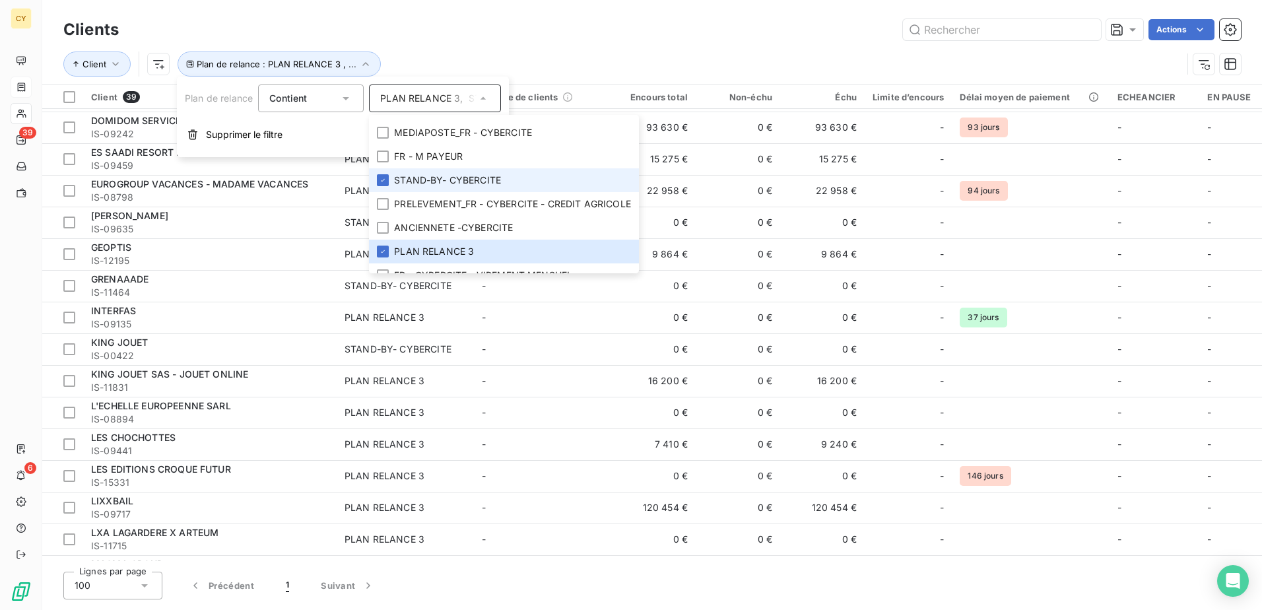
scroll to position [789, 0]
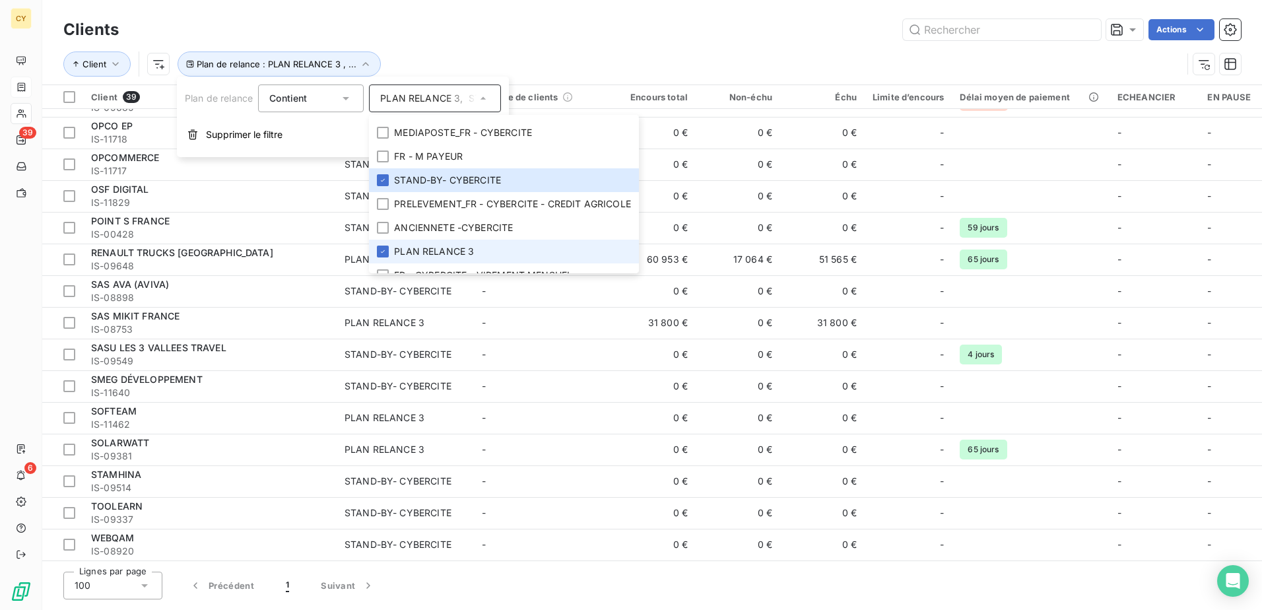
click at [420, 253] on span "PLAN RELANCE 3" at bounding box center [434, 251] width 80 height 13
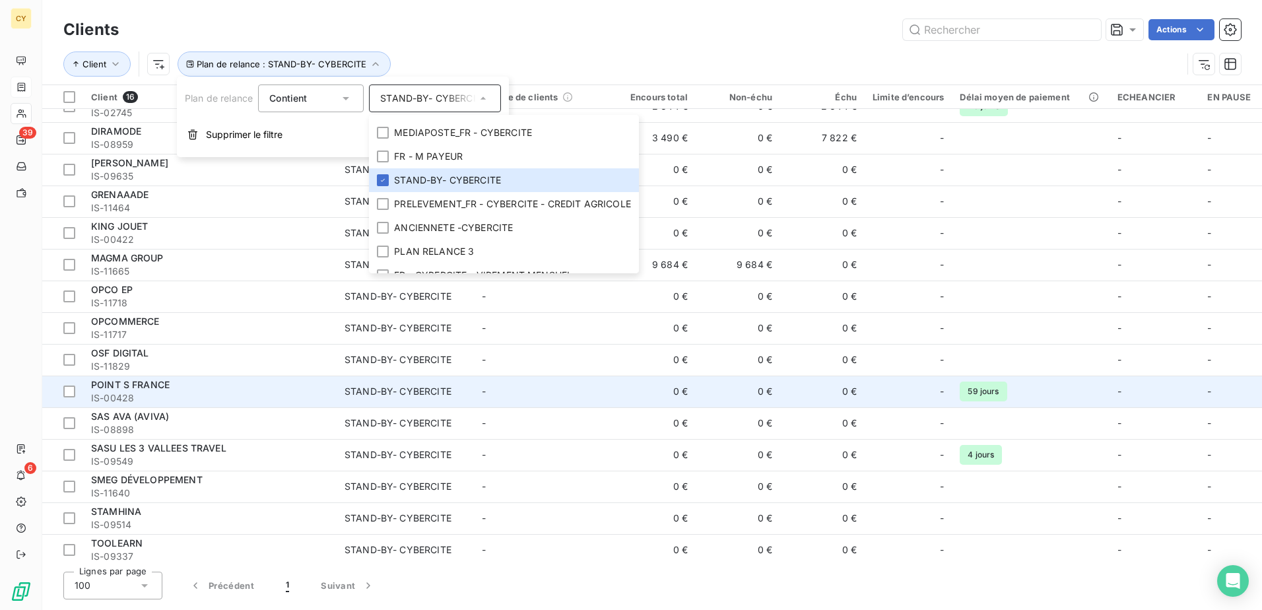
scroll to position [0, 0]
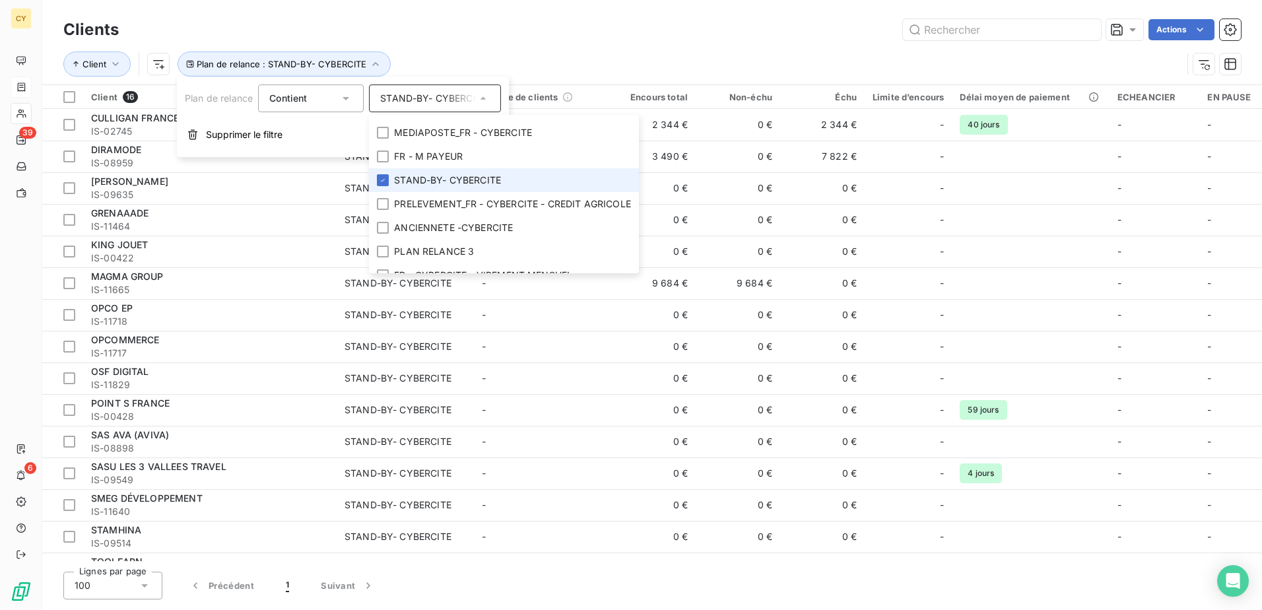
click at [583, 181] on li "STAND-BY- CYBERCITE" at bounding box center [504, 180] width 270 height 24
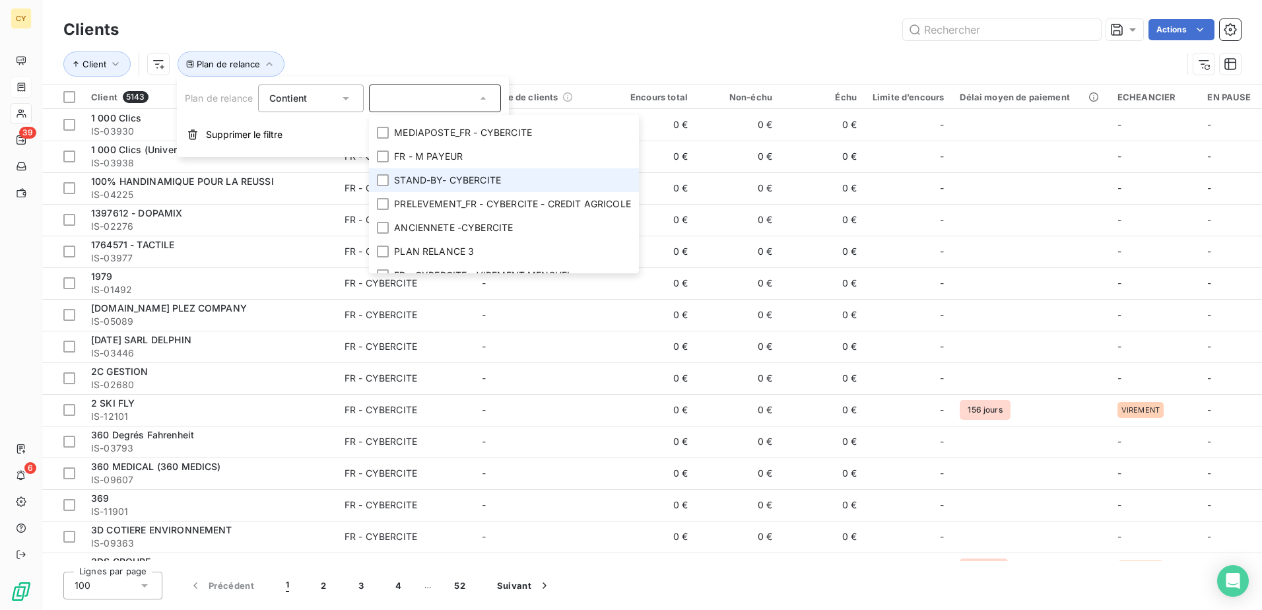
click at [486, 180] on span "STAND-BY- CYBERCITE" at bounding box center [447, 180] width 107 height 13
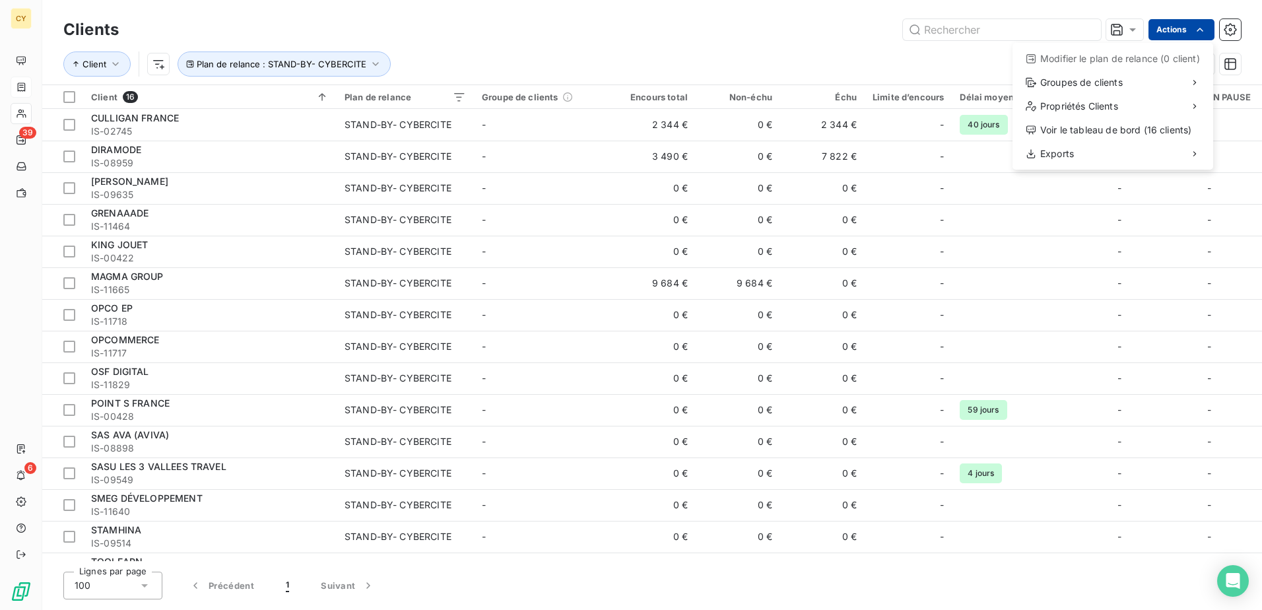
click at [1180, 30] on html "CY 39 6 Clients Actions Modifier le plan de relance (0 client) Groupes de clien…" at bounding box center [631, 305] width 1262 height 610
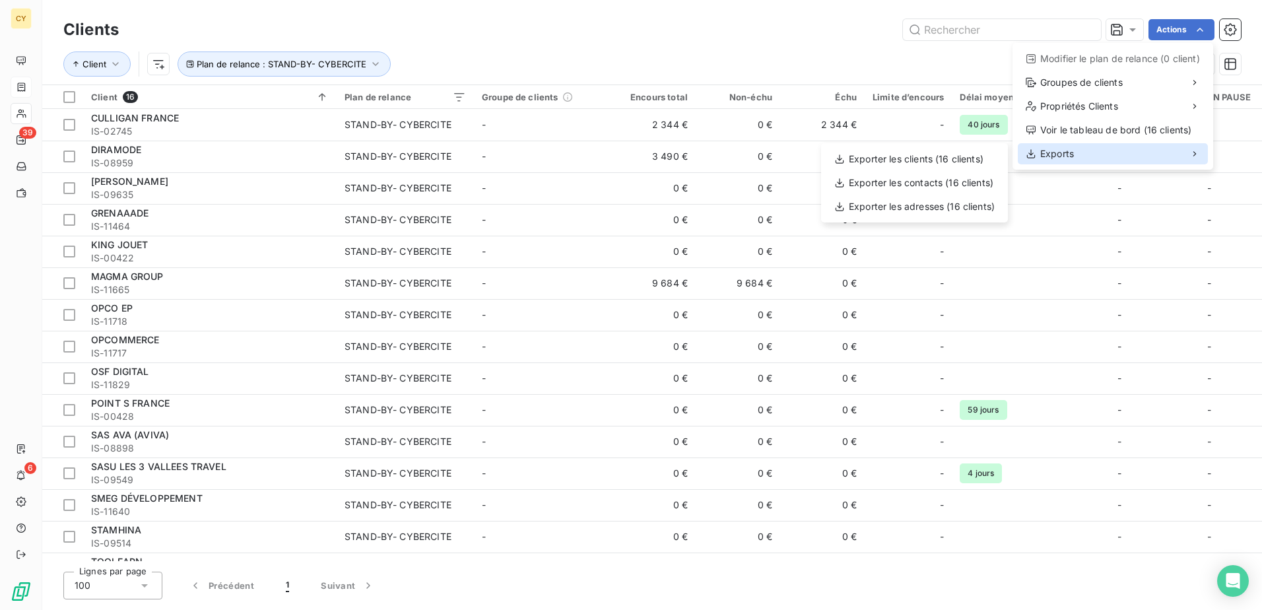
click at [1073, 154] on span "Exports" at bounding box center [1057, 153] width 34 height 13
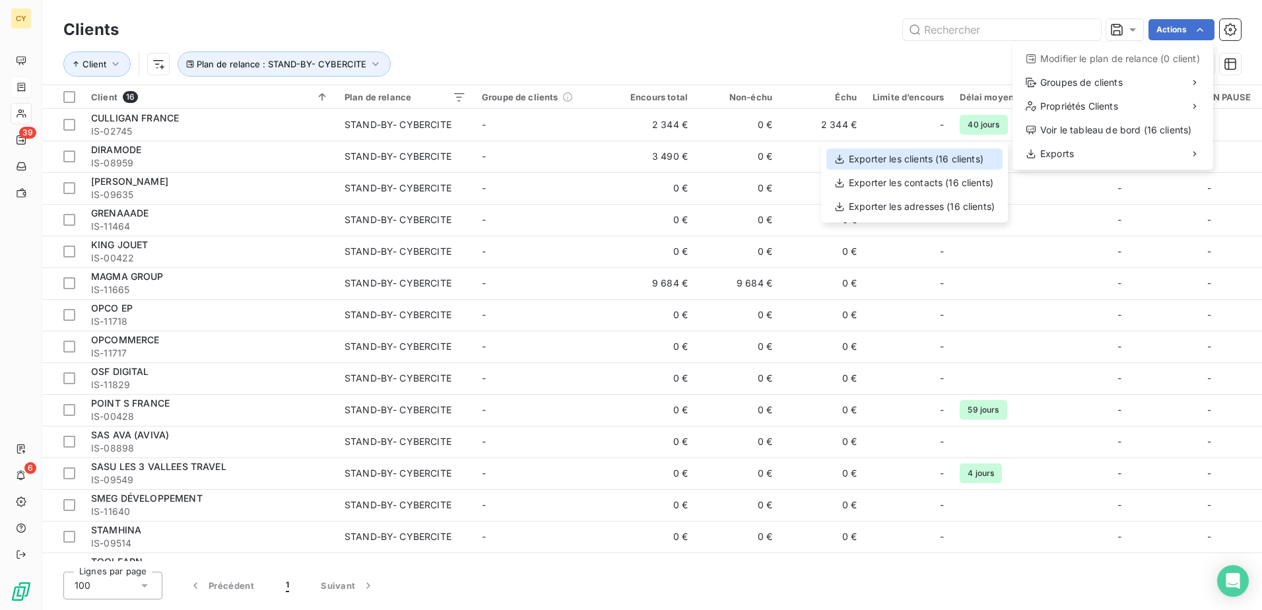
click at [975, 158] on div "Exporter les clients (16 clients)" at bounding box center [914, 158] width 176 height 21
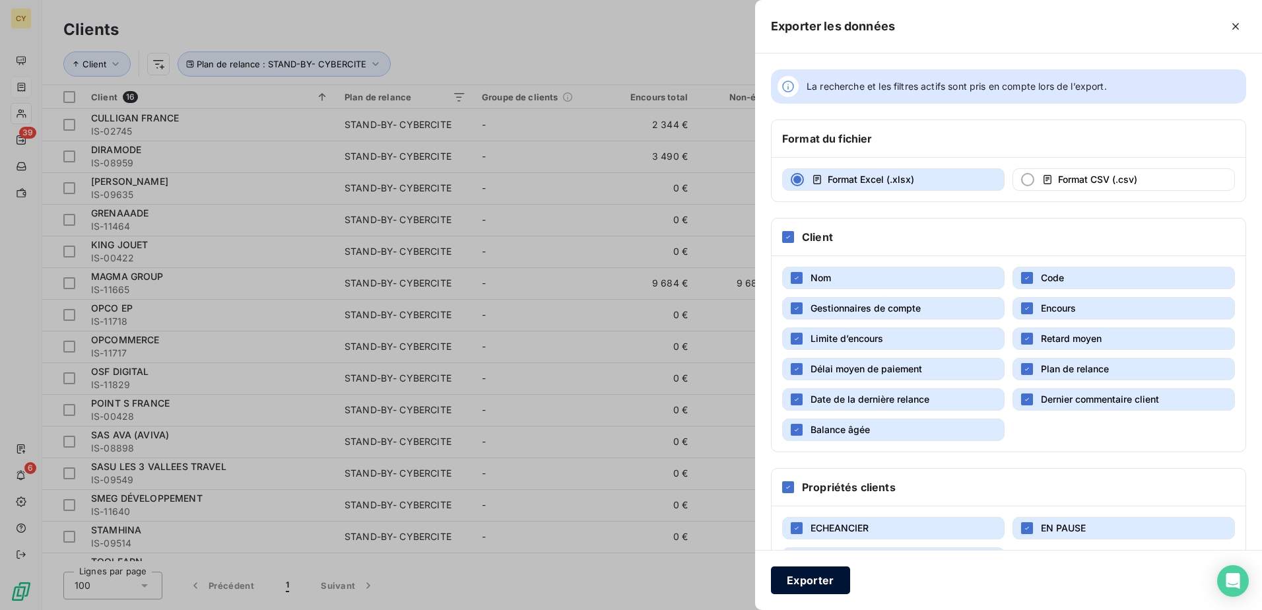
click at [808, 581] on button "Exporter" at bounding box center [810, 580] width 79 height 28
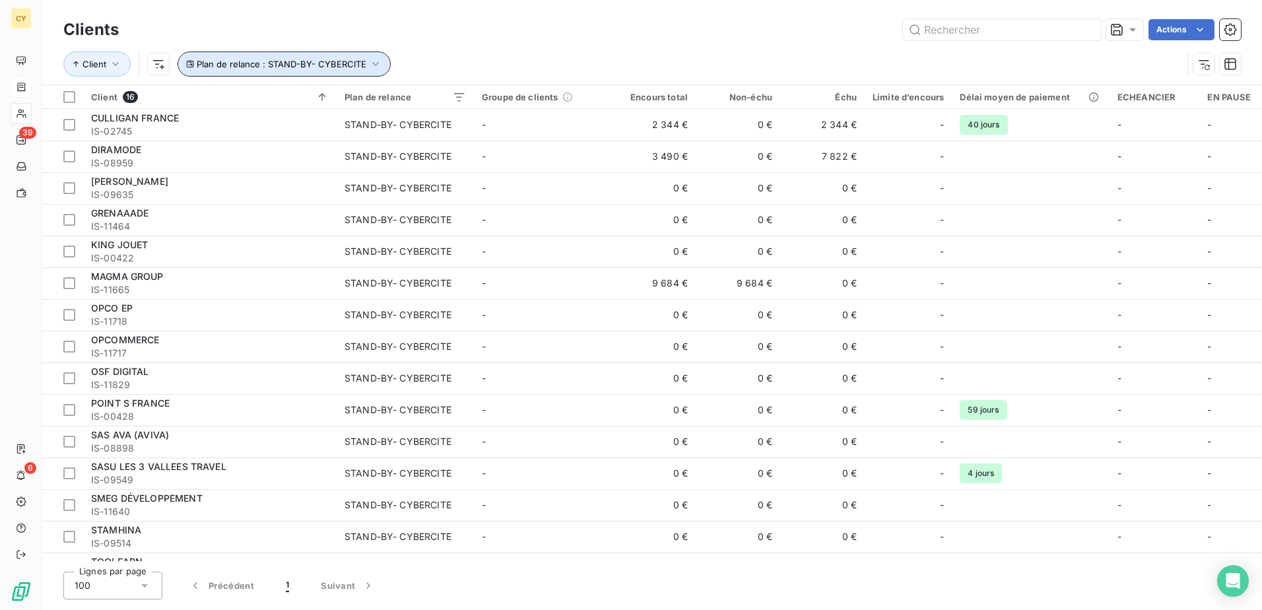
click at [373, 65] on icon "button" at bounding box center [375, 64] width 6 height 4
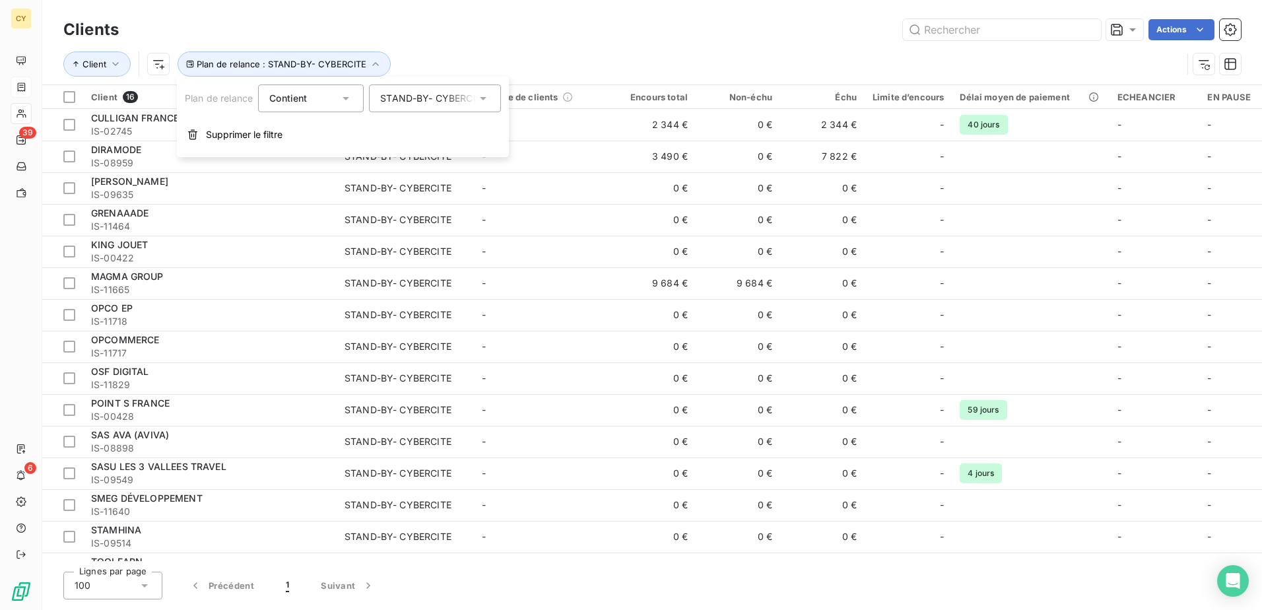
click at [397, 100] on div "STAND-BY- CYBERCITE" at bounding box center [428, 98] width 96 height 13
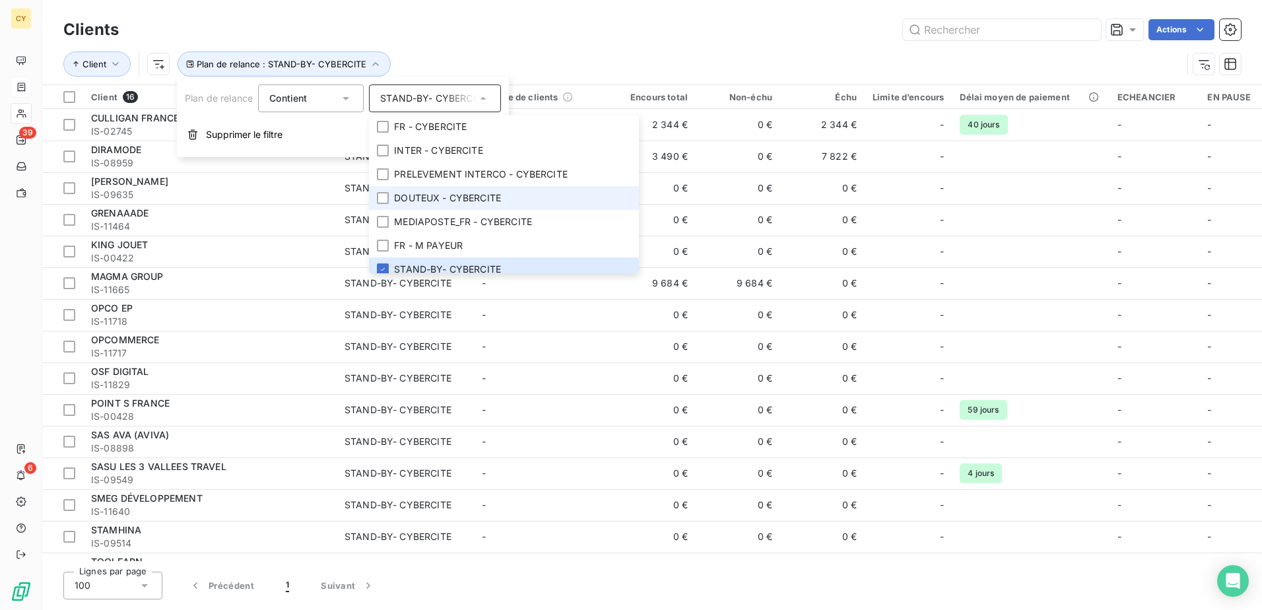
click at [464, 199] on span "DOUTEUX - CYBERCITE" at bounding box center [447, 197] width 107 height 13
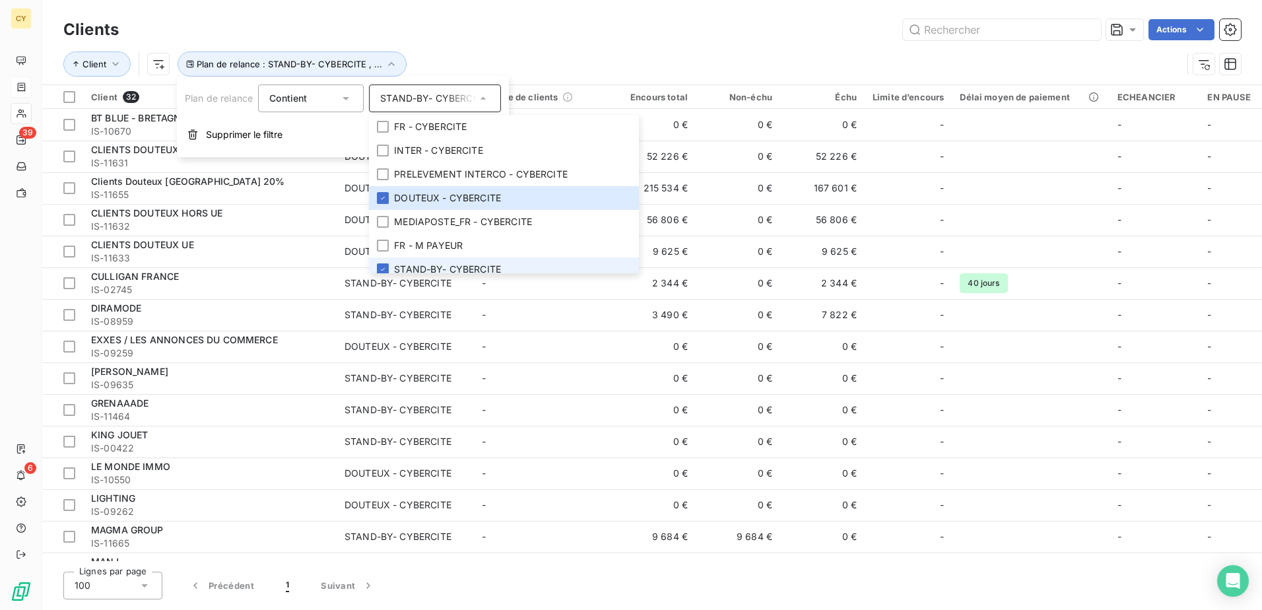
scroll to position [8, 0]
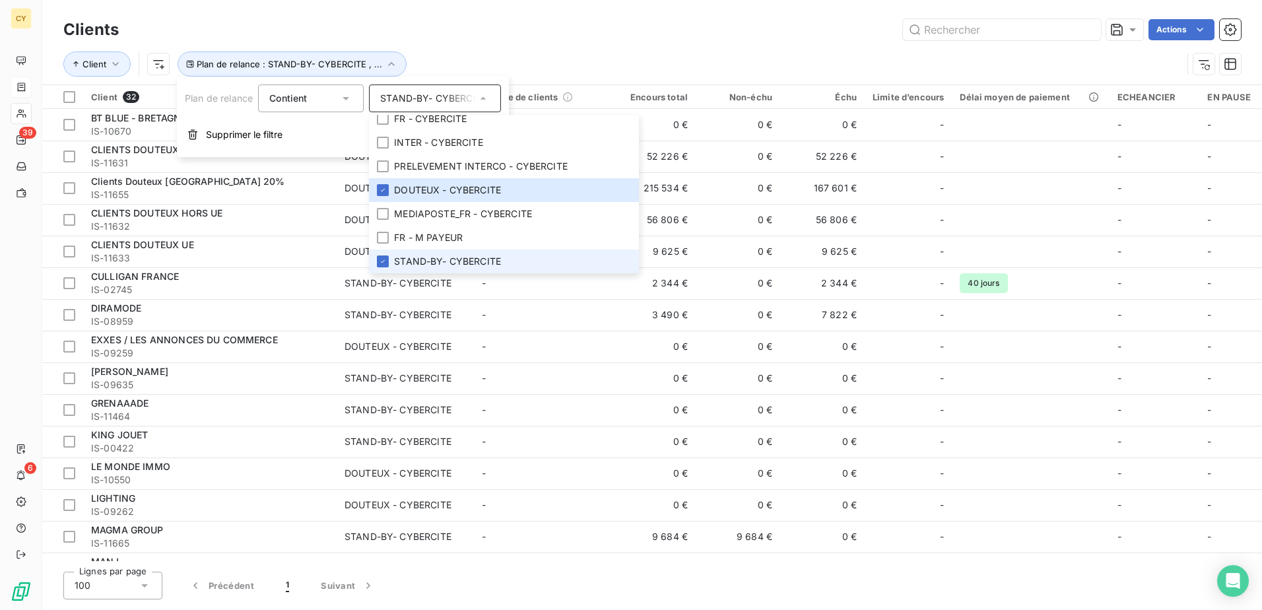
click at [471, 267] on span "STAND-BY- CYBERCITE" at bounding box center [447, 261] width 107 height 13
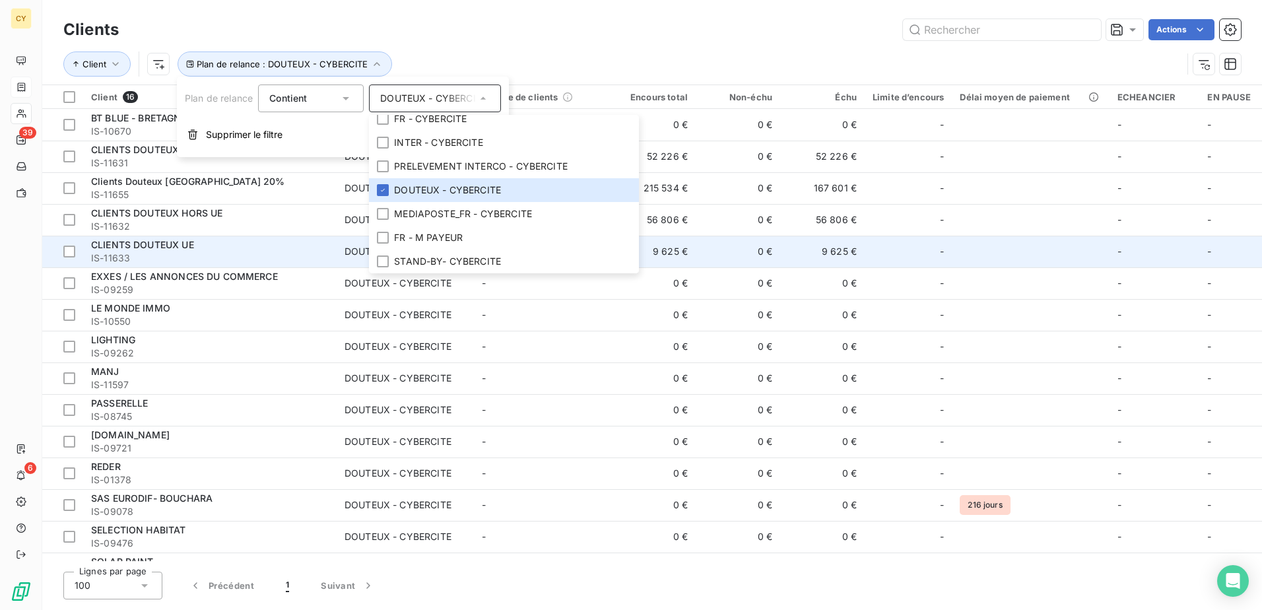
click at [975, 246] on td at bounding box center [1030, 252] width 157 height 32
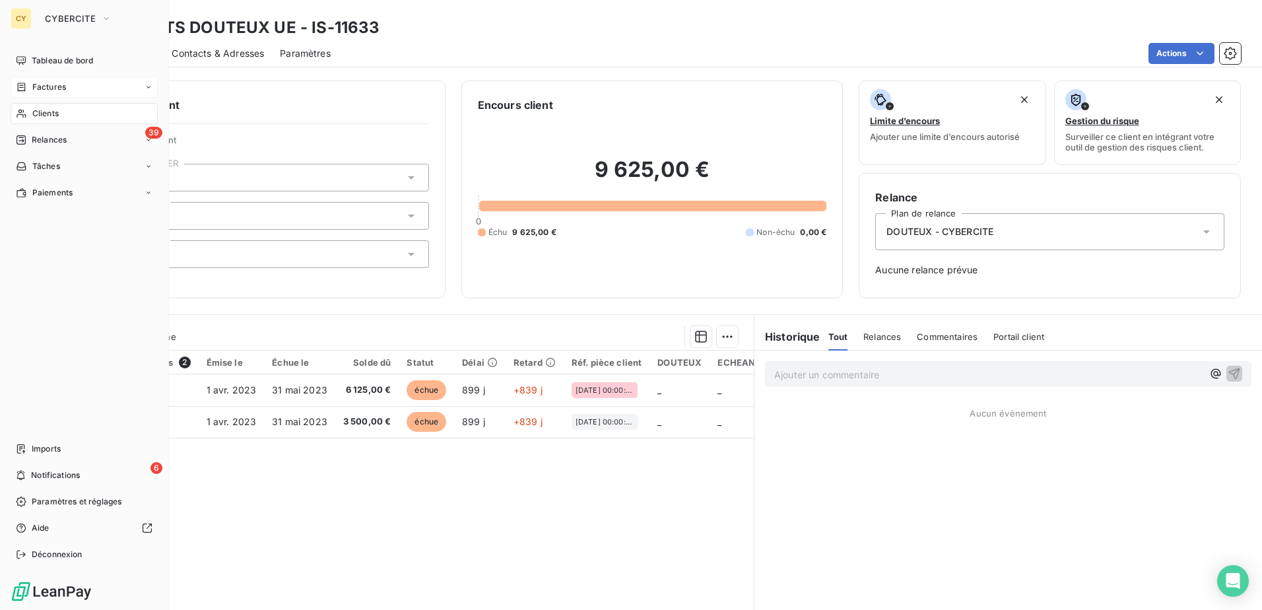
click at [60, 113] on div "Clients" at bounding box center [84, 113] width 147 height 21
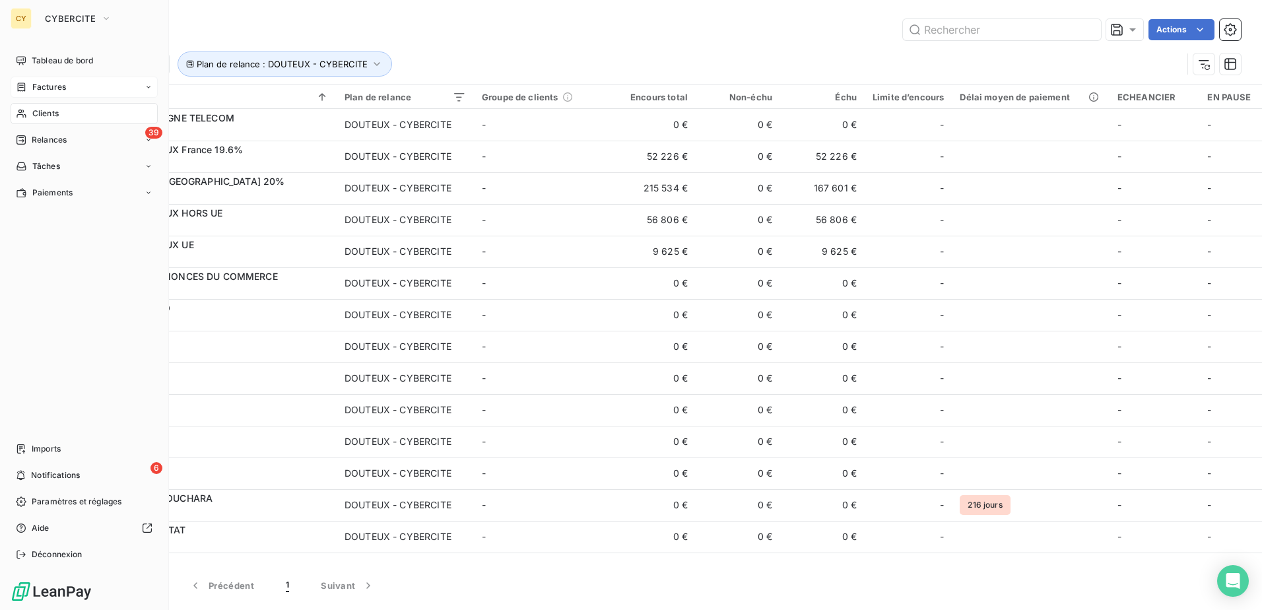
click at [42, 117] on span "Clients" at bounding box center [45, 114] width 26 height 12
